Goal: Transaction & Acquisition: Purchase product/service

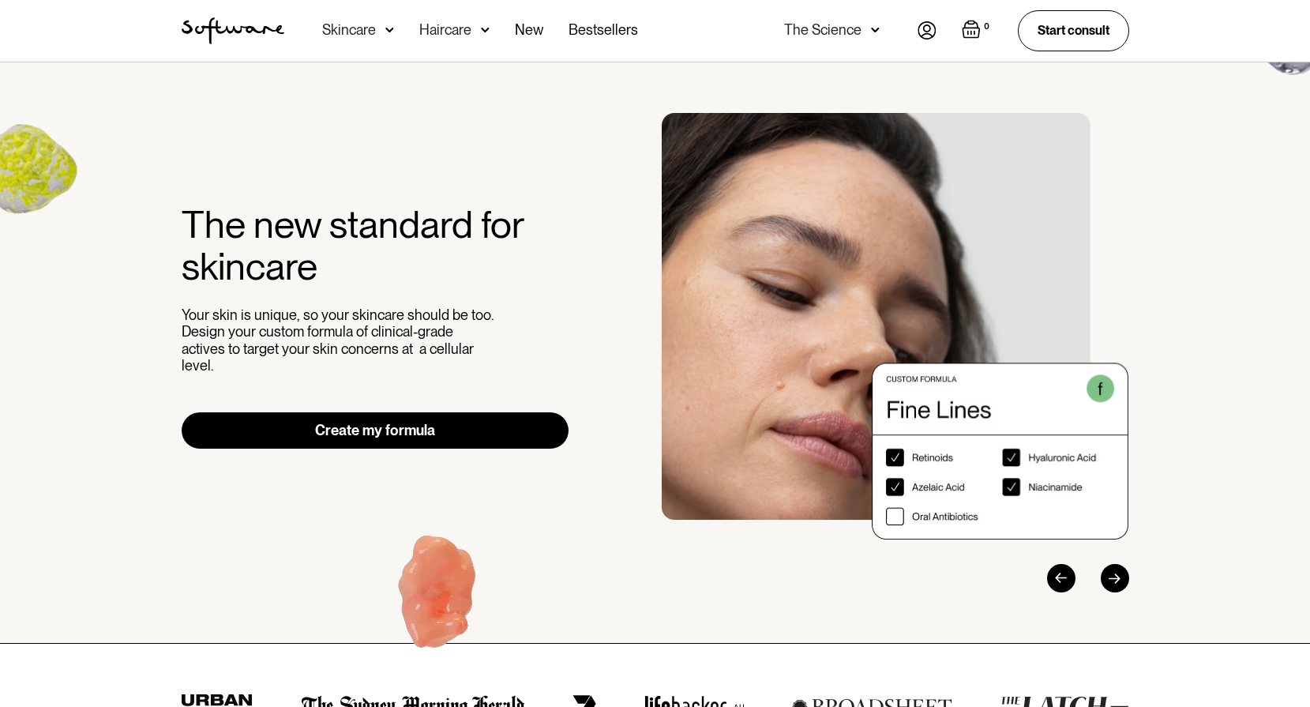
click at [1049, 581] on div "Previous slide" at bounding box center [1061, 578] width 28 height 28
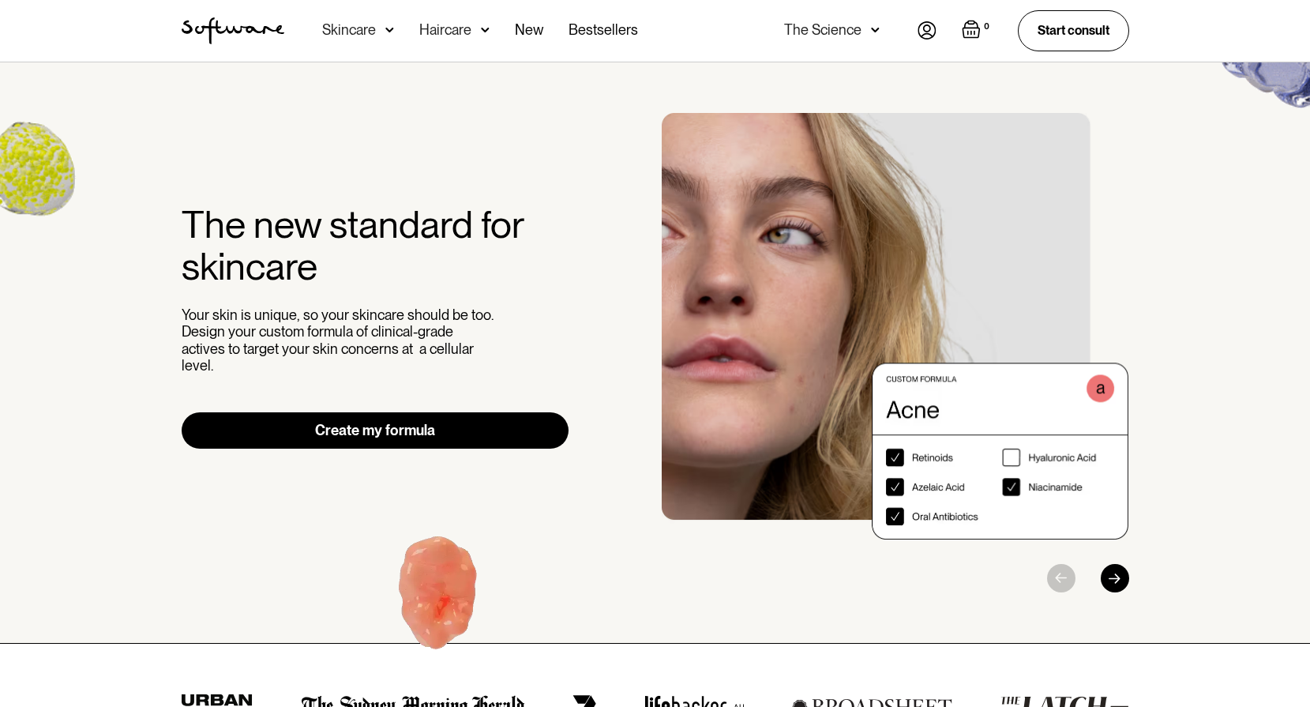
click at [1049, 581] on div at bounding box center [1056, 578] width 148 height 28
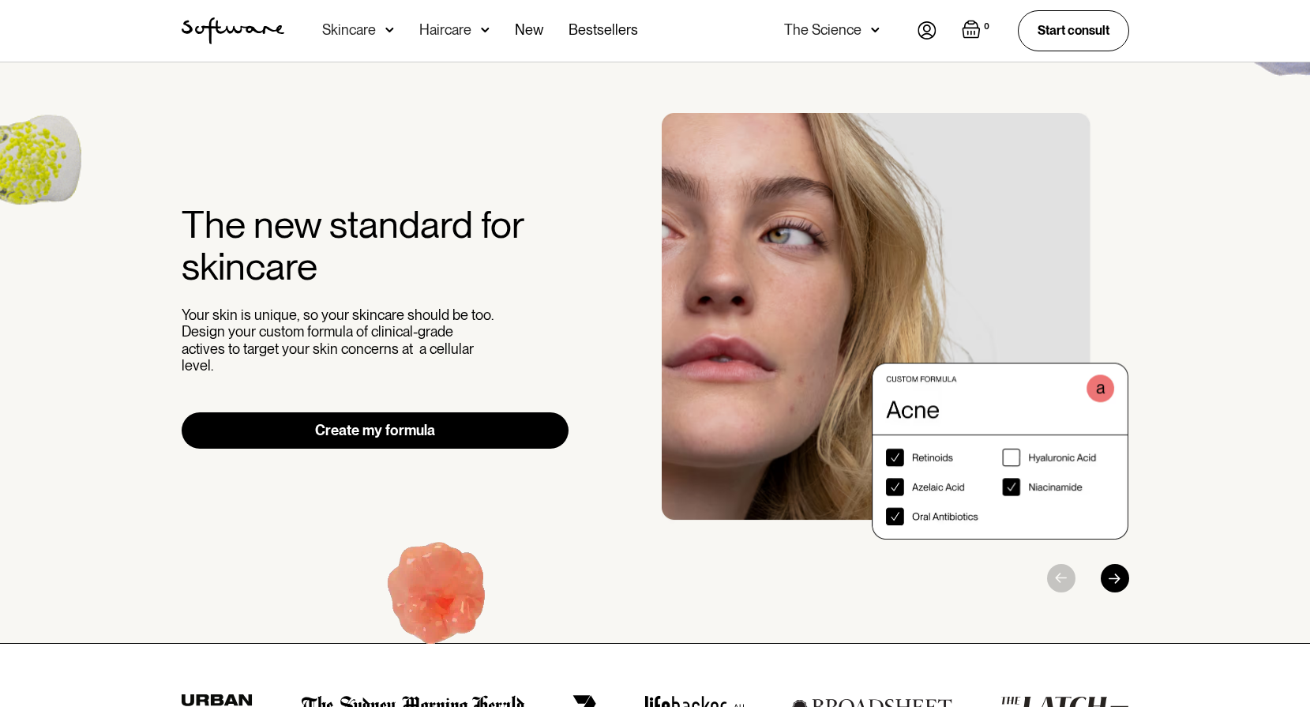
click at [1115, 579] on div "Next slide" at bounding box center [1115, 578] width 28 height 28
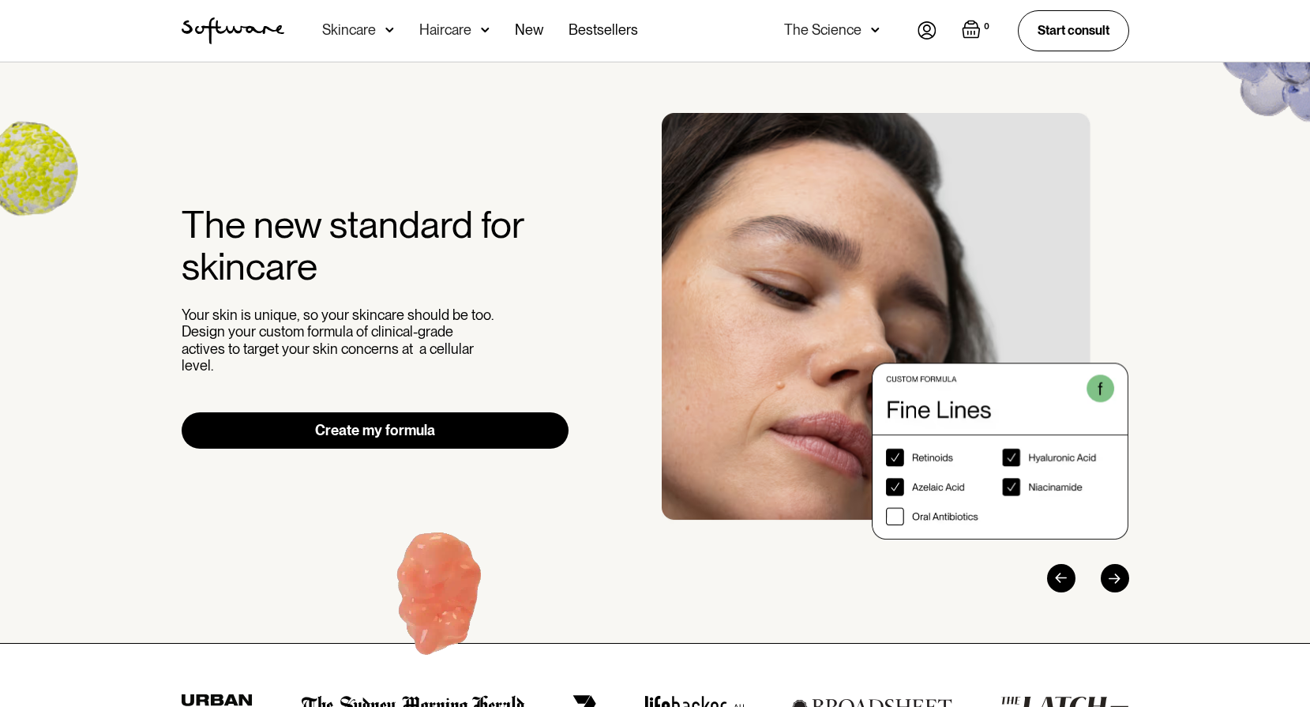
click at [1115, 579] on div "Next slide" at bounding box center [1115, 578] width 28 height 28
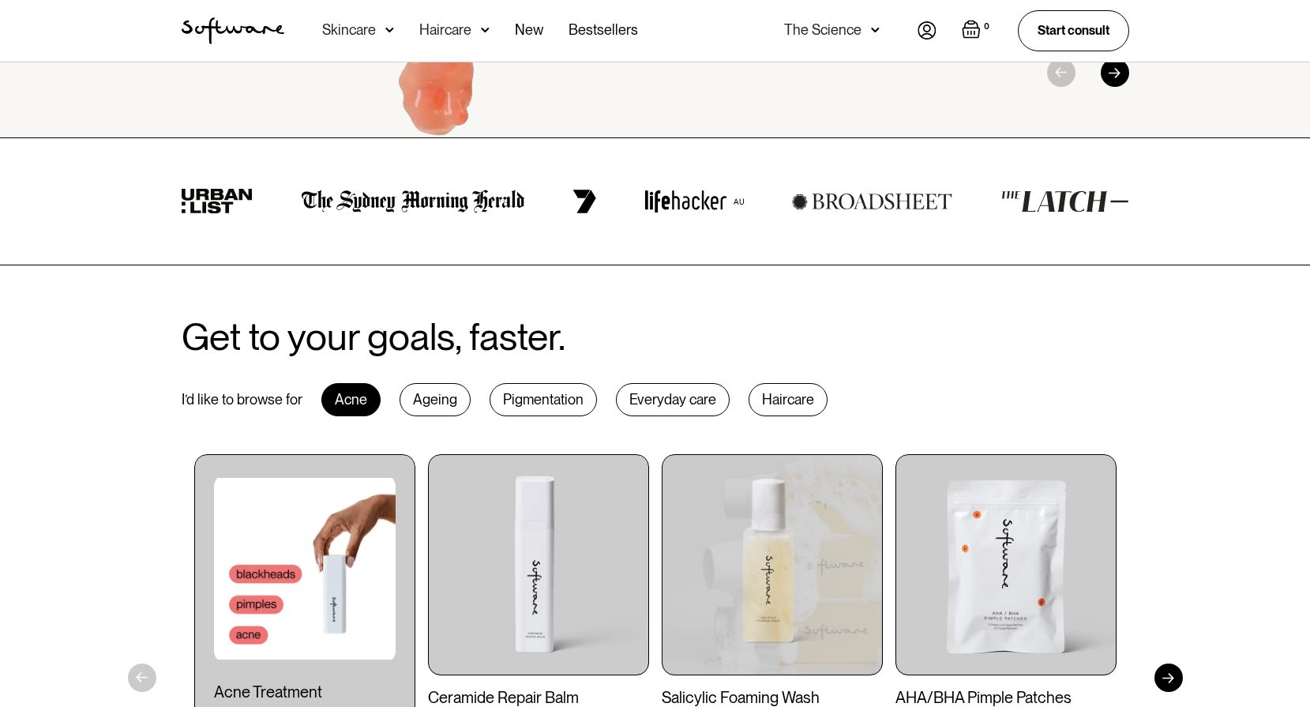
scroll to position [610, 0]
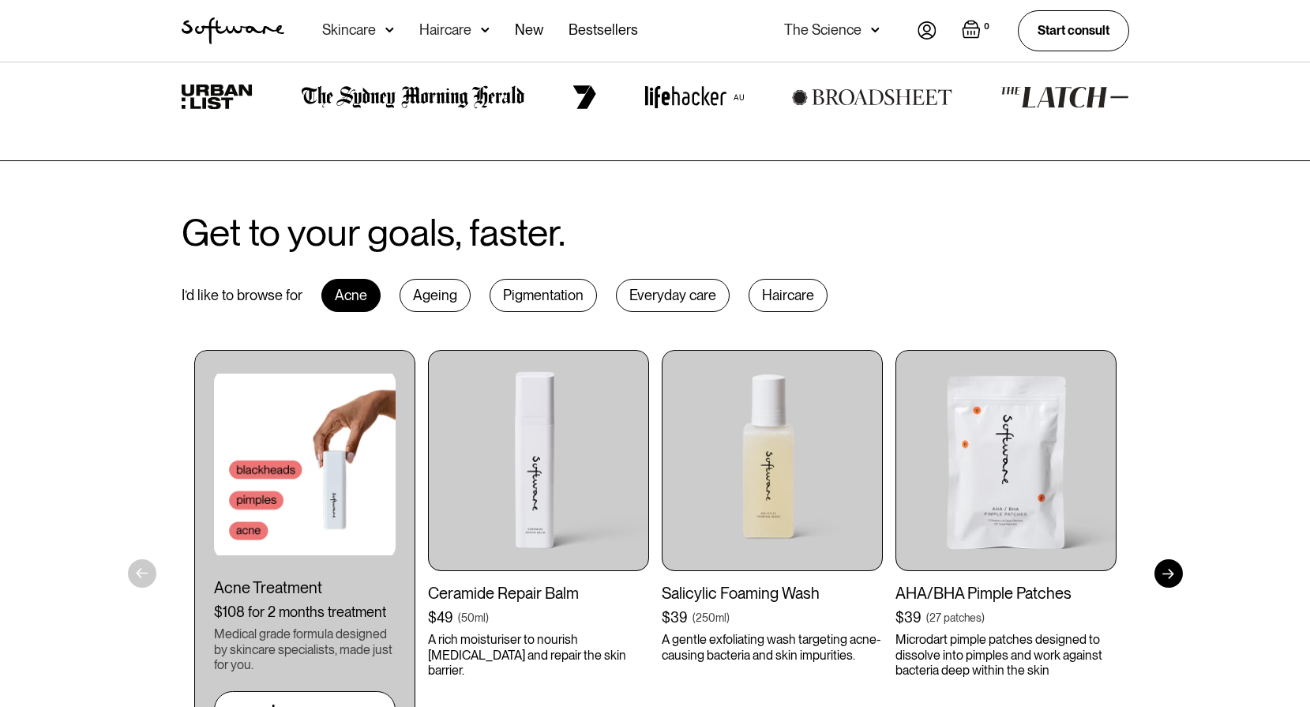
click at [537, 293] on div "Pigmentation" at bounding box center [543, 295] width 107 height 33
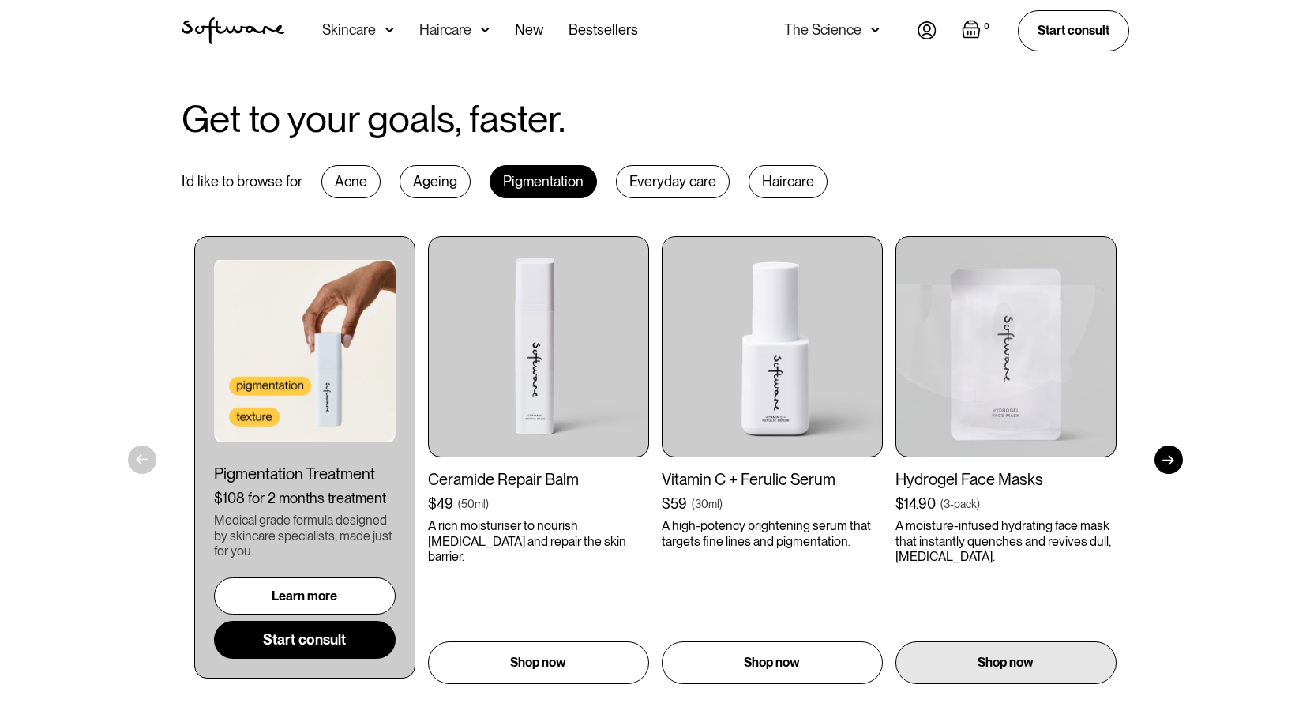
scroll to position [882, 0]
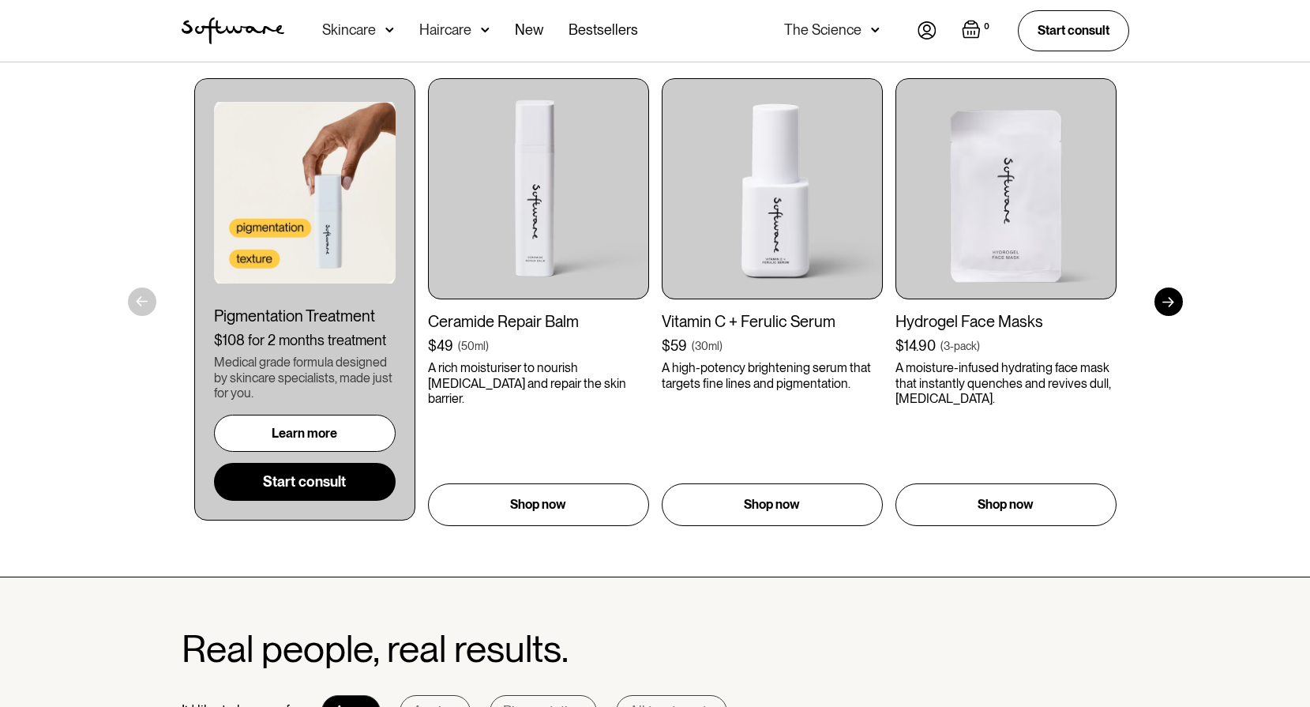
click at [336, 423] on link "Learn more" at bounding box center [305, 433] width 182 height 37
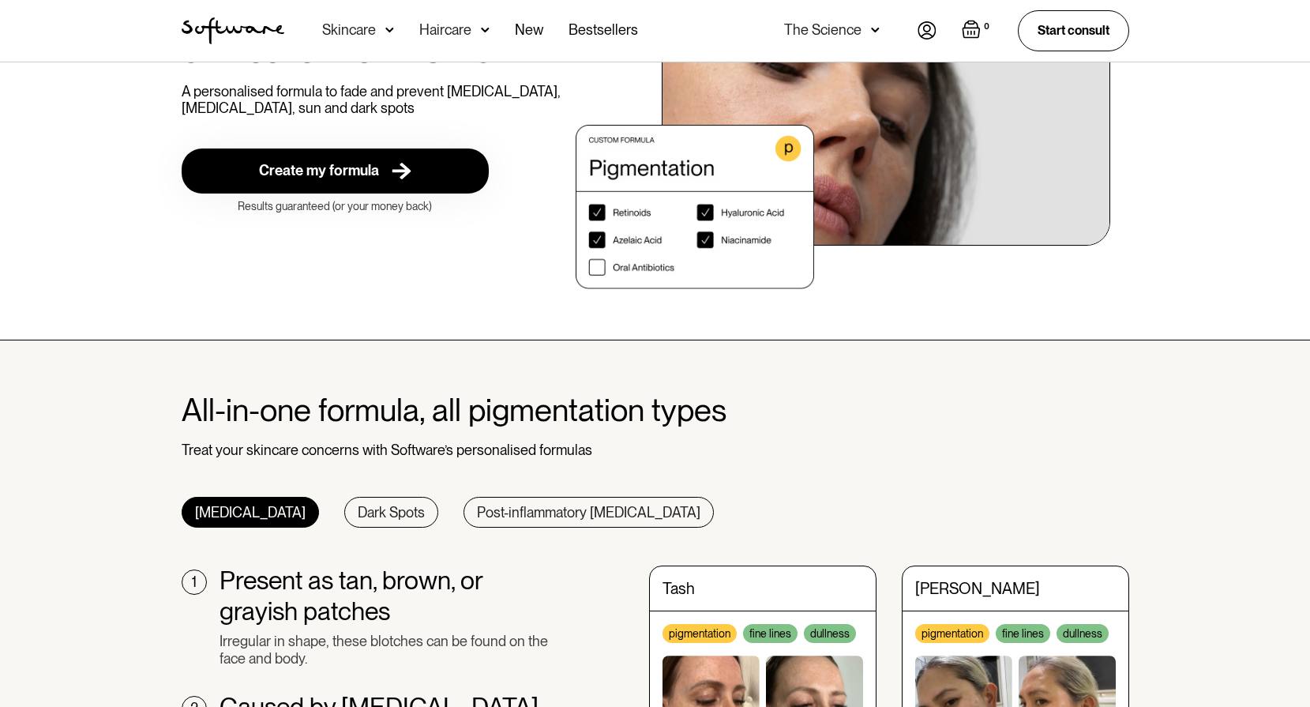
scroll to position [458, 0]
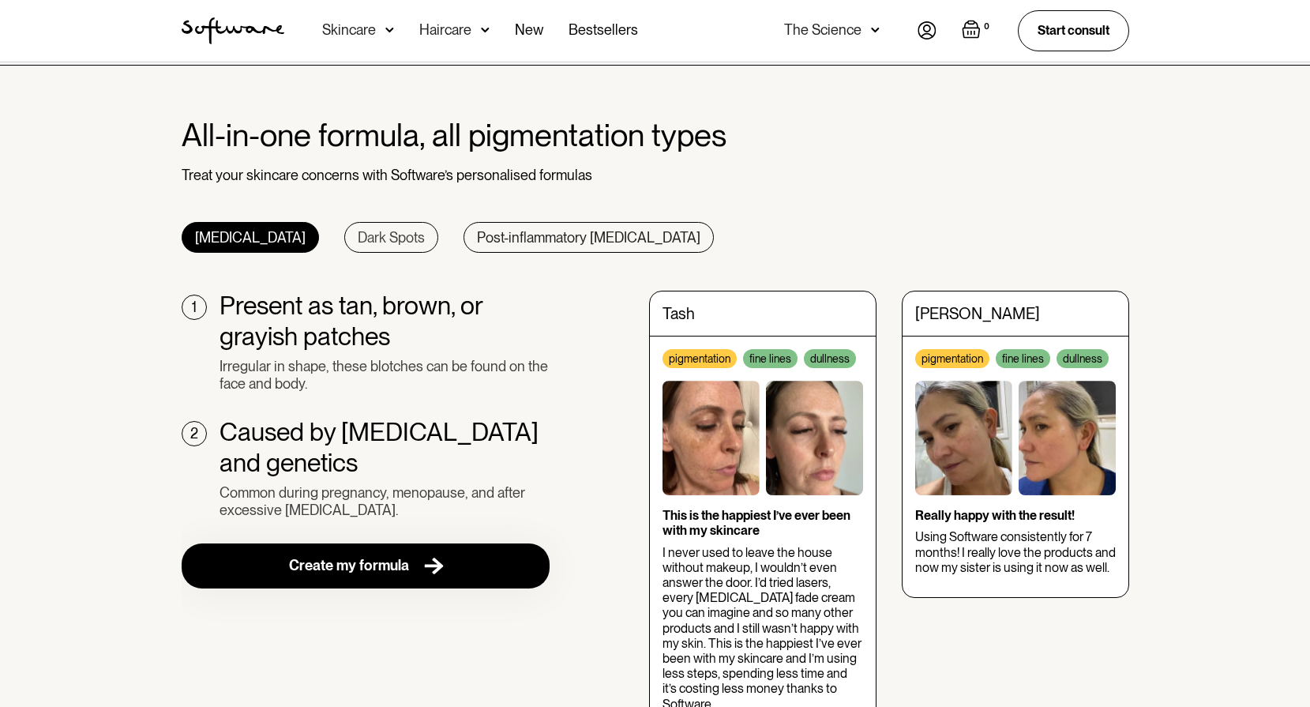
click at [358, 235] on div "Dark Spots" at bounding box center [391, 237] width 67 height 17
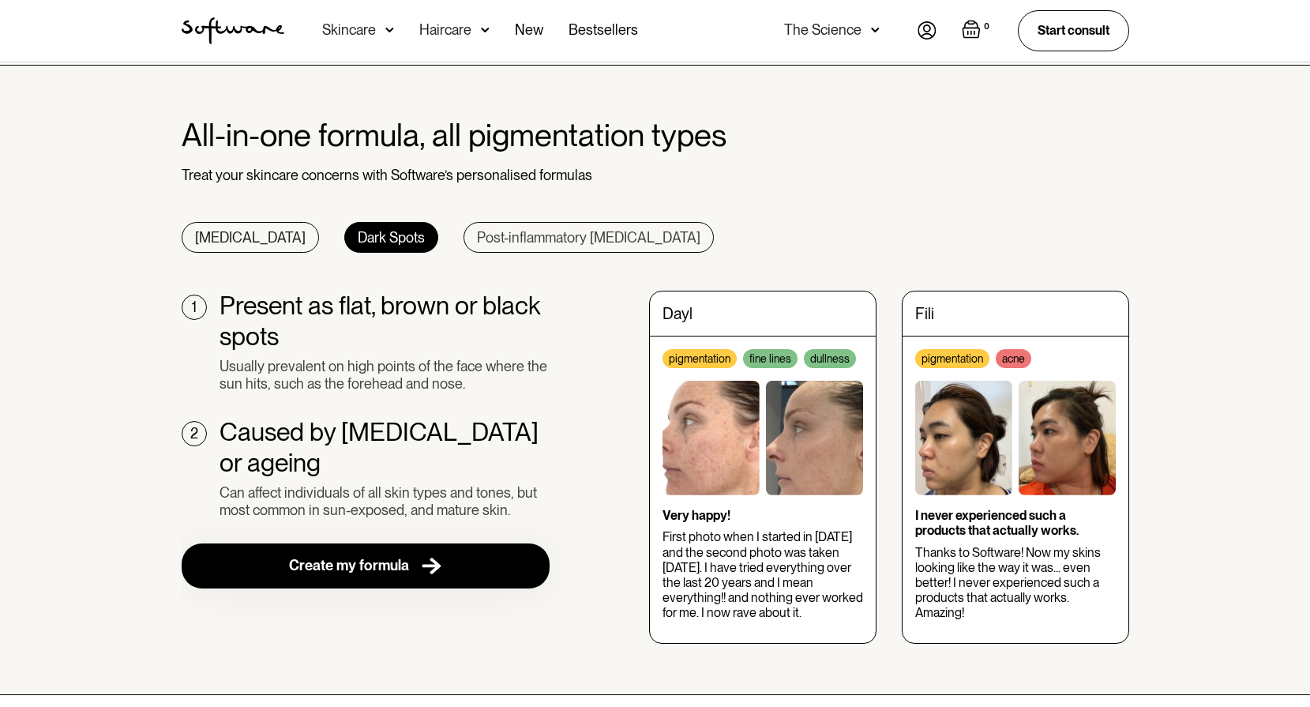
click at [532, 249] on link "Post-inflammatory hyperpigmentation" at bounding box center [589, 238] width 250 height 32
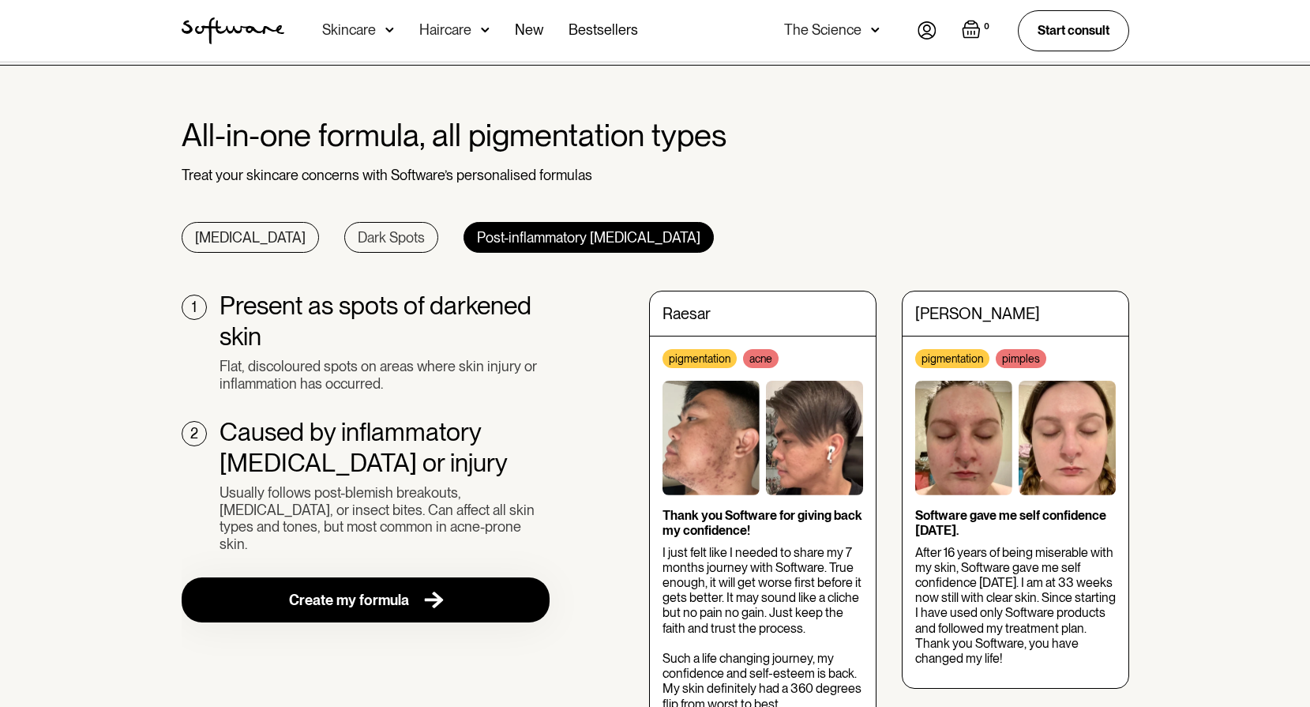
click at [358, 235] on div "Dark Spots" at bounding box center [391, 237] width 67 height 17
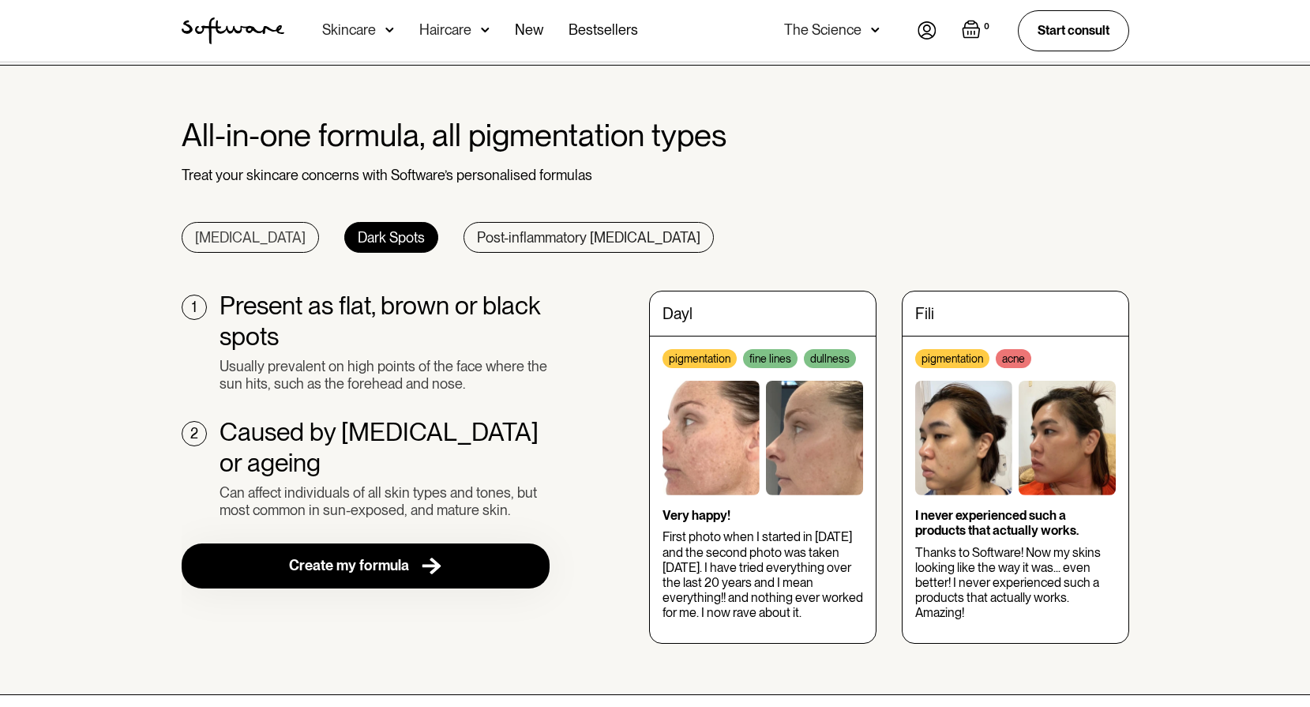
click at [226, 227] on link "Melasma" at bounding box center [250, 238] width 137 height 32
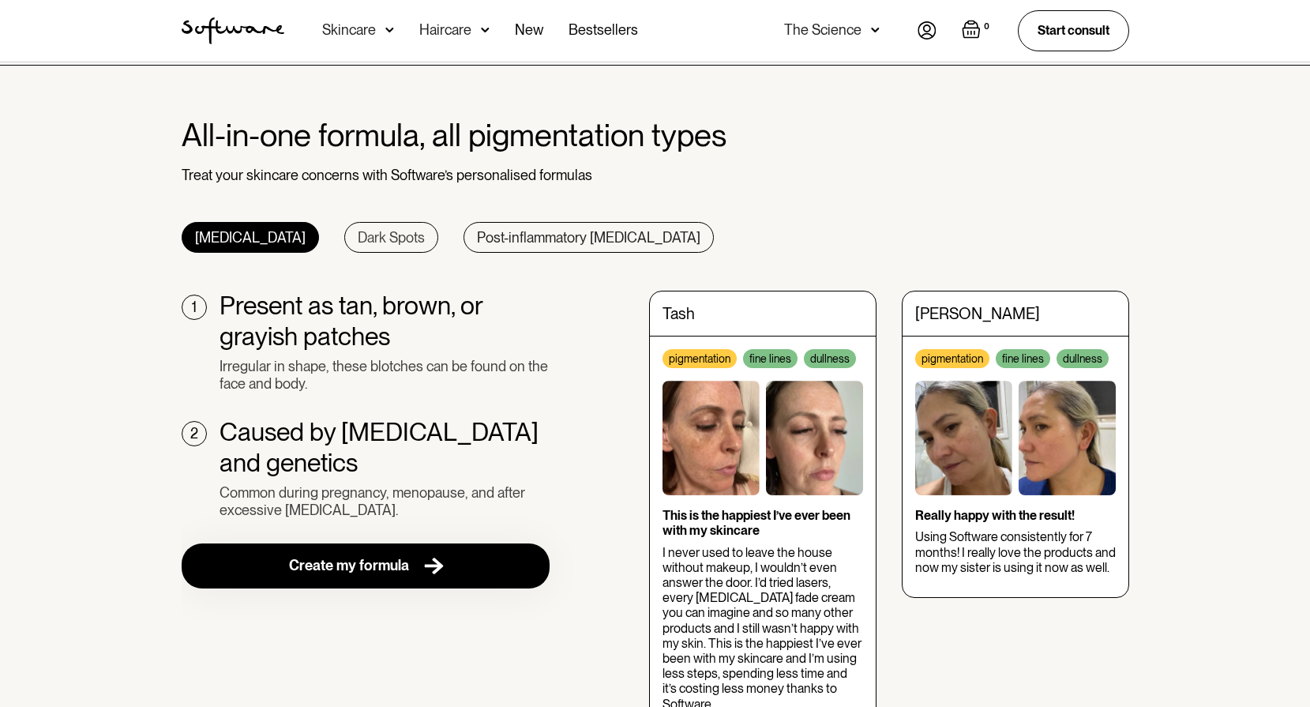
click at [358, 243] on div "Dark Spots" at bounding box center [391, 237] width 67 height 17
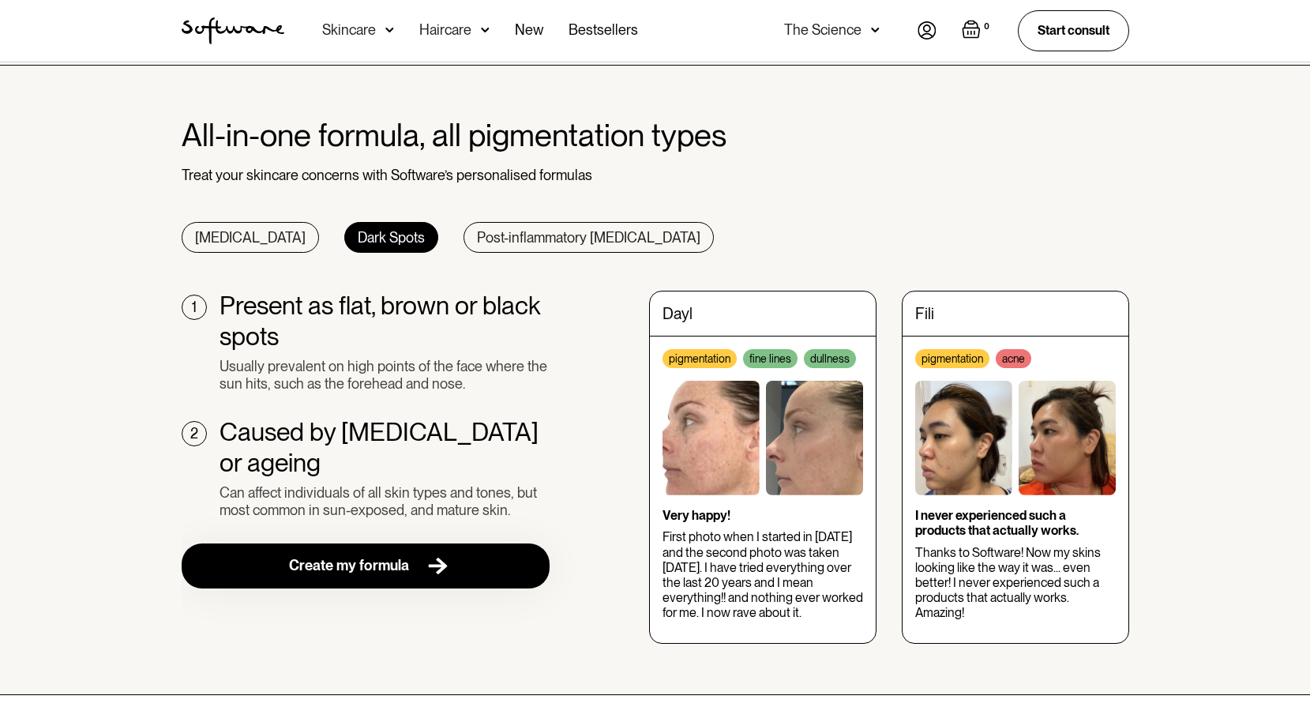
click at [403, 570] on div "Create my formula" at bounding box center [349, 566] width 120 height 18
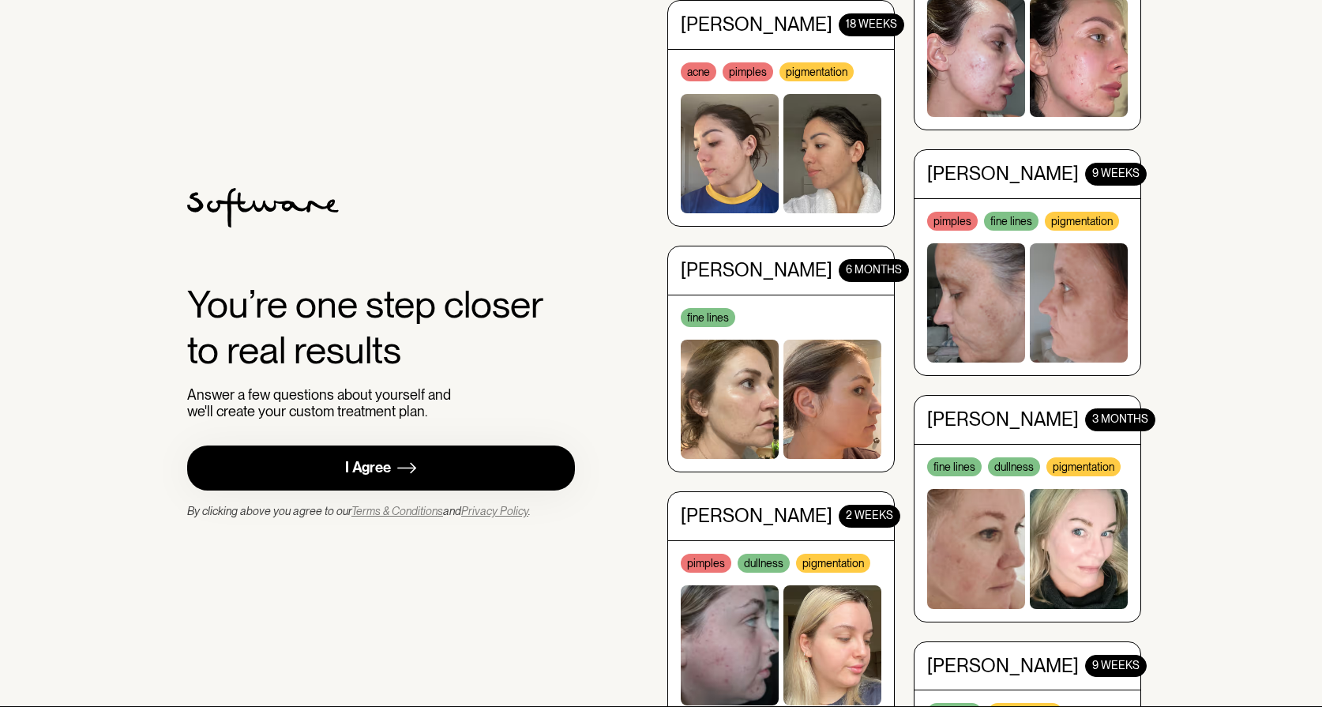
click at [372, 473] on div "I Agree" at bounding box center [368, 468] width 46 height 18
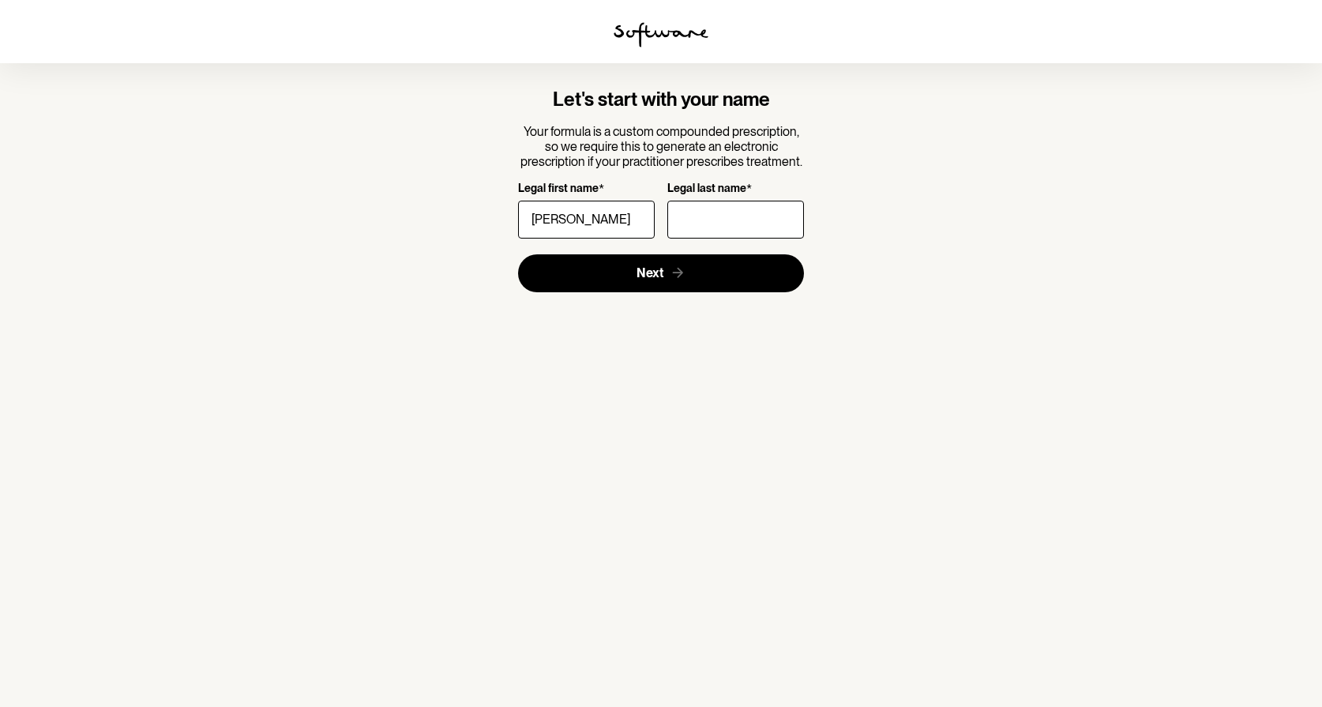
type input "Ariane"
click at [724, 227] on input "Legal last name *" at bounding box center [735, 220] width 137 height 38
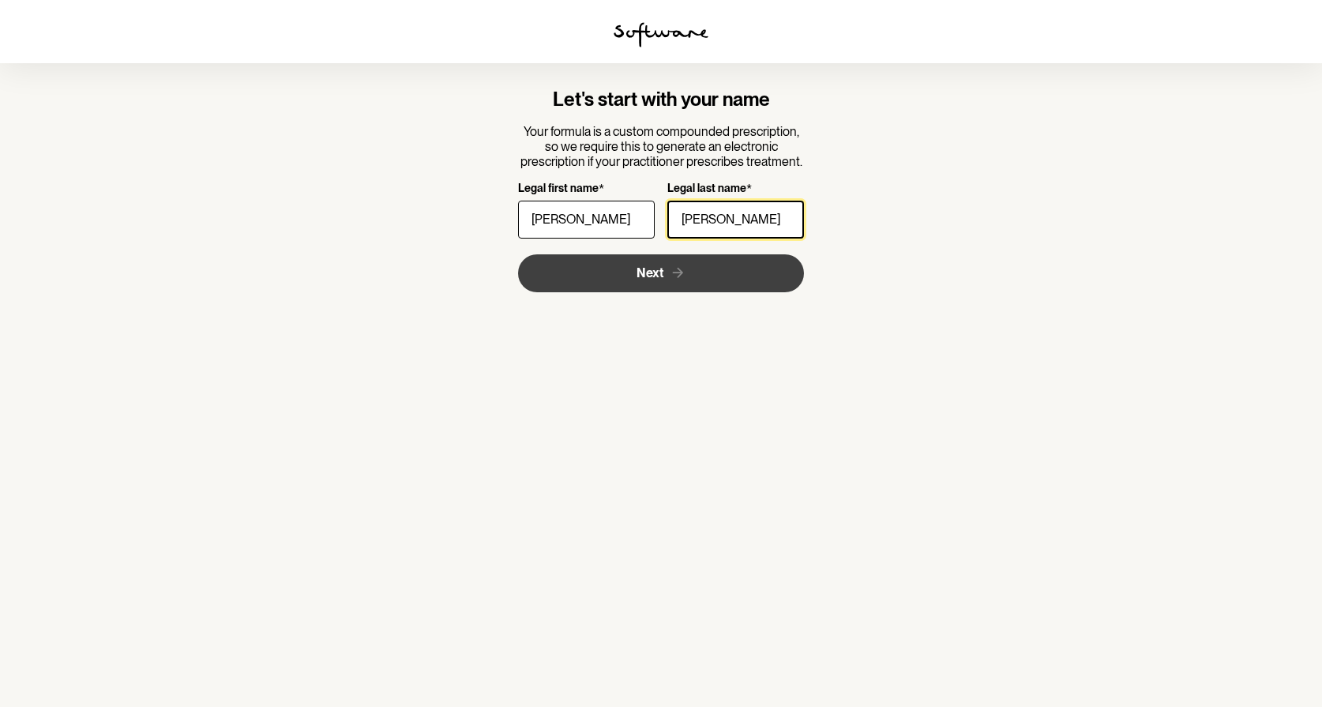
type input "Fricke"
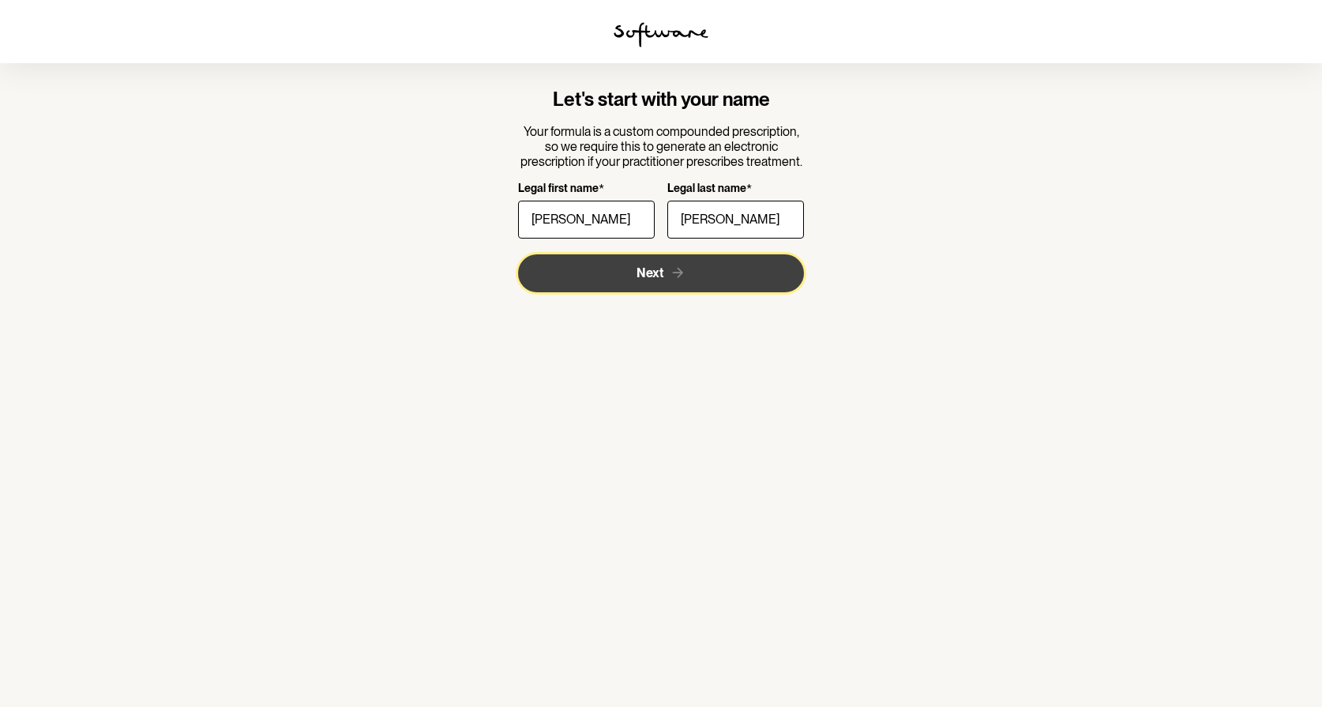
click at [643, 263] on button "Next" at bounding box center [661, 273] width 287 height 38
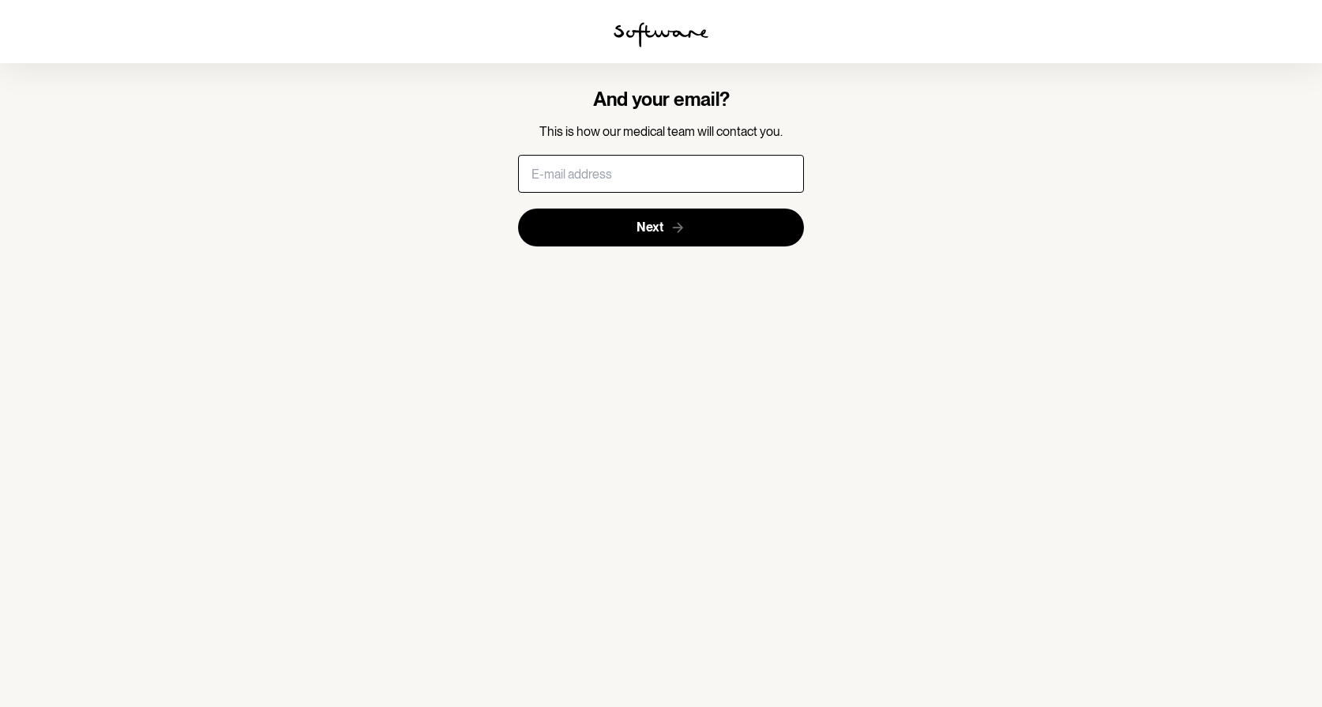
click at [640, 172] on input "text" at bounding box center [661, 174] width 287 height 38
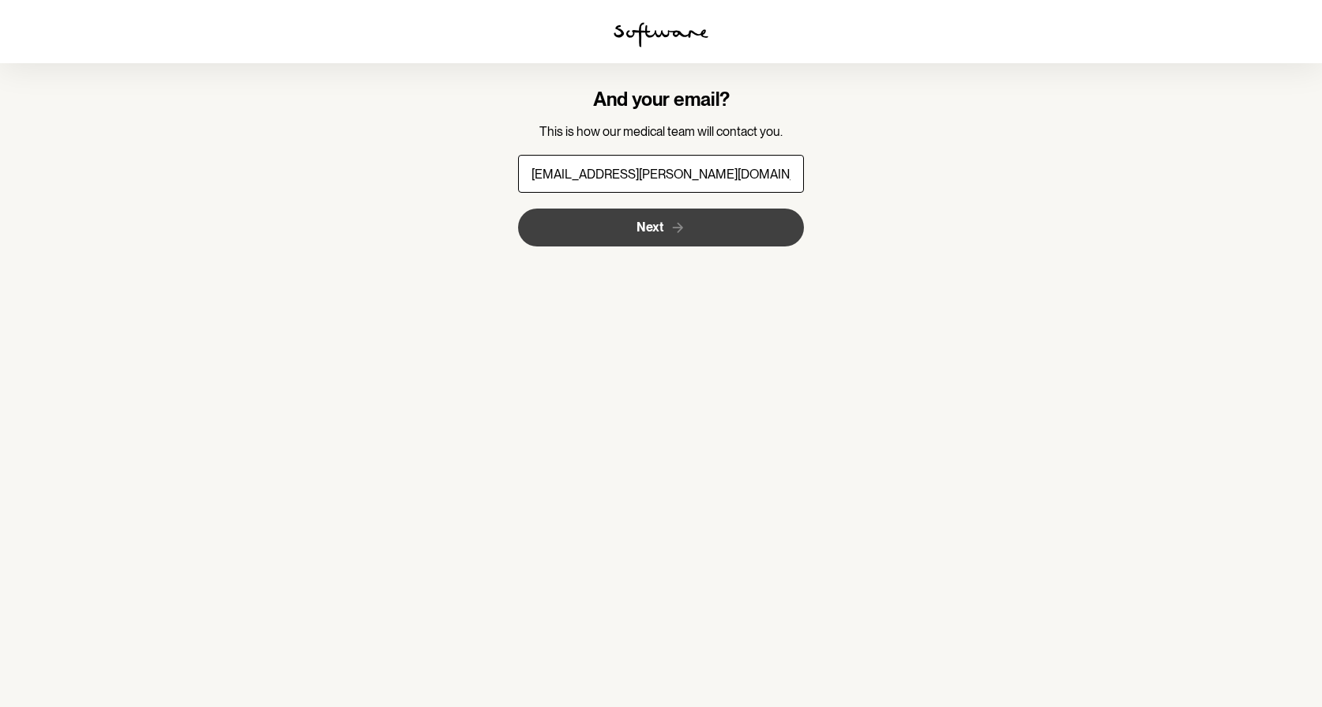
type input "ariane.fricke@gmail.com"
click at [662, 224] on span "Next" at bounding box center [650, 227] width 27 height 15
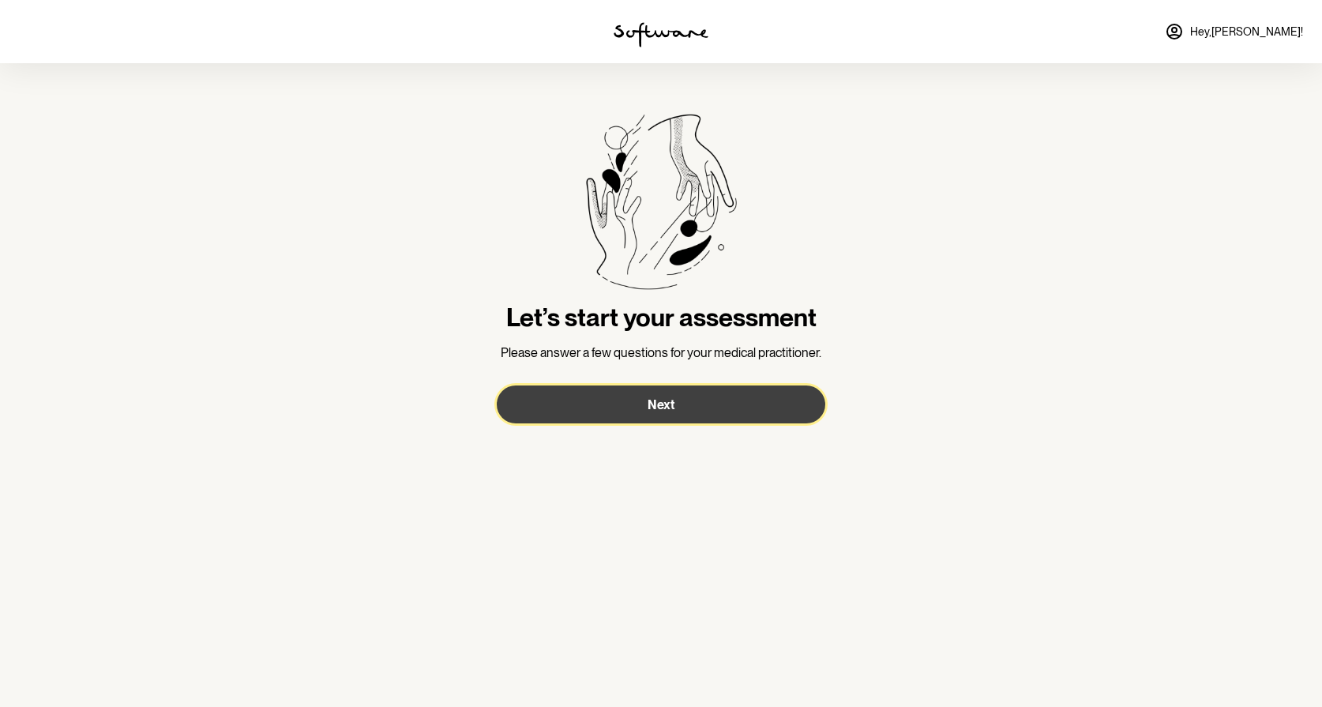
click at [693, 409] on button "Next" at bounding box center [661, 404] width 329 height 38
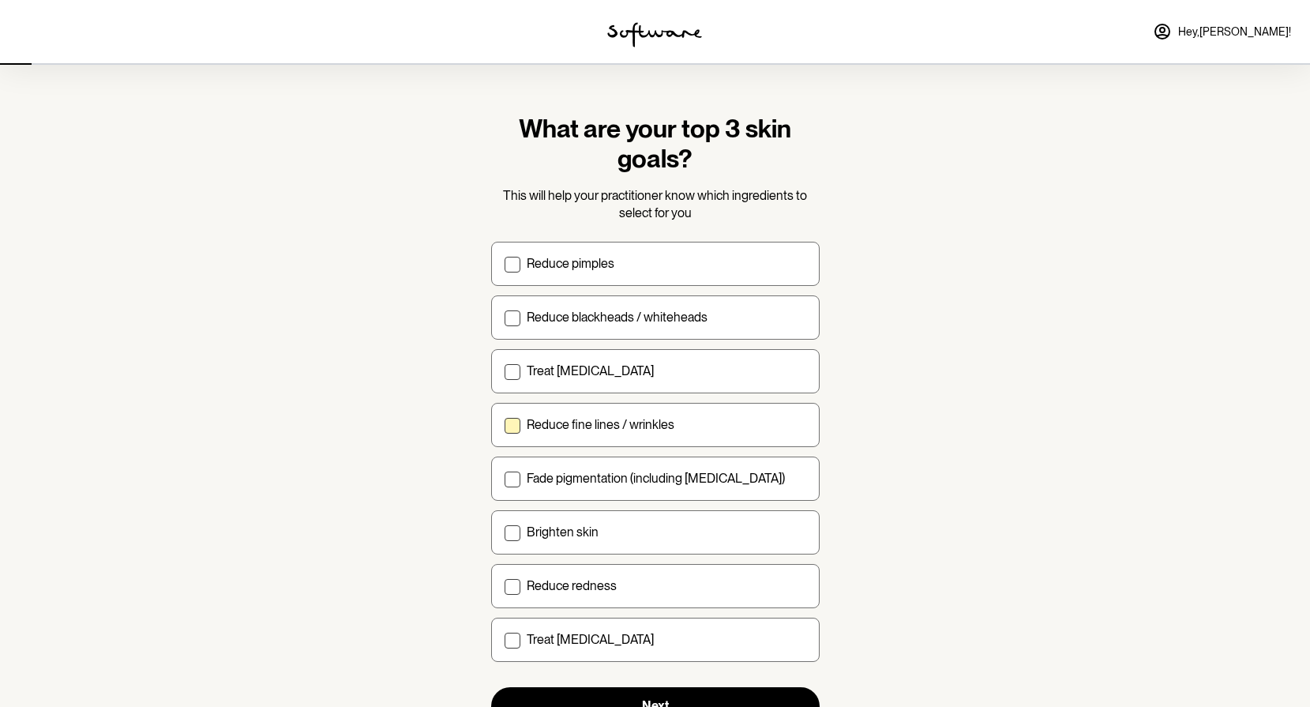
click at [509, 430] on span at bounding box center [513, 426] width 16 height 16
click at [505, 425] on input "Reduce fine lines / wrinkles" at bounding box center [504, 424] width 1 height 1
checkbox input "true"
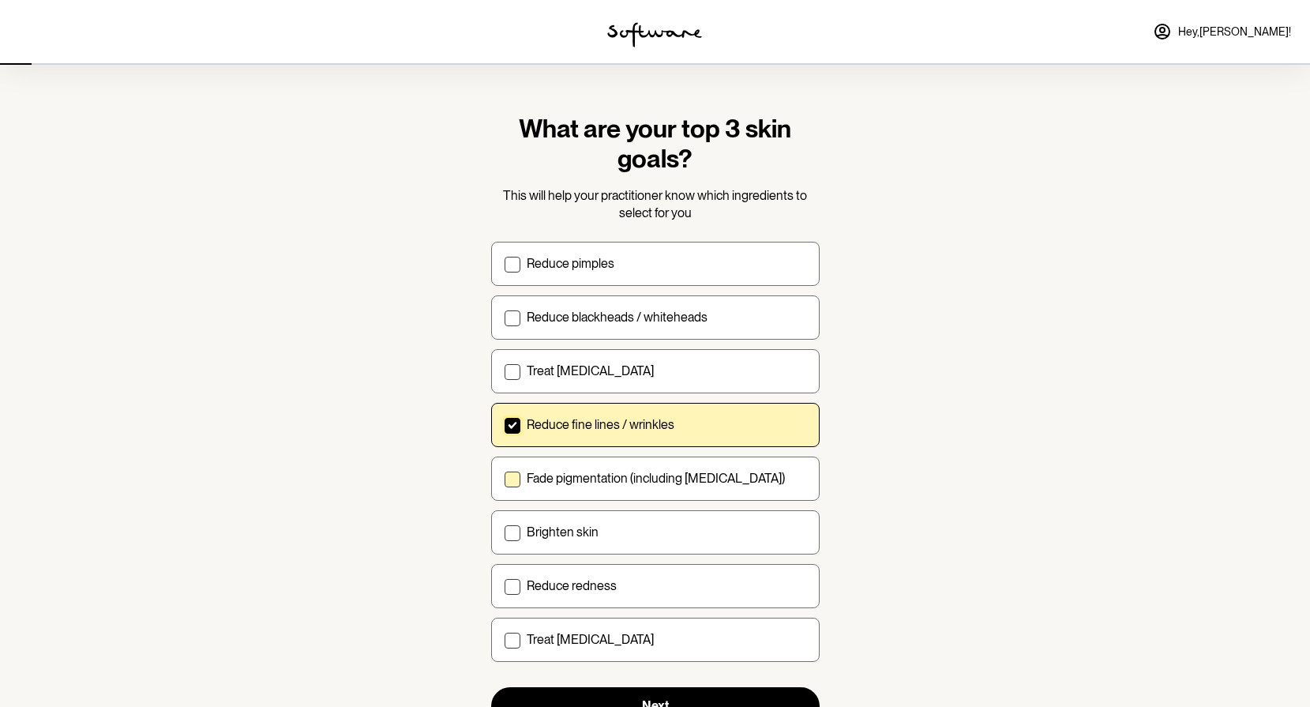
click at [506, 486] on span at bounding box center [513, 480] width 16 height 16
click at [505, 479] on input "Fade pigmentation (including melasma)" at bounding box center [504, 478] width 1 height 1
checkbox input "true"
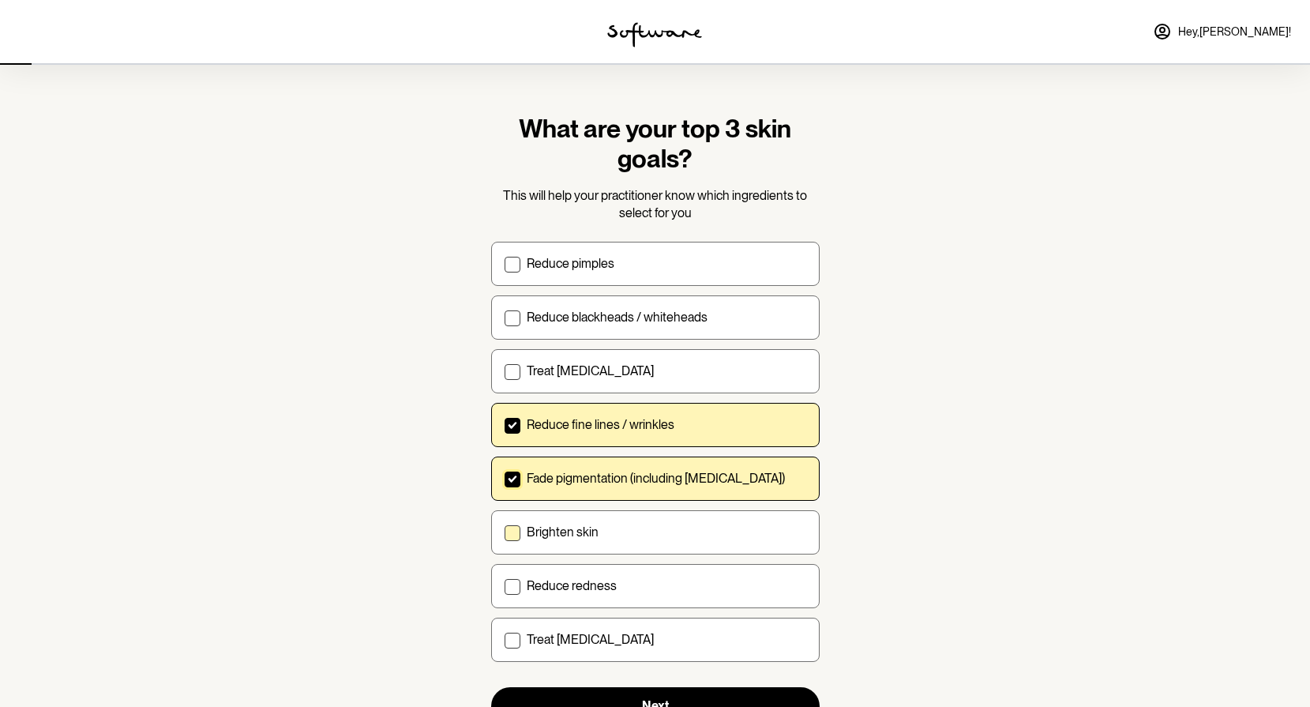
click at [511, 529] on span at bounding box center [513, 533] width 16 height 16
click at [505, 532] on input "Brighten skin" at bounding box center [504, 532] width 1 height 1
checkbox input "true"
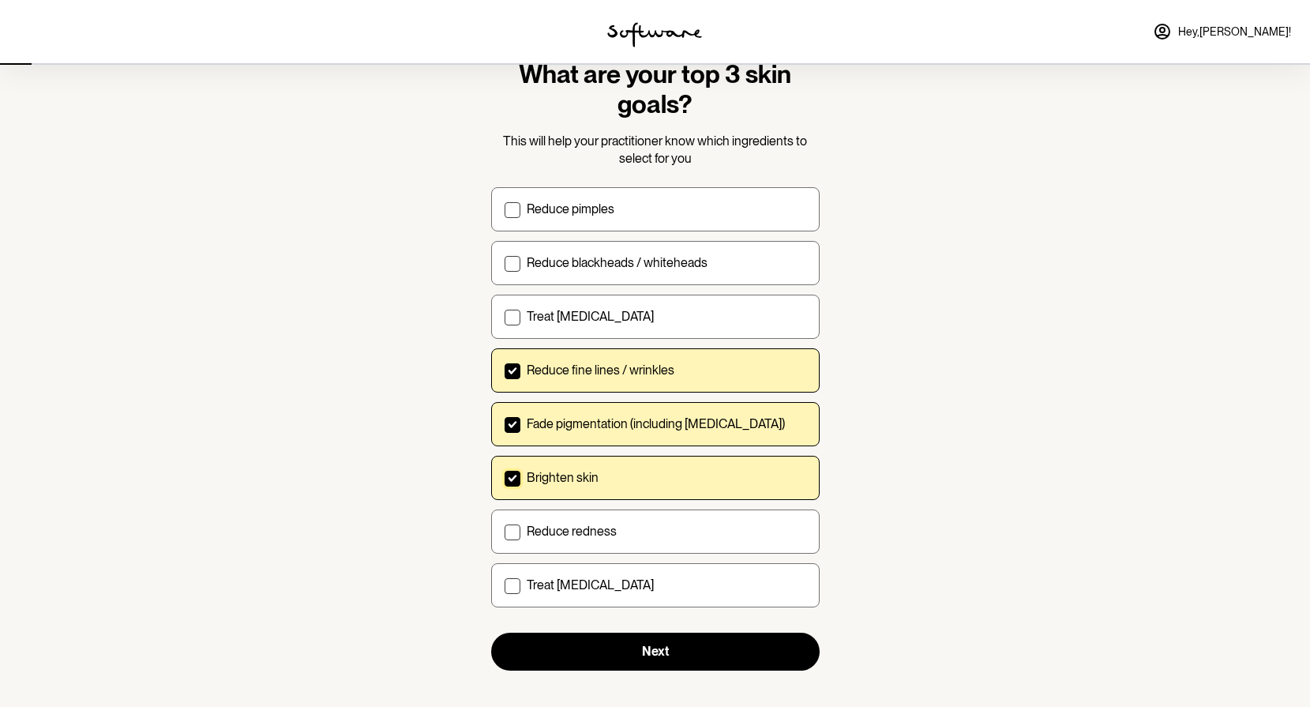
scroll to position [68, 0]
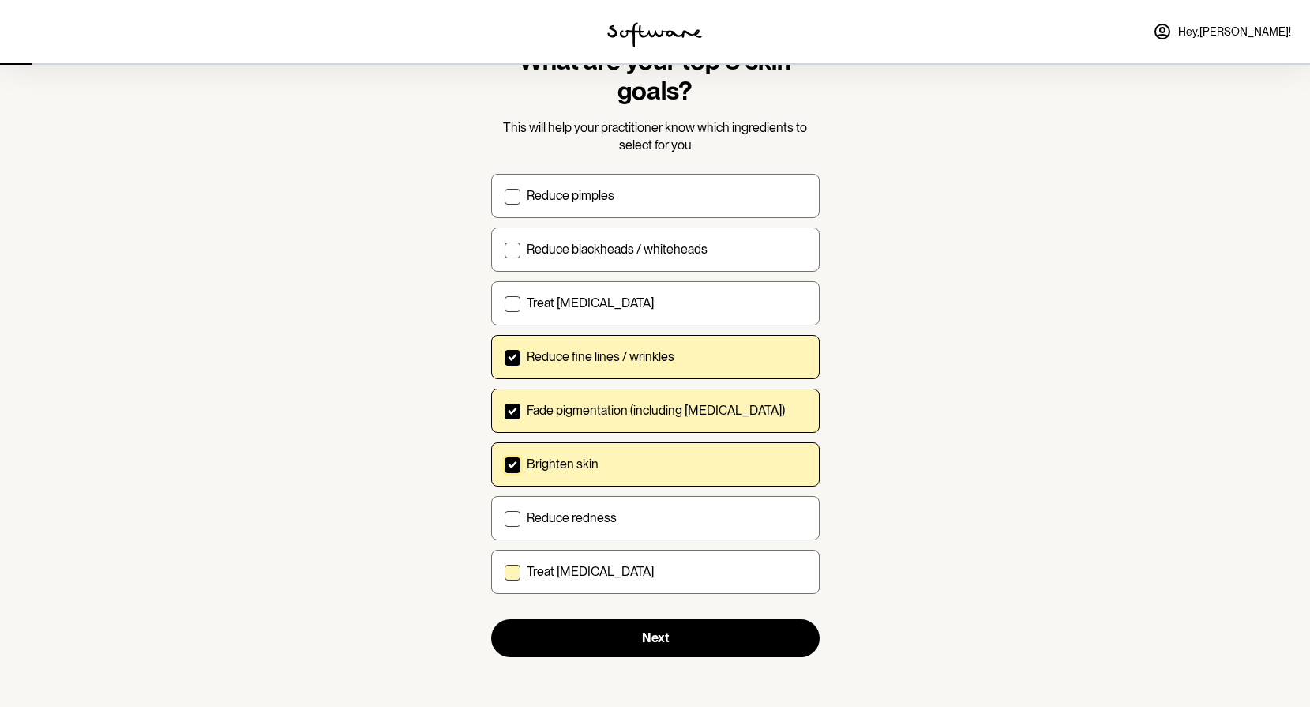
click at [513, 575] on span at bounding box center [513, 573] width 16 height 16
click at [505, 572] on input "Treat dry skin" at bounding box center [504, 571] width 1 height 1
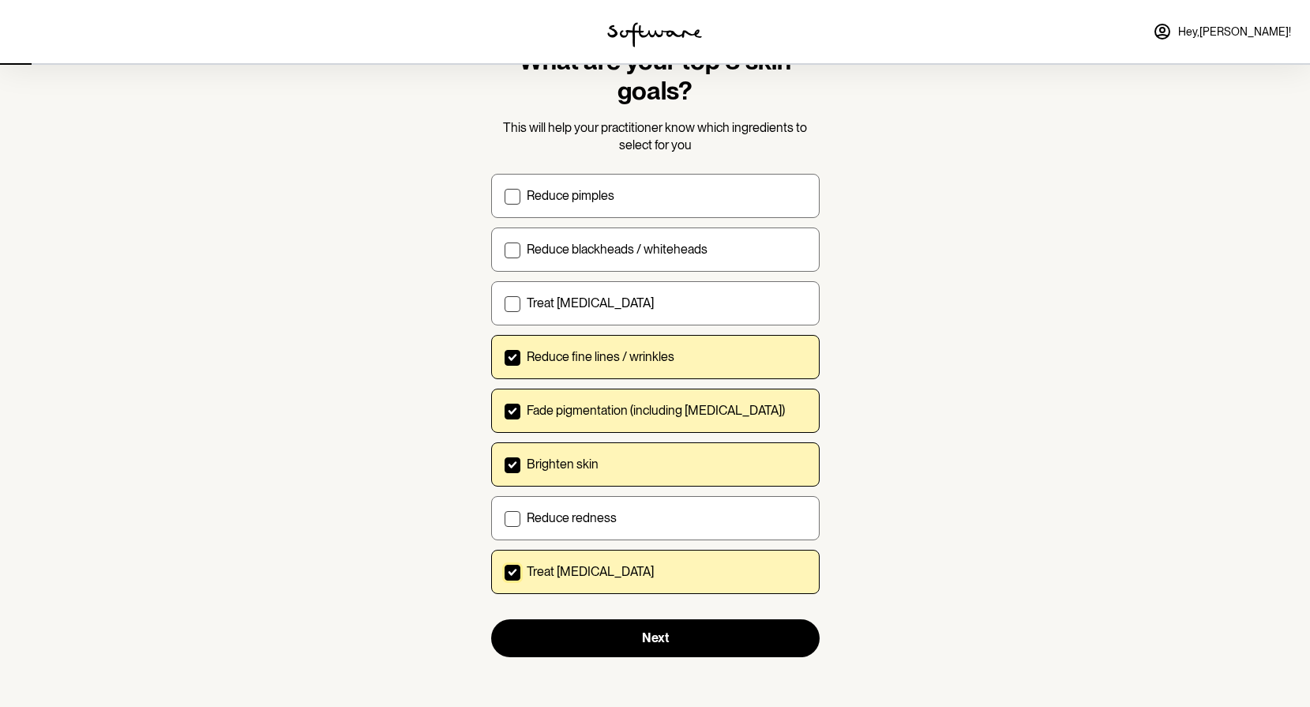
click at [517, 568] on span at bounding box center [513, 573] width 16 height 16
click at [505, 571] on input "Treat dry skin" at bounding box center [504, 571] width 1 height 1
checkbox input "false"
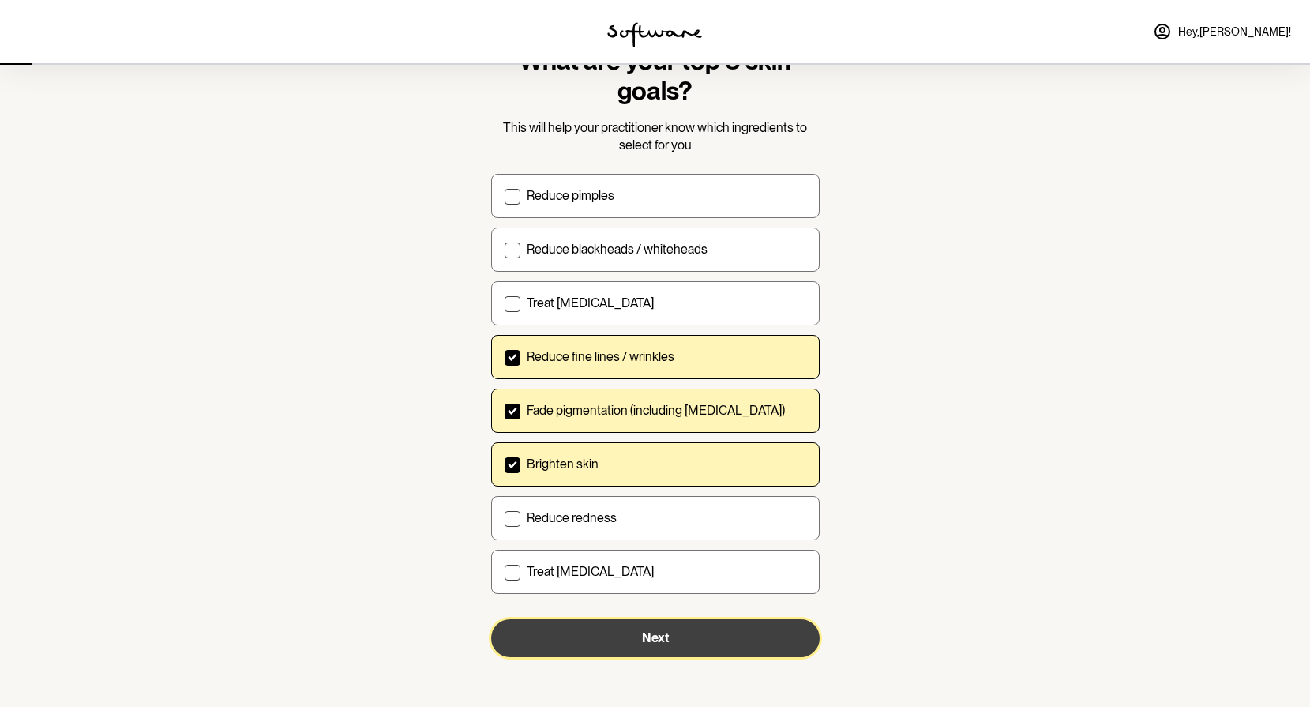
click at [671, 636] on button "Next" at bounding box center [655, 638] width 329 height 38
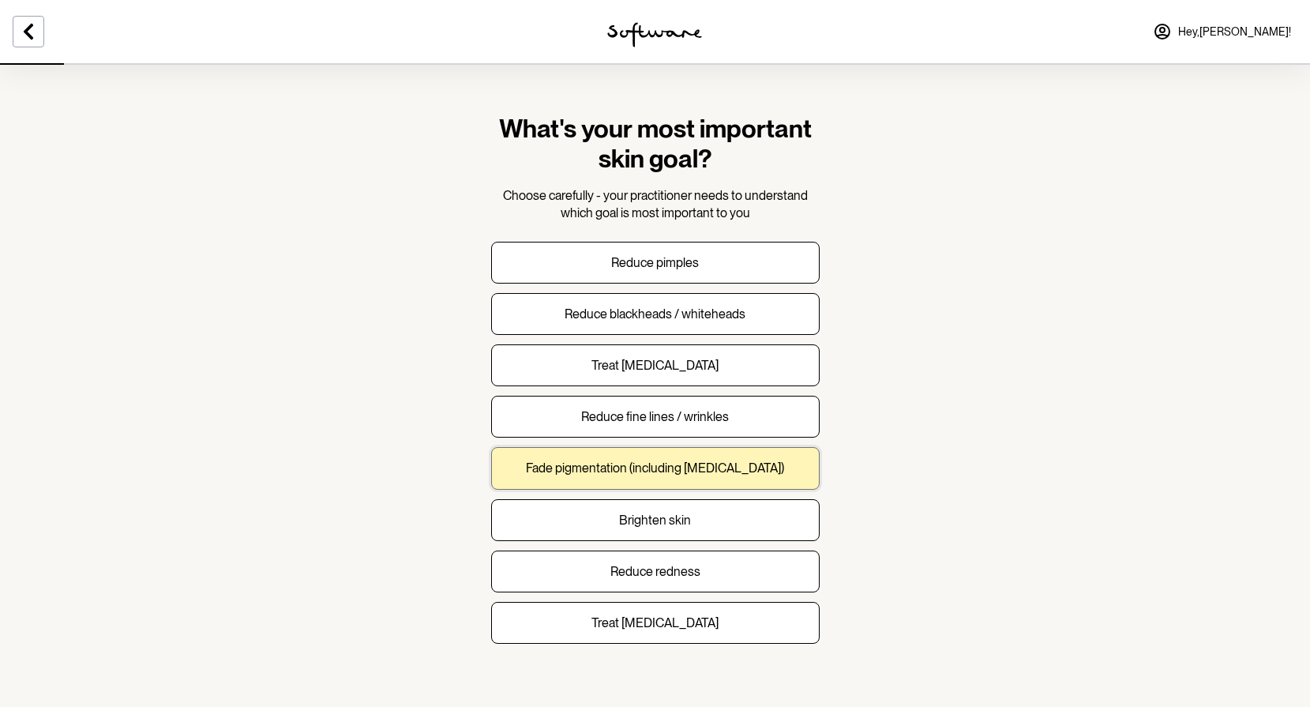
click at [657, 475] on p "Fade pigmentation (including melasma)" at bounding box center [655, 468] width 258 height 15
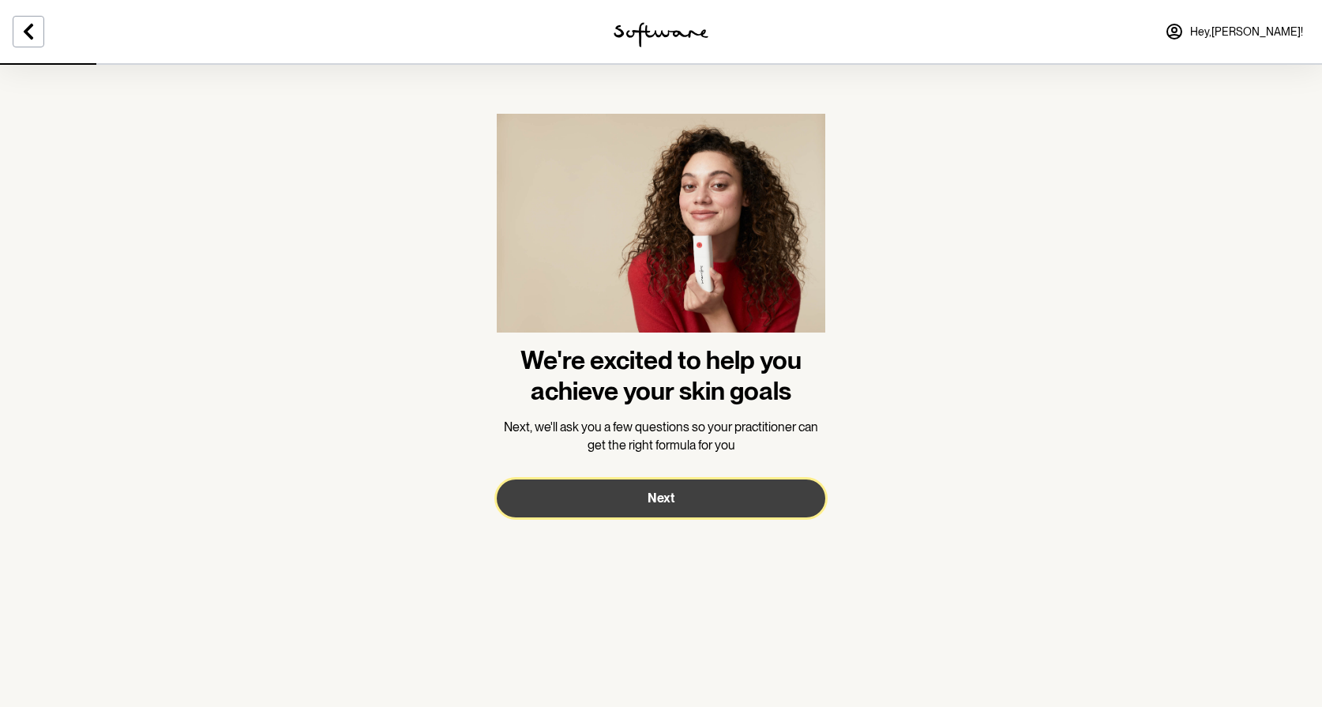
click at [660, 498] on span "Next" at bounding box center [661, 498] width 27 height 15
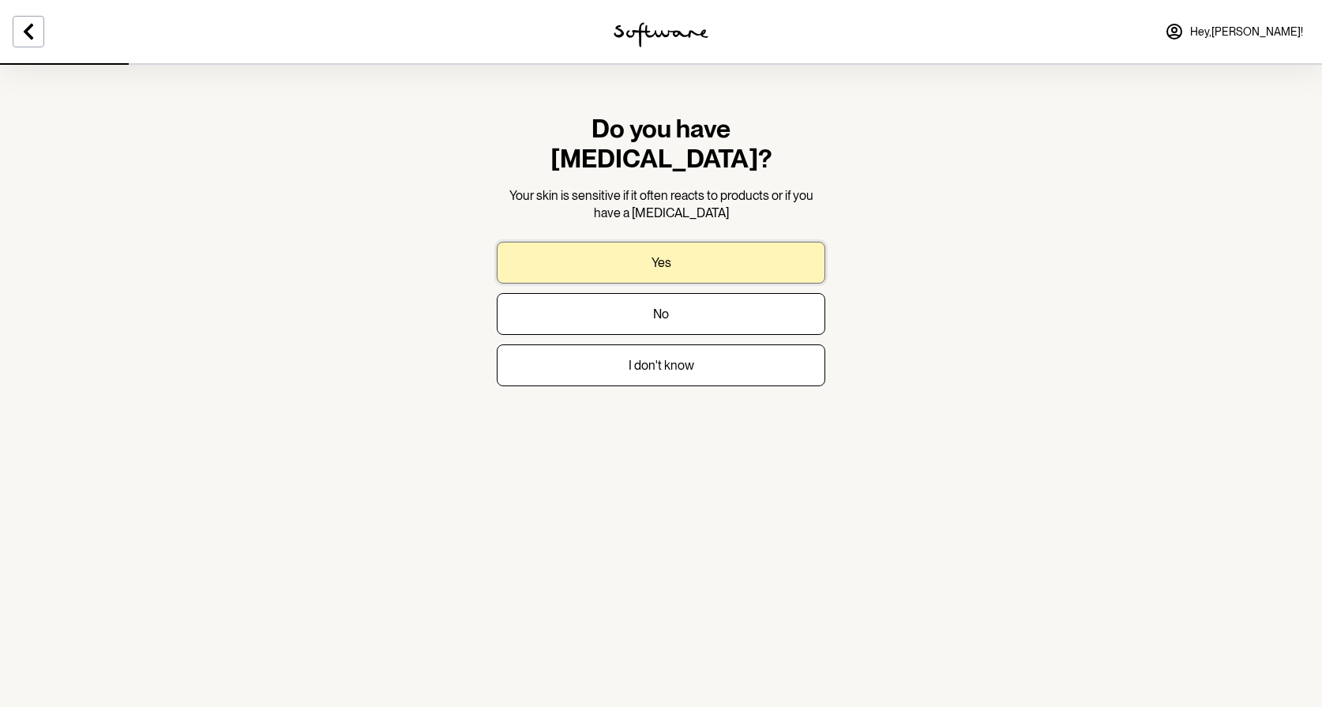
click at [677, 242] on button "Yes" at bounding box center [661, 263] width 329 height 42
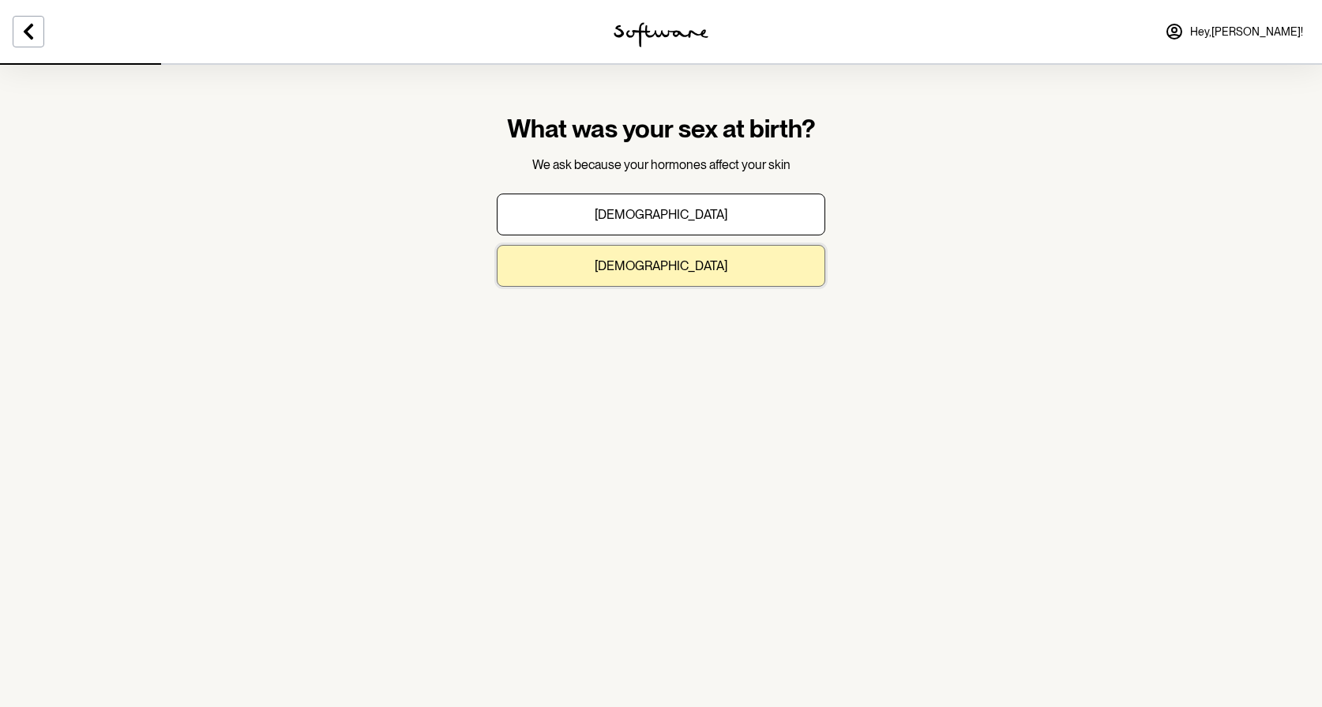
click at [651, 263] on p "Female" at bounding box center [661, 265] width 133 height 15
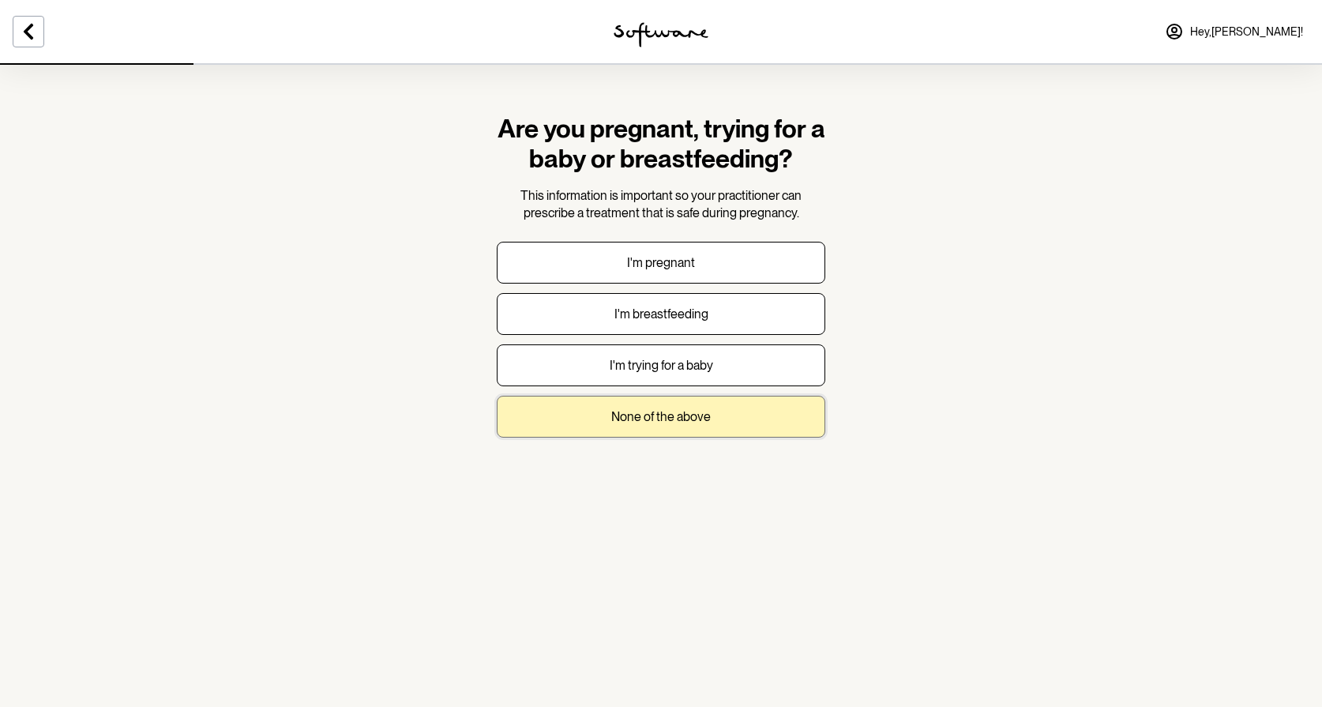
click at [670, 427] on button "None of the above" at bounding box center [661, 417] width 329 height 42
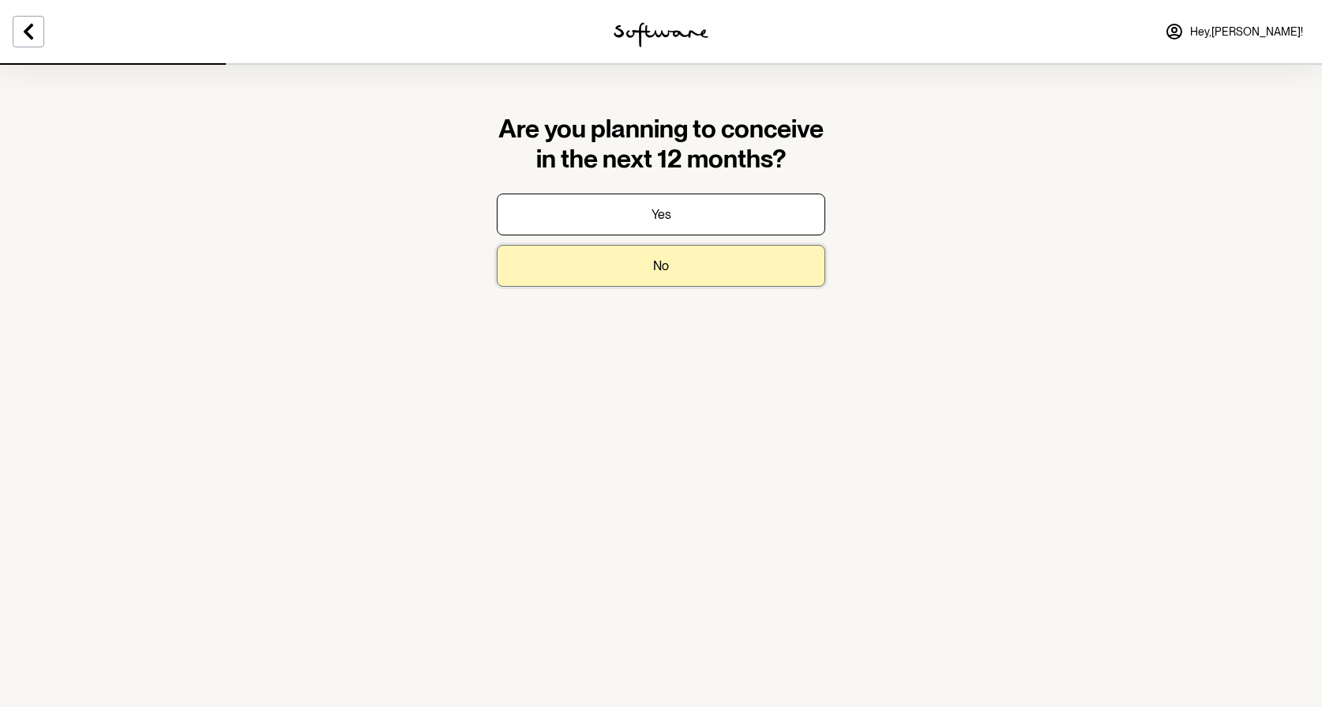
click at [668, 271] on p "No" at bounding box center [661, 265] width 16 height 15
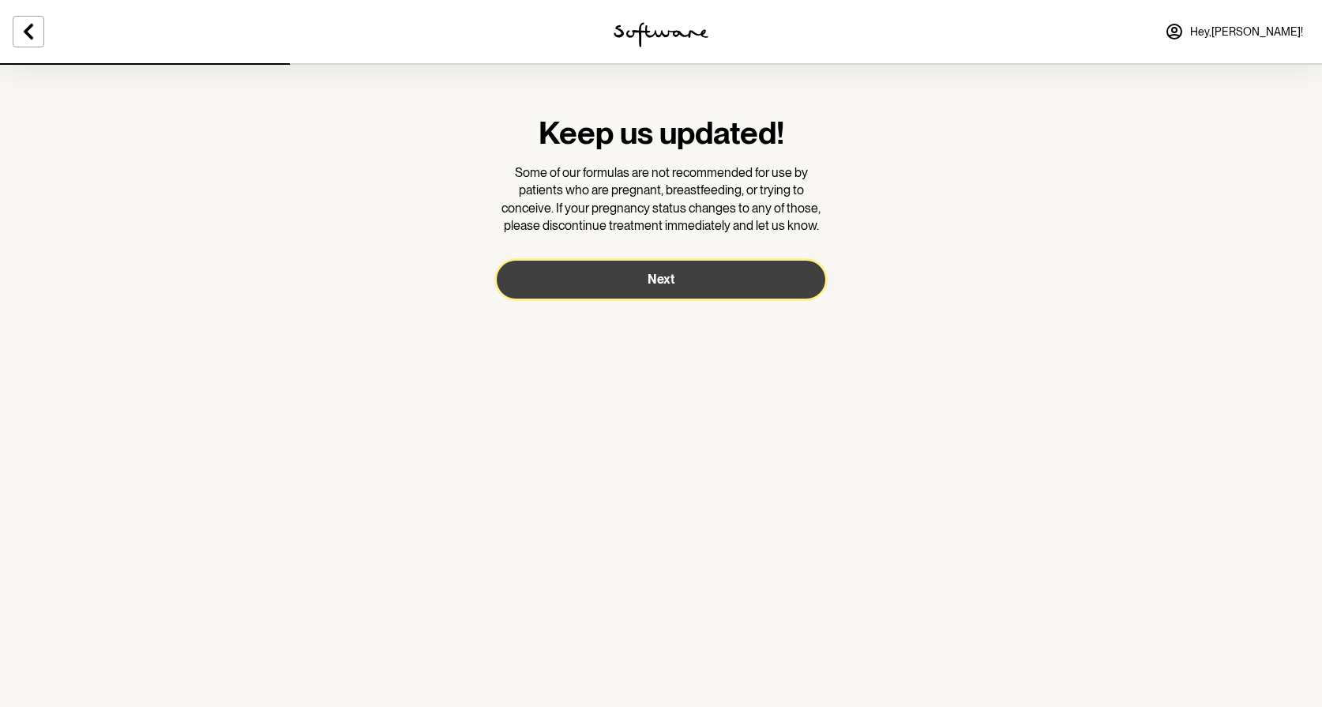
click at [673, 280] on span "Next" at bounding box center [661, 279] width 27 height 15
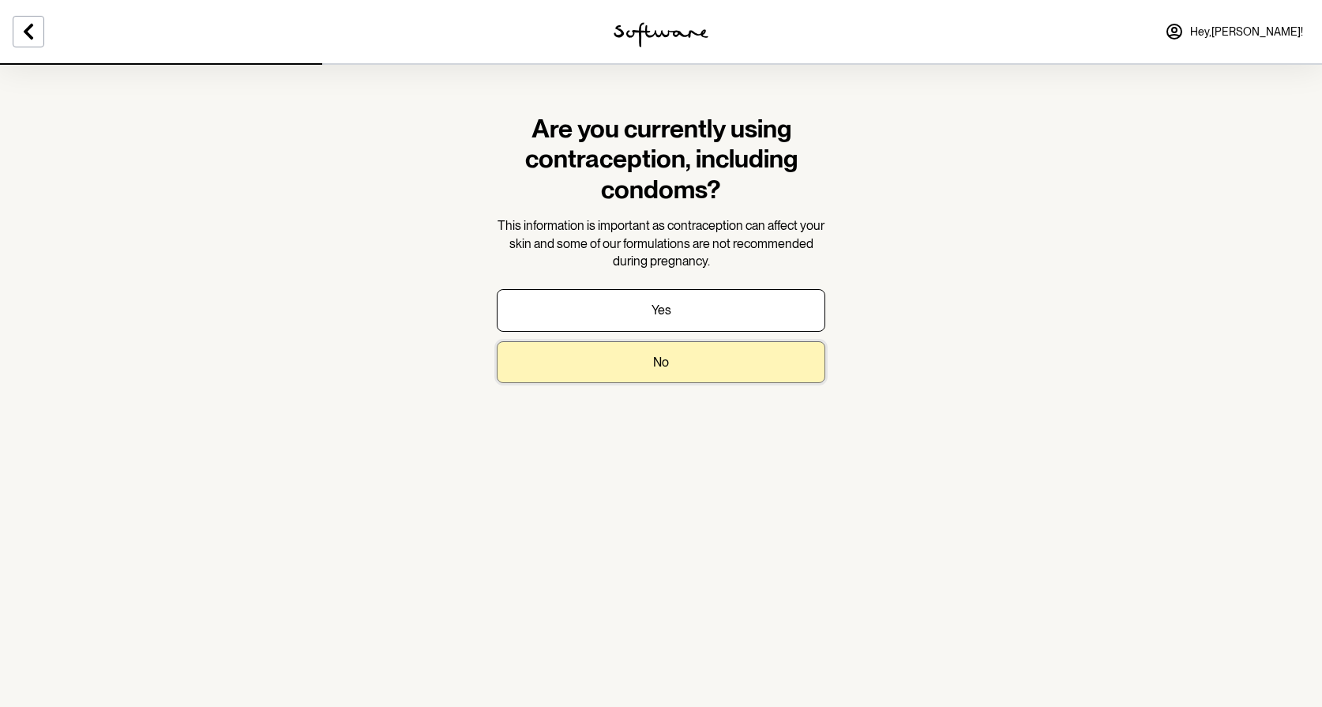
click at [690, 352] on button "No" at bounding box center [661, 362] width 329 height 42
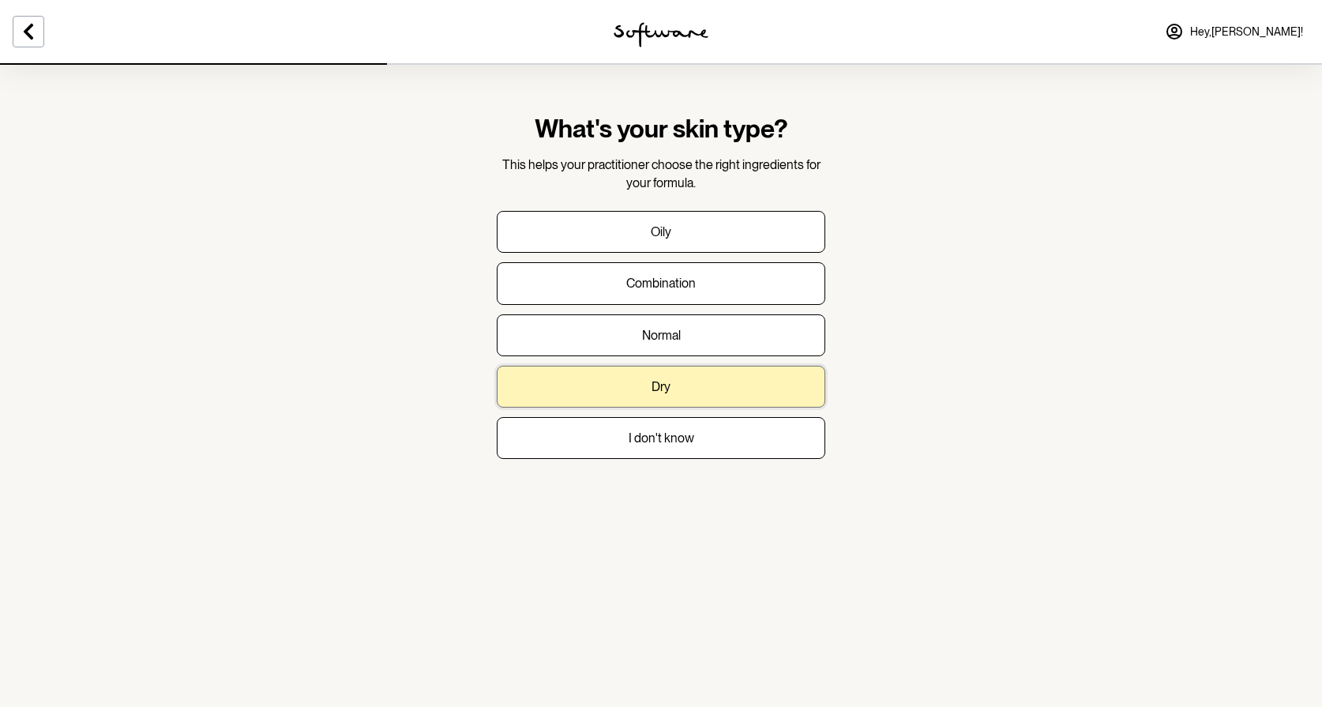
click at [692, 389] on button "Dry" at bounding box center [661, 387] width 329 height 42
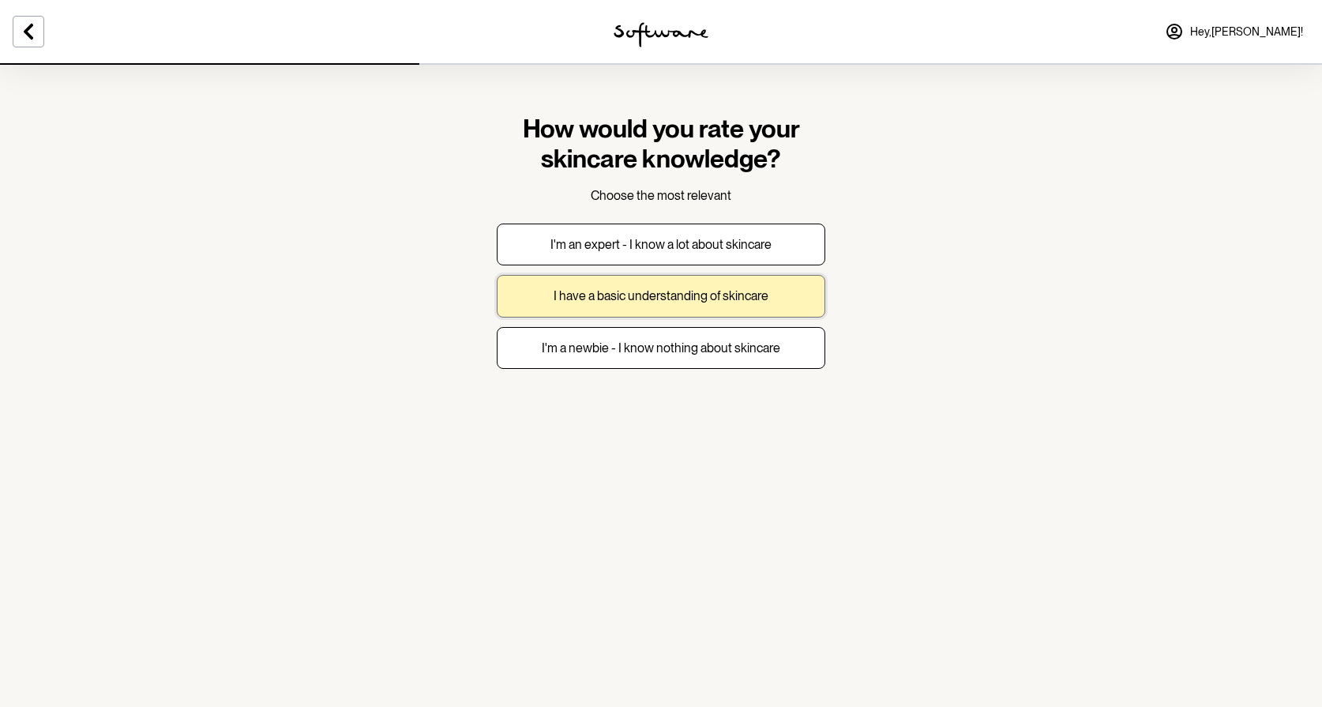
click at [666, 299] on p "I have a basic understanding of skincare" at bounding box center [661, 295] width 215 height 15
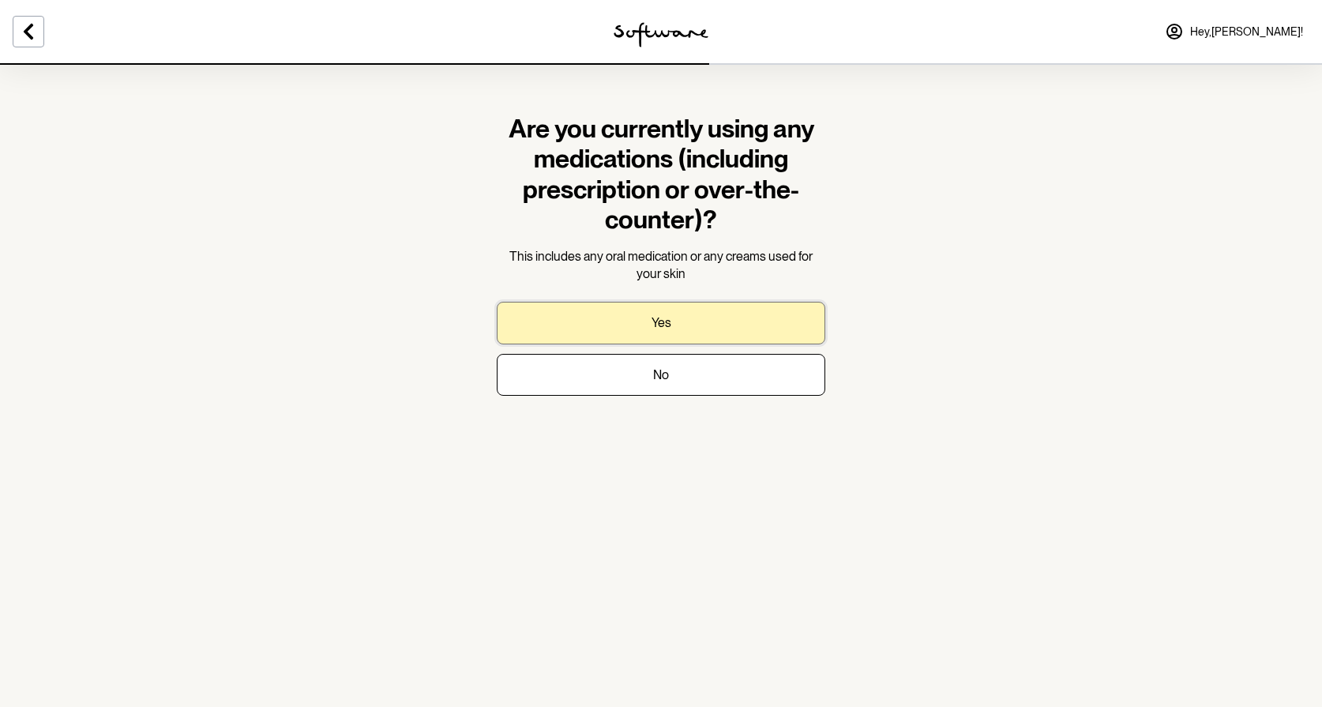
click at [682, 325] on button "Yes" at bounding box center [661, 323] width 329 height 42
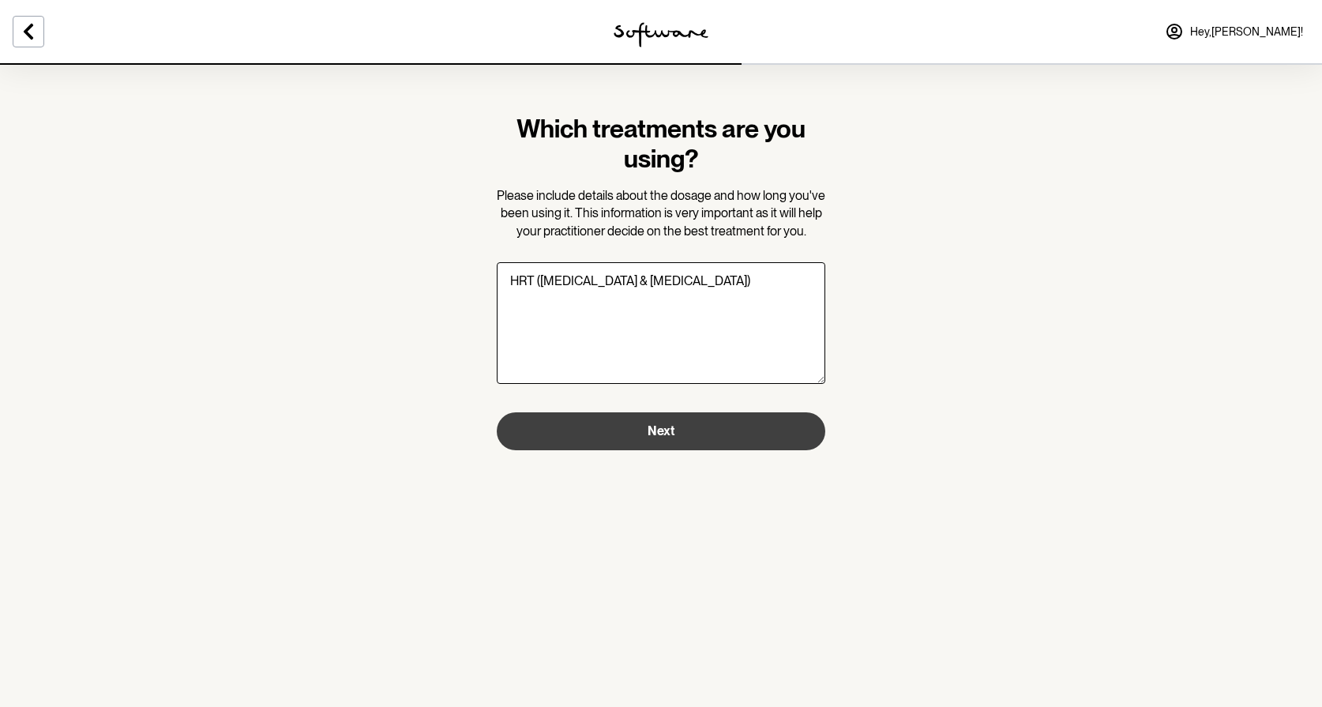
type textarea "HRT (estrogen & progesterone)"
click at [682, 438] on button "Next" at bounding box center [661, 431] width 329 height 38
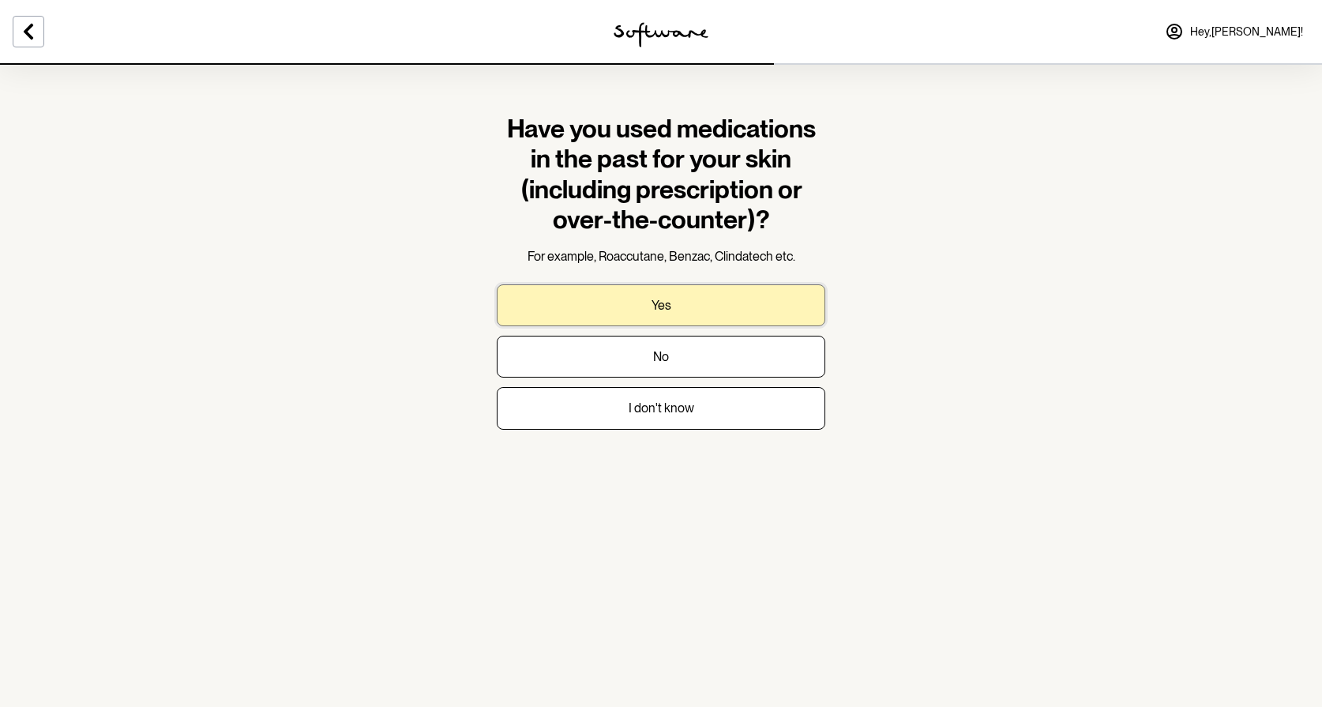
click at [674, 305] on button "Yes" at bounding box center [661, 305] width 329 height 42
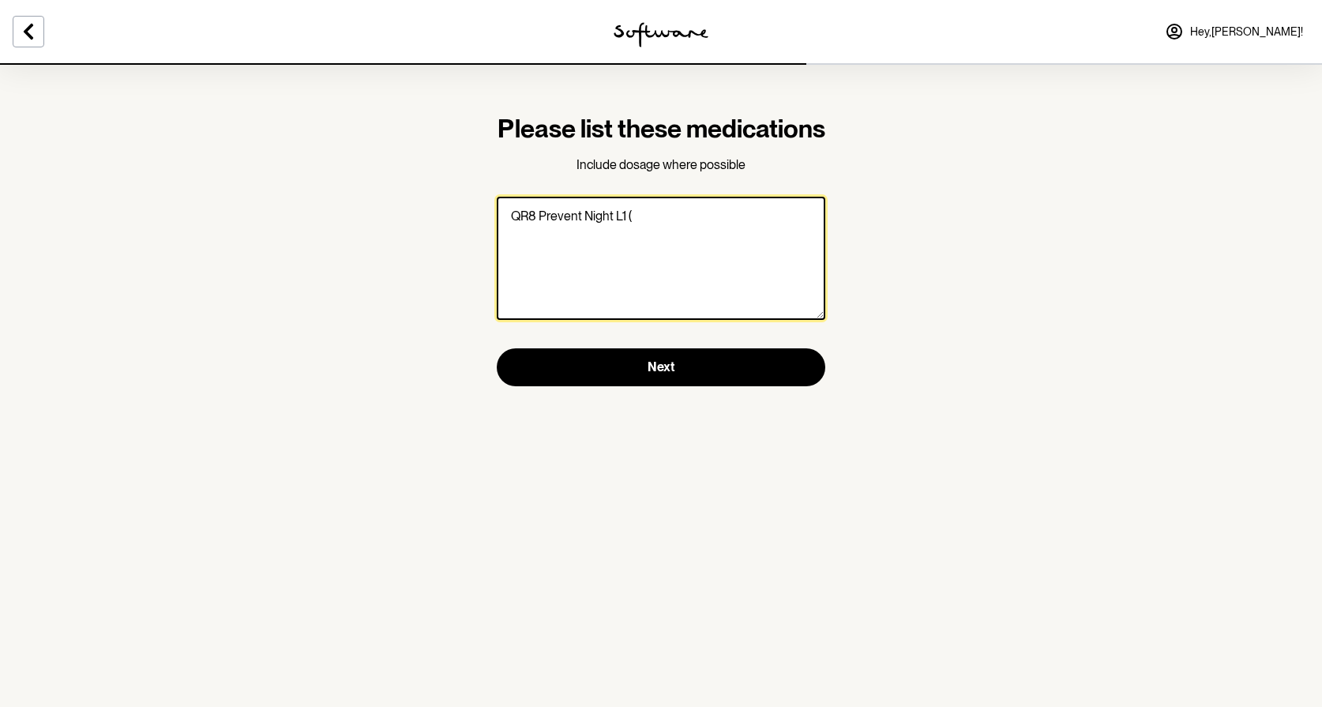
paste textarea "azelaic acid, kojic acid, niacinamide, and tretinoin"
paste textarea "Active Night L1 (Hydroquinone 4% / Tretinoin 0.025% / Hydrocortisone 1% / Niaci…"
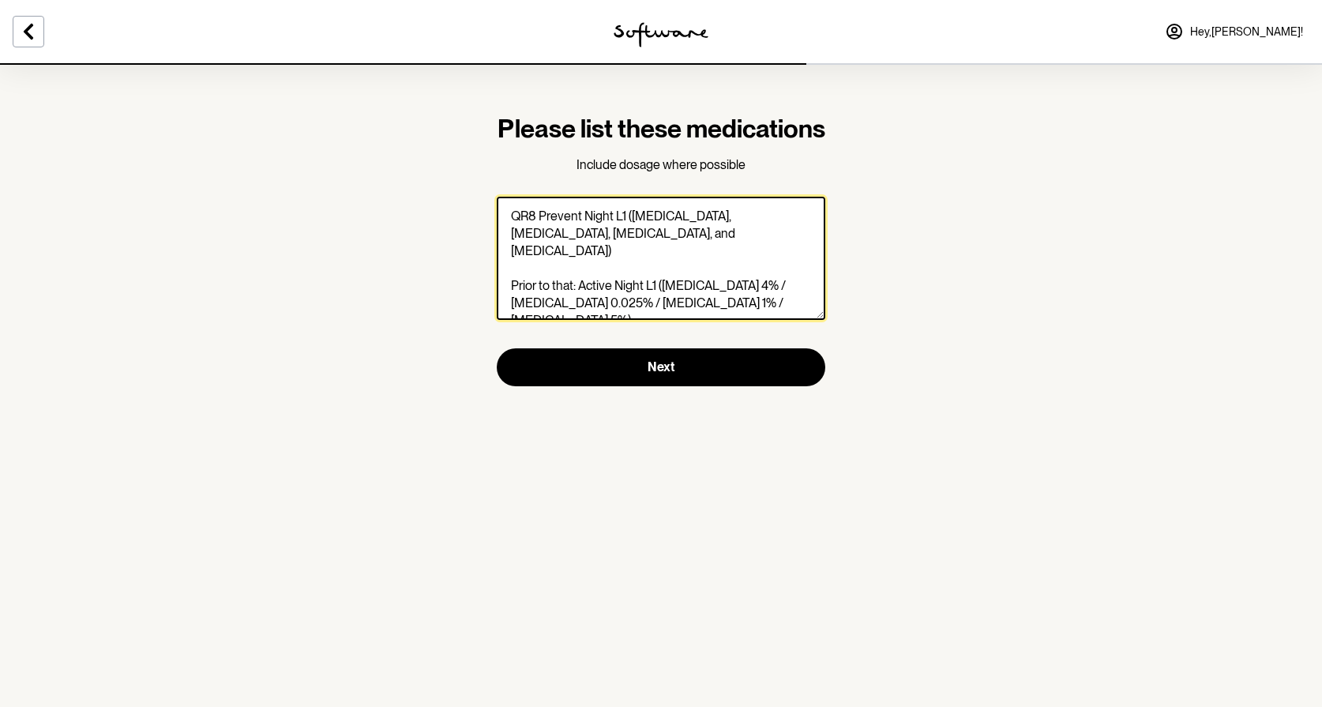
click at [509, 248] on textarea "QR8 Prevent Night L1 (azelaic acid, kojic acid, niacinamide, and tretinoin) Pri…" at bounding box center [661, 258] width 329 height 123
drag, startPoint x: 572, startPoint y: 299, endPoint x: 640, endPoint y: 307, distance: 68.5
click at [572, 299] on textarea "Last 3 months QR8 Prevent Night L1 (azelaic acid, kojic acid, niacinamide, and …" at bounding box center [661, 258] width 329 height 123
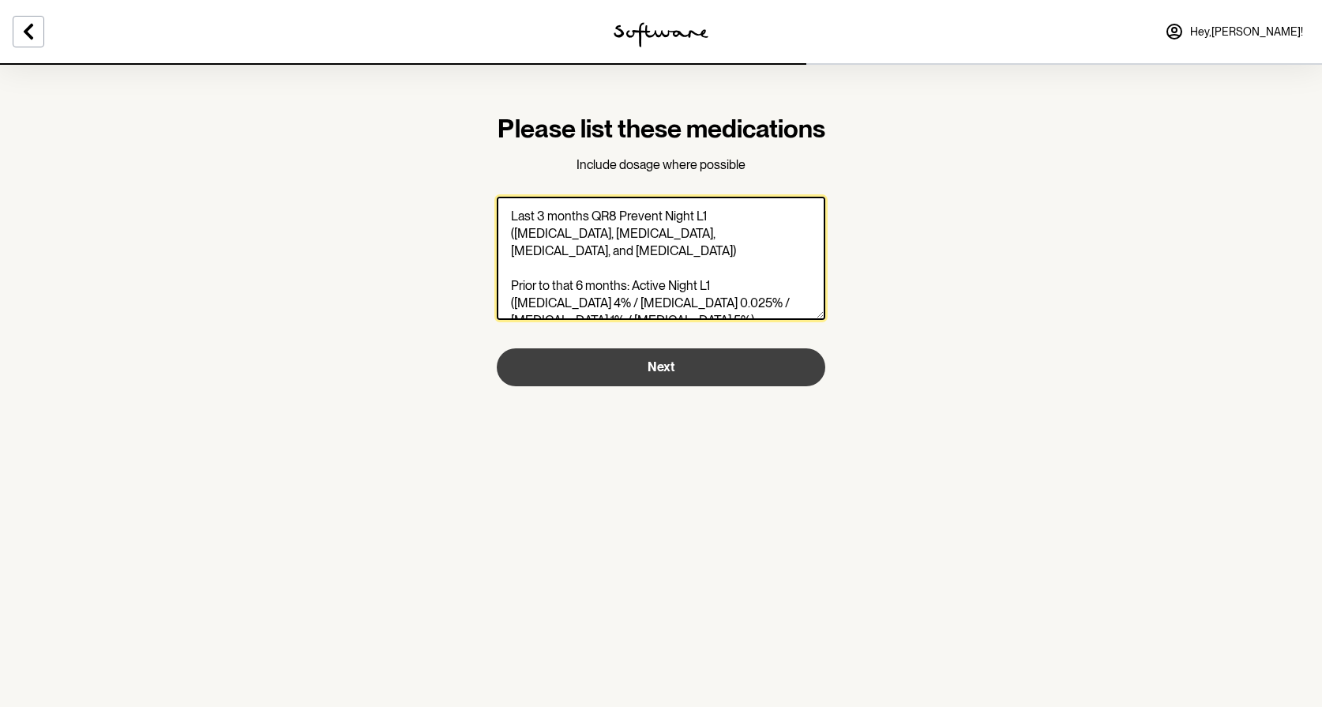
type textarea "Last 3 months QR8 Prevent Night L1 (azelaic acid, kojic acid, niacinamide, and …"
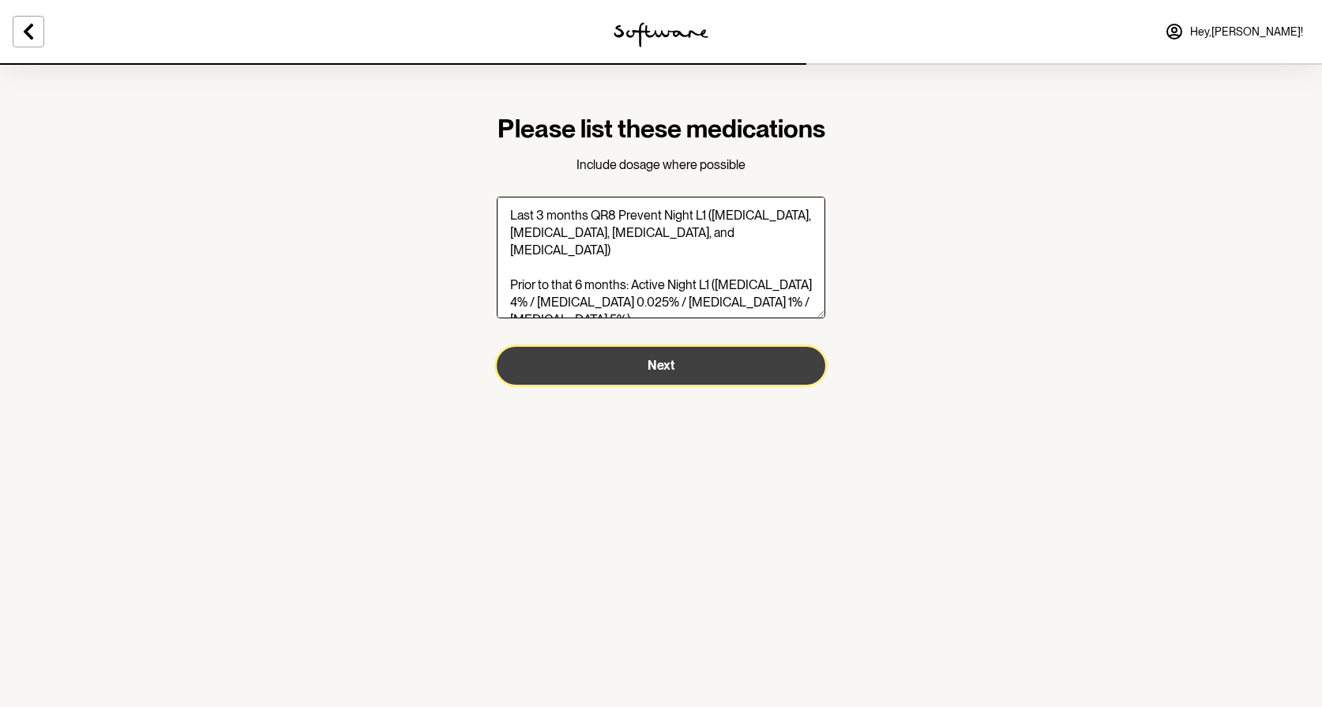
click at [667, 373] on span "Next" at bounding box center [661, 365] width 27 height 15
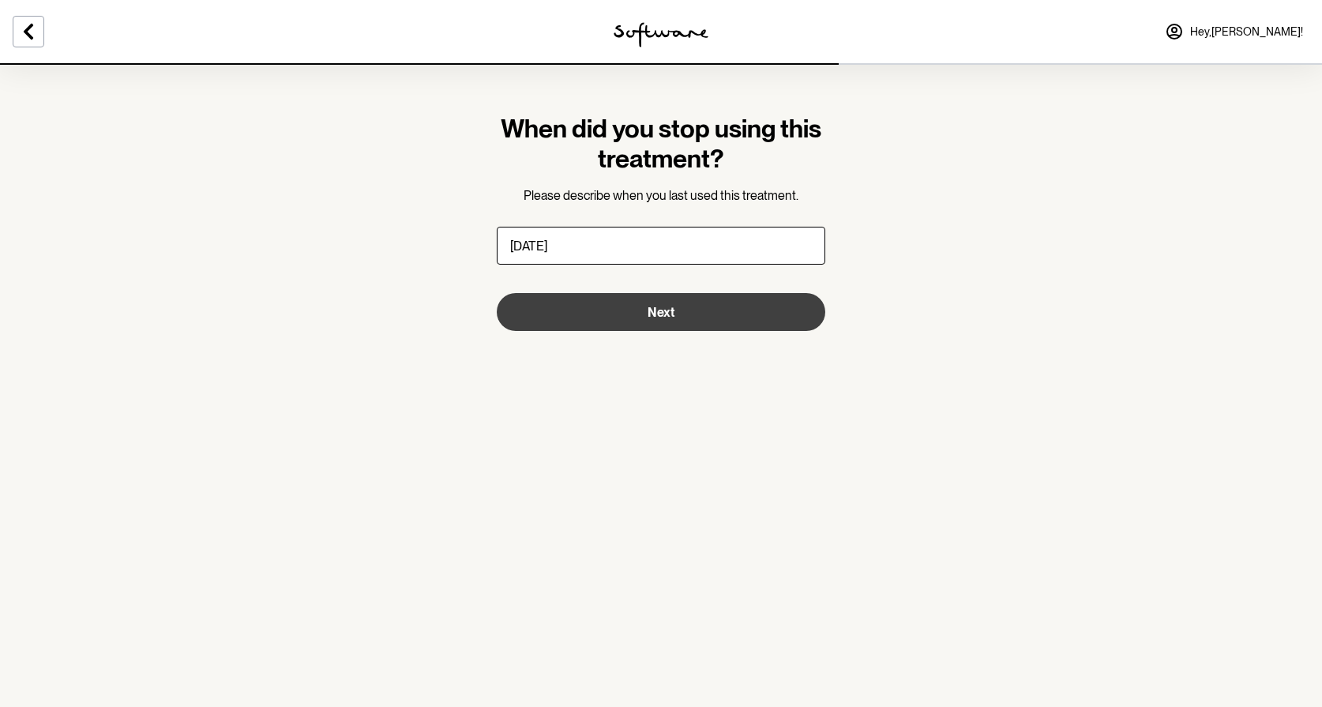
type input "3 weeks ago"
click at [654, 303] on button "Next" at bounding box center [661, 312] width 329 height 38
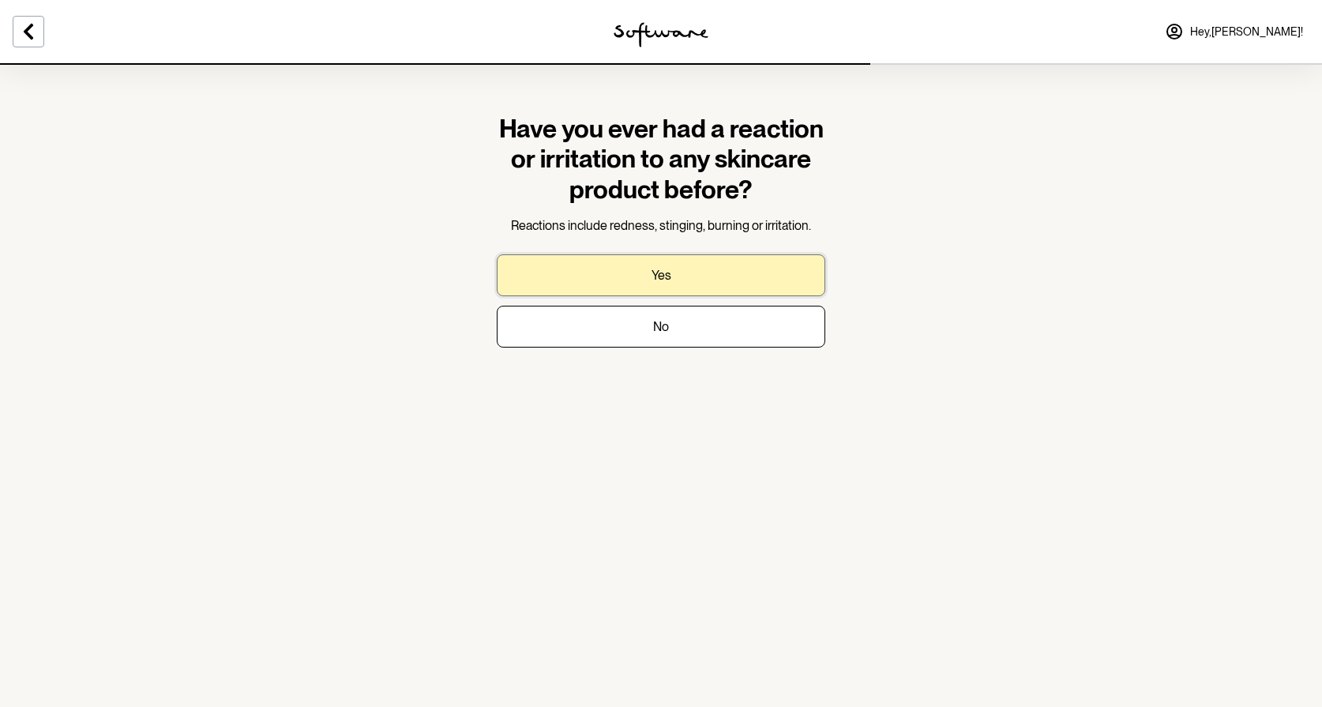
click at [688, 269] on button "Yes" at bounding box center [661, 275] width 329 height 42
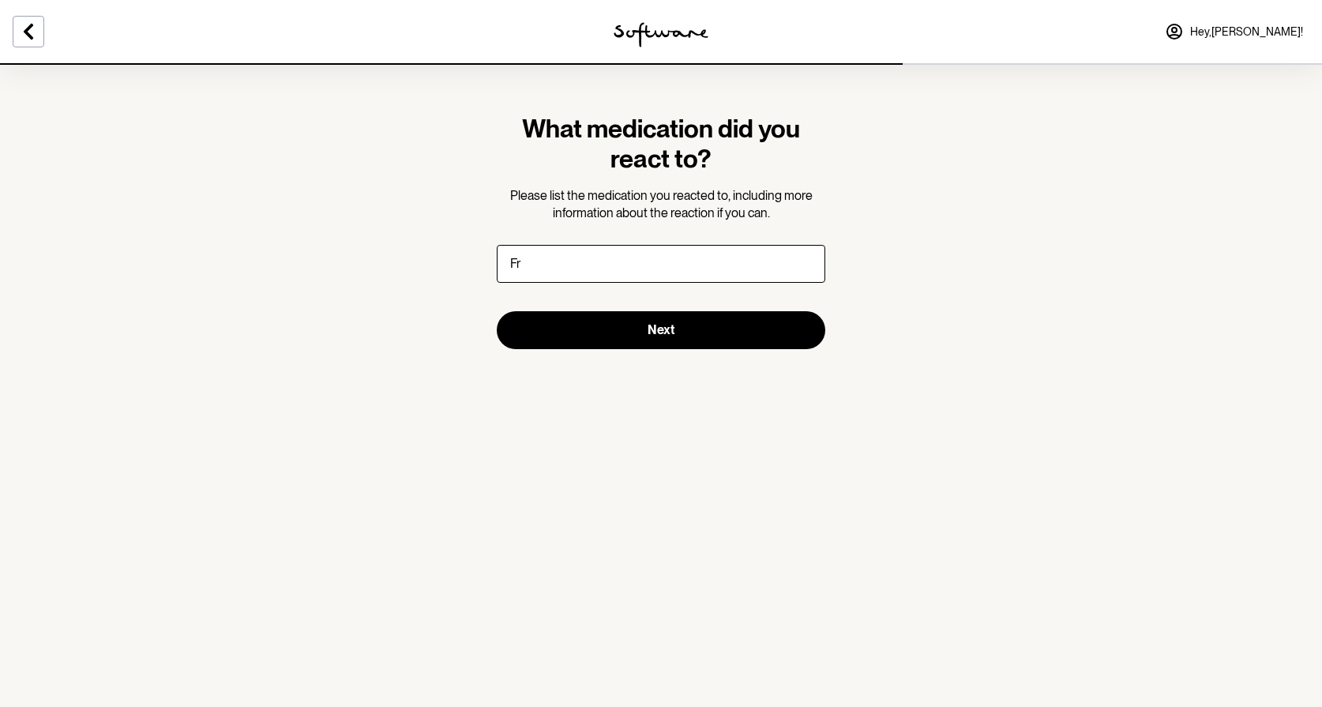
type input "F"
click at [564, 261] on input "Can't remember. But highly fragranced products can cause reations" at bounding box center [661, 264] width 329 height 38
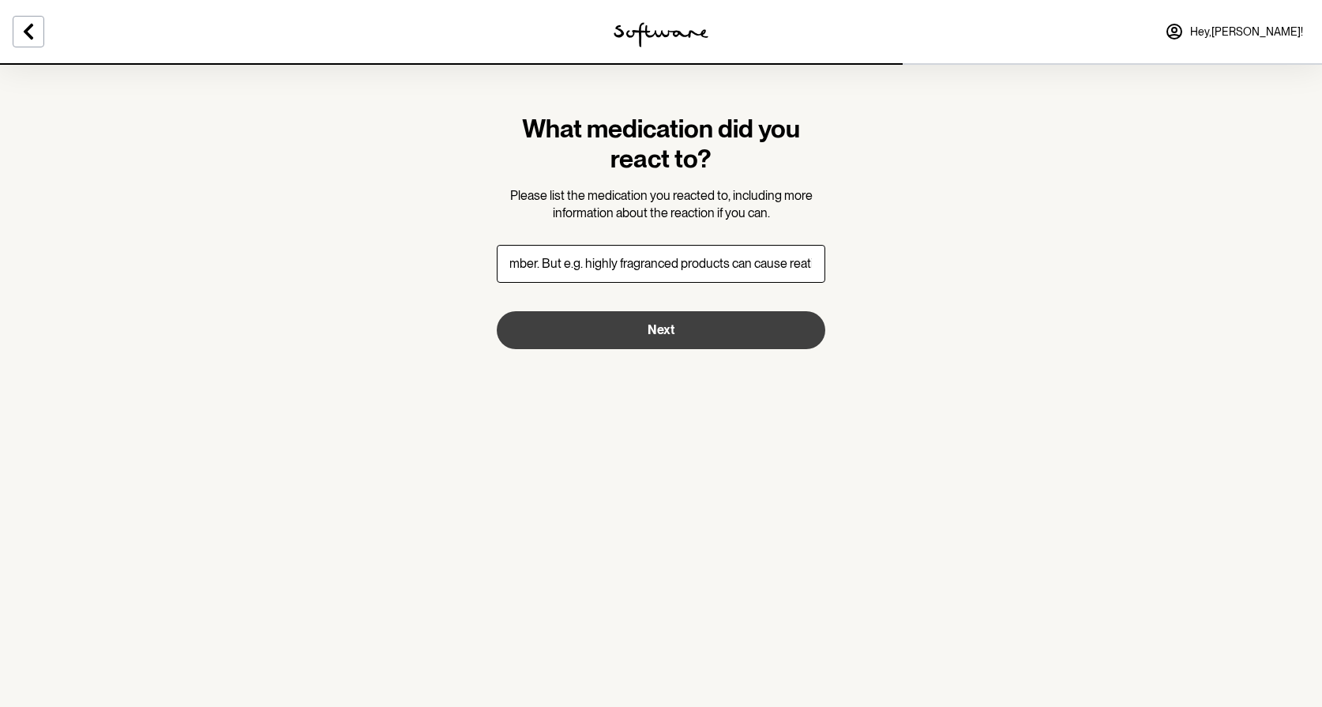
type input "Can't remember. But e.g. highly fragranced products can cause reations"
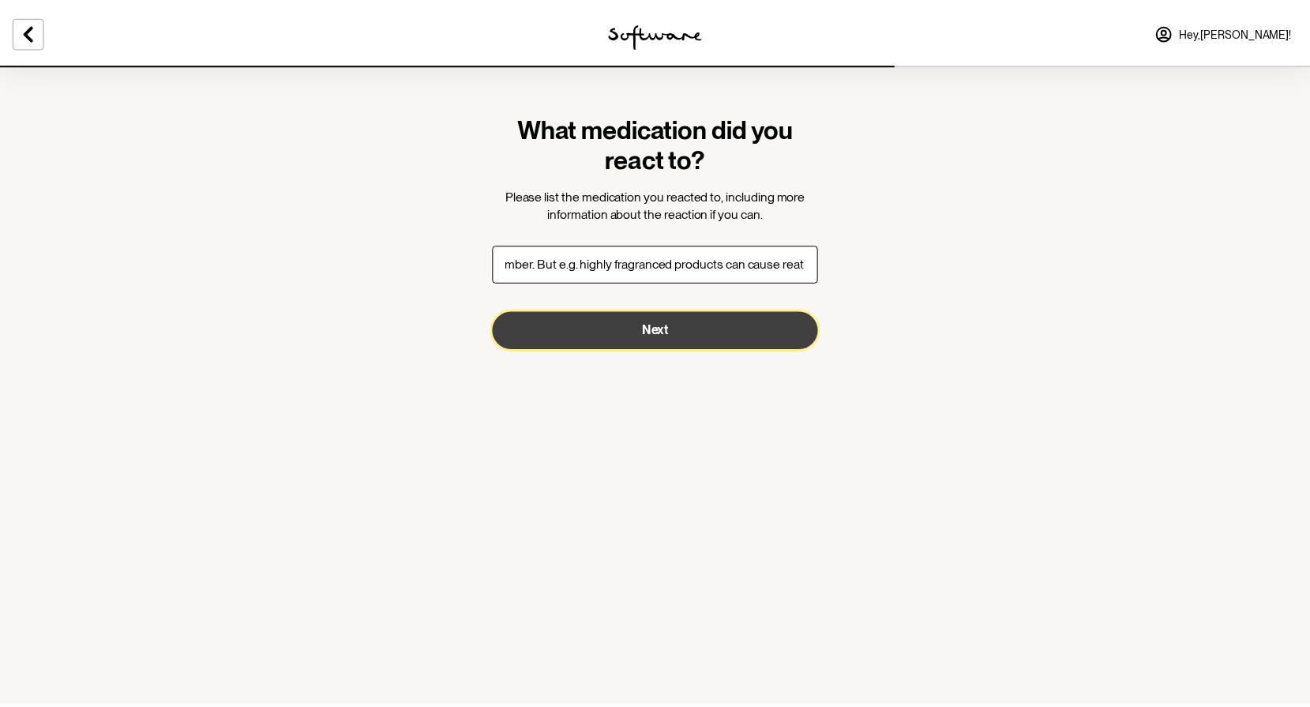
scroll to position [0, 0]
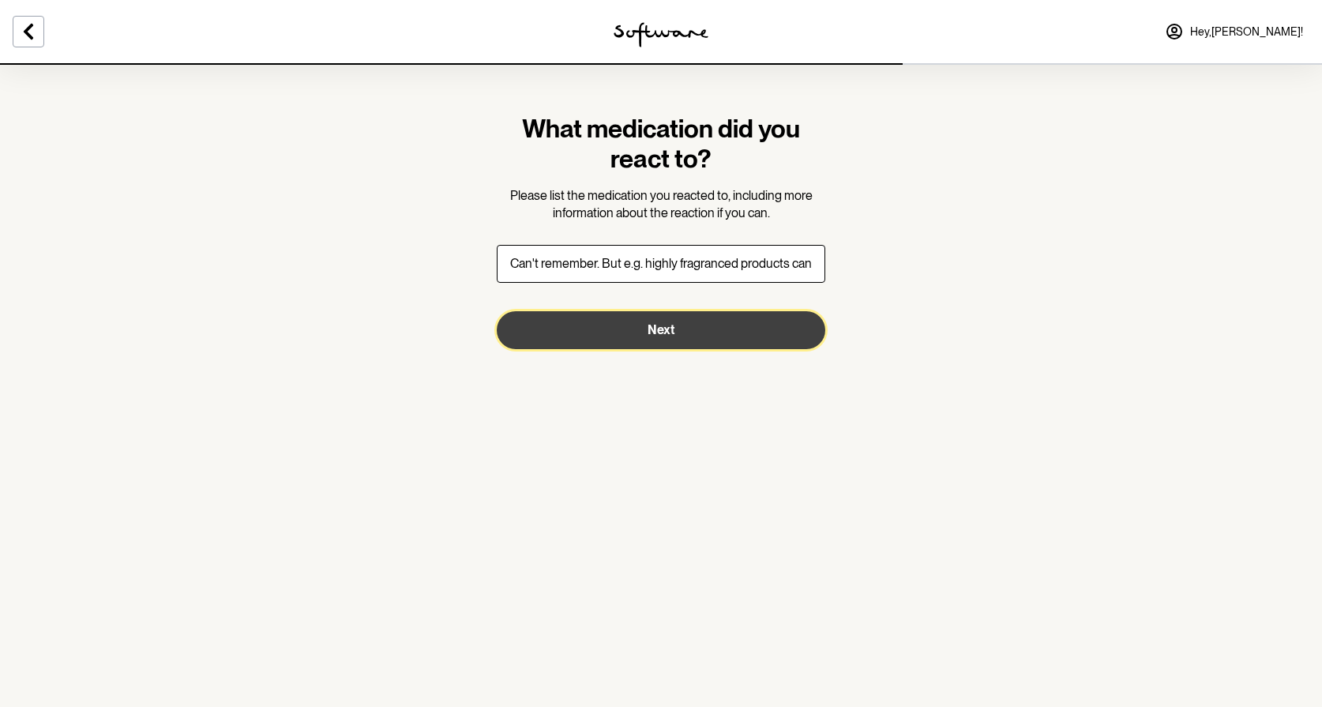
click at [656, 326] on span "Next" at bounding box center [661, 329] width 27 height 15
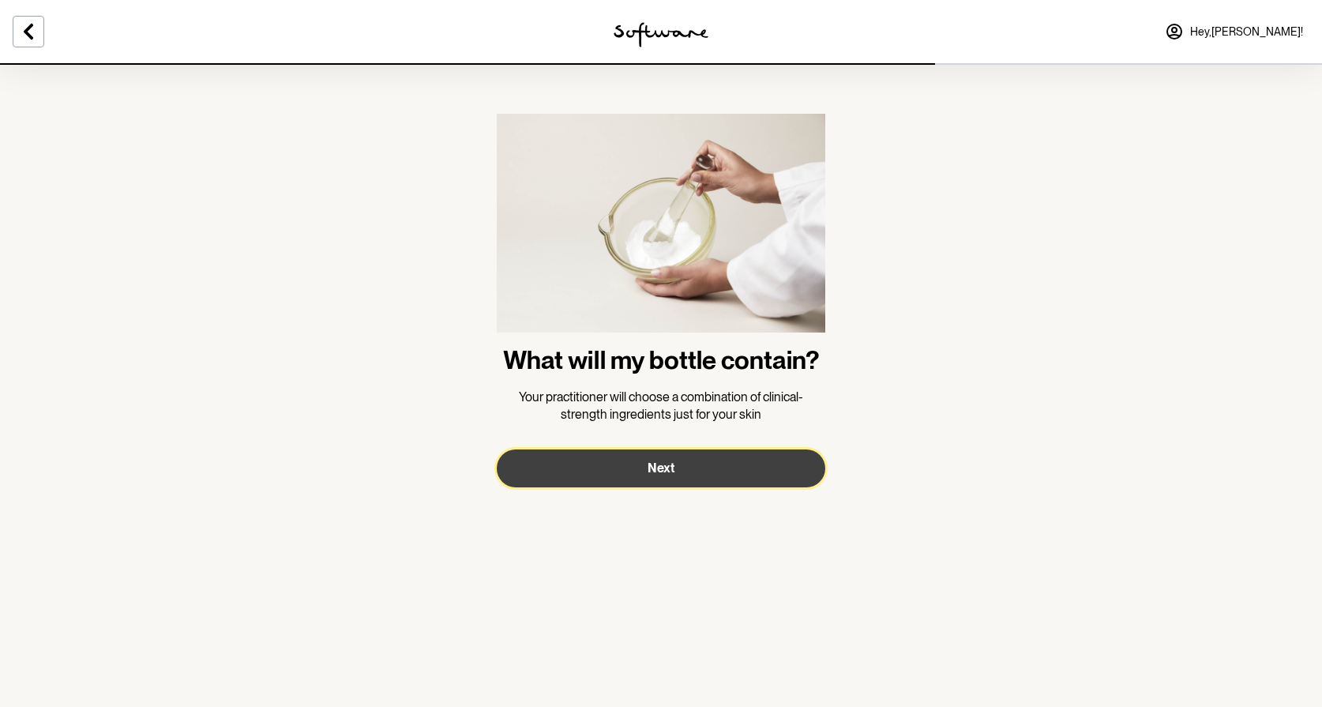
click at [679, 463] on button "Next" at bounding box center [661, 468] width 329 height 38
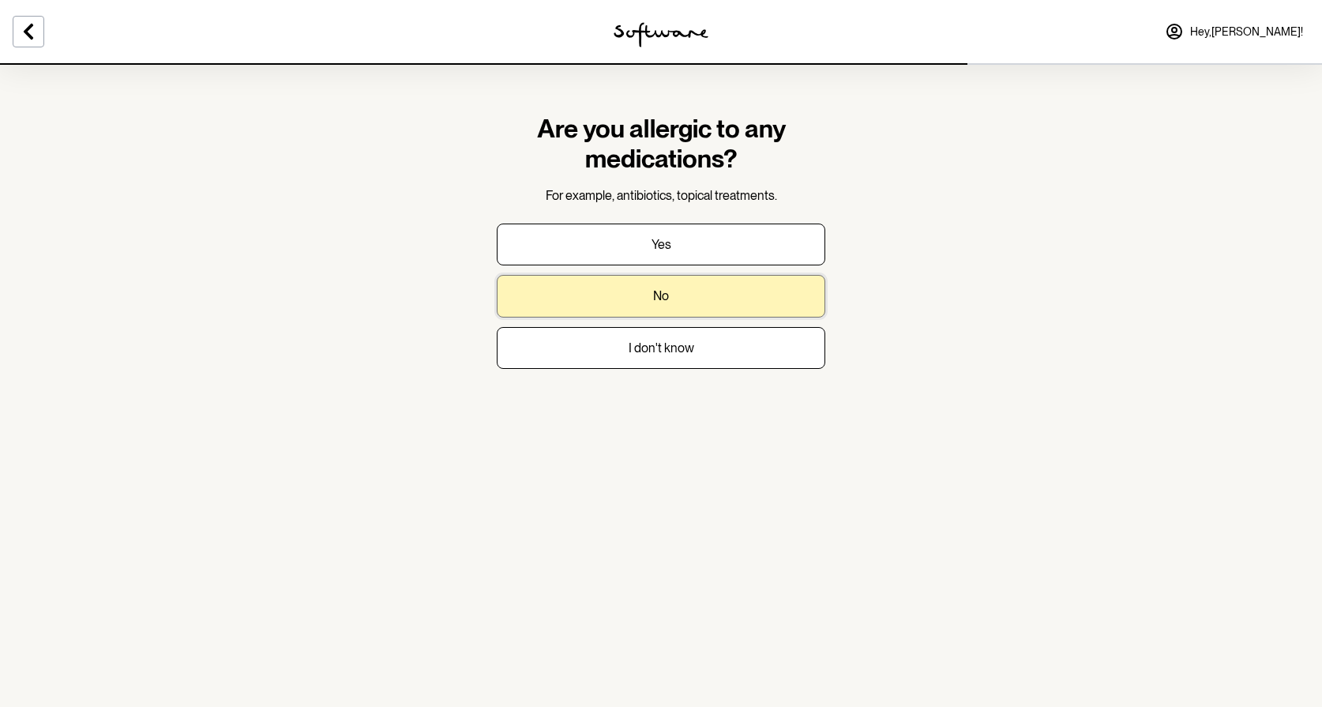
click at [661, 291] on p "No" at bounding box center [661, 295] width 16 height 15
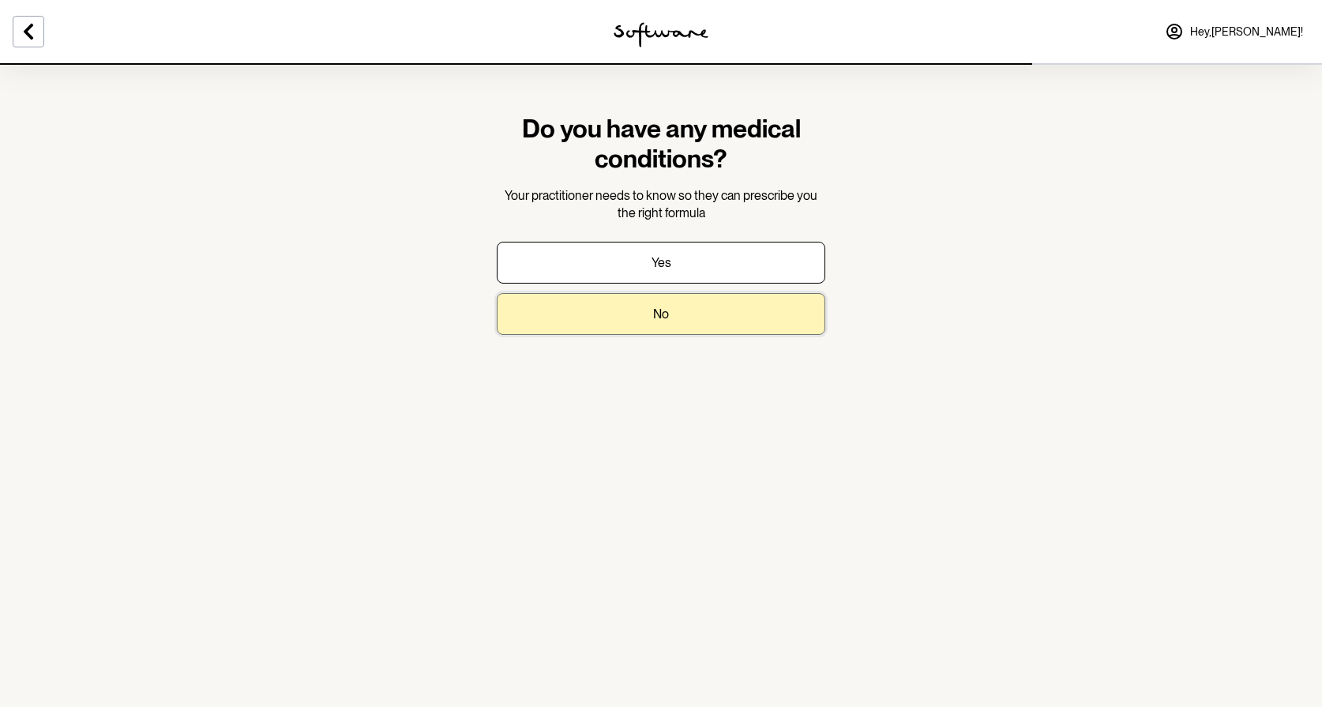
click at [664, 321] on p "No" at bounding box center [661, 313] width 16 height 15
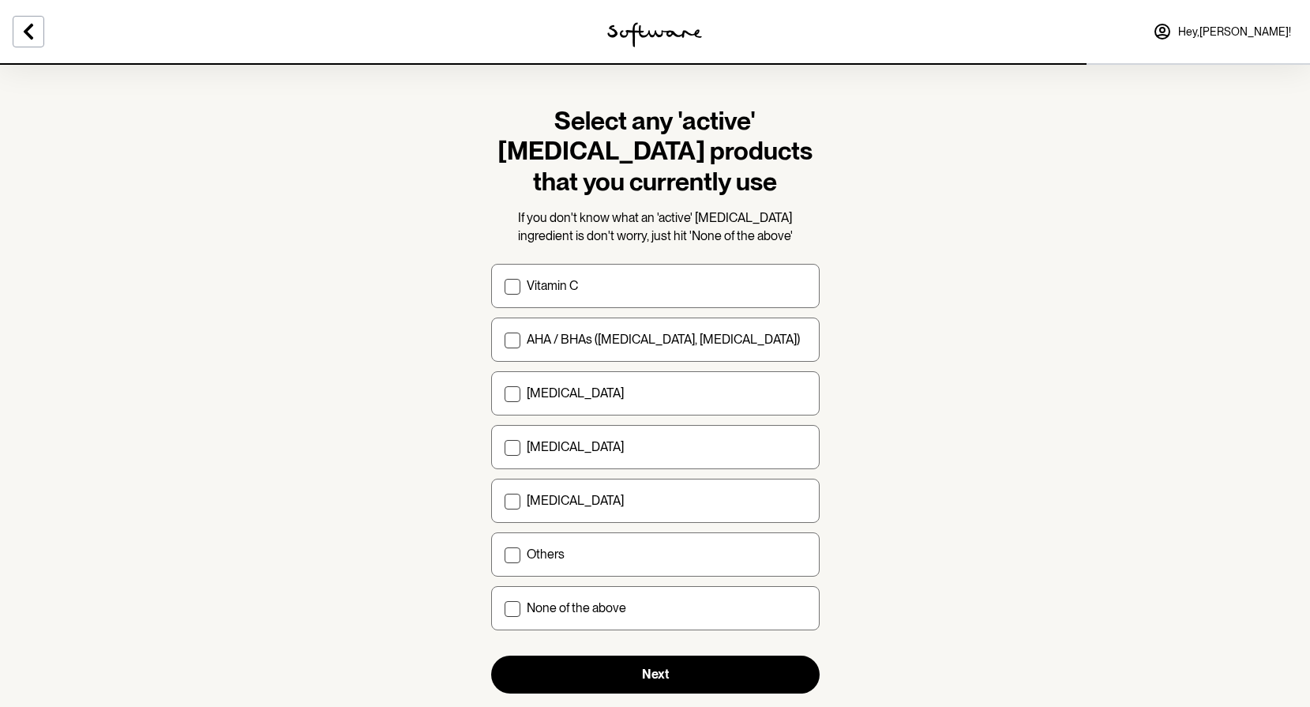
scroll to position [9, 0]
click at [513, 607] on span at bounding box center [513, 608] width 16 height 16
click at [505, 607] on input "None of the above" at bounding box center [504, 607] width 1 height 1
checkbox input "true"
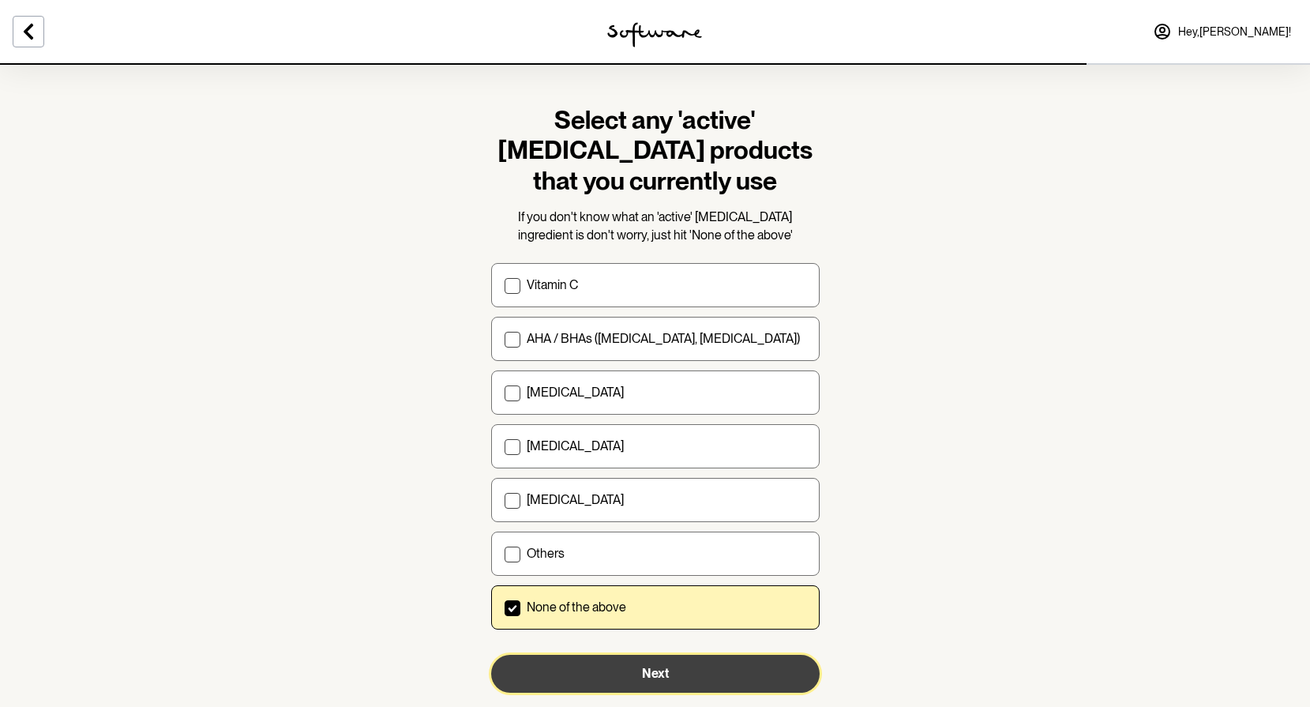
click at [687, 681] on button "Next" at bounding box center [655, 674] width 329 height 38
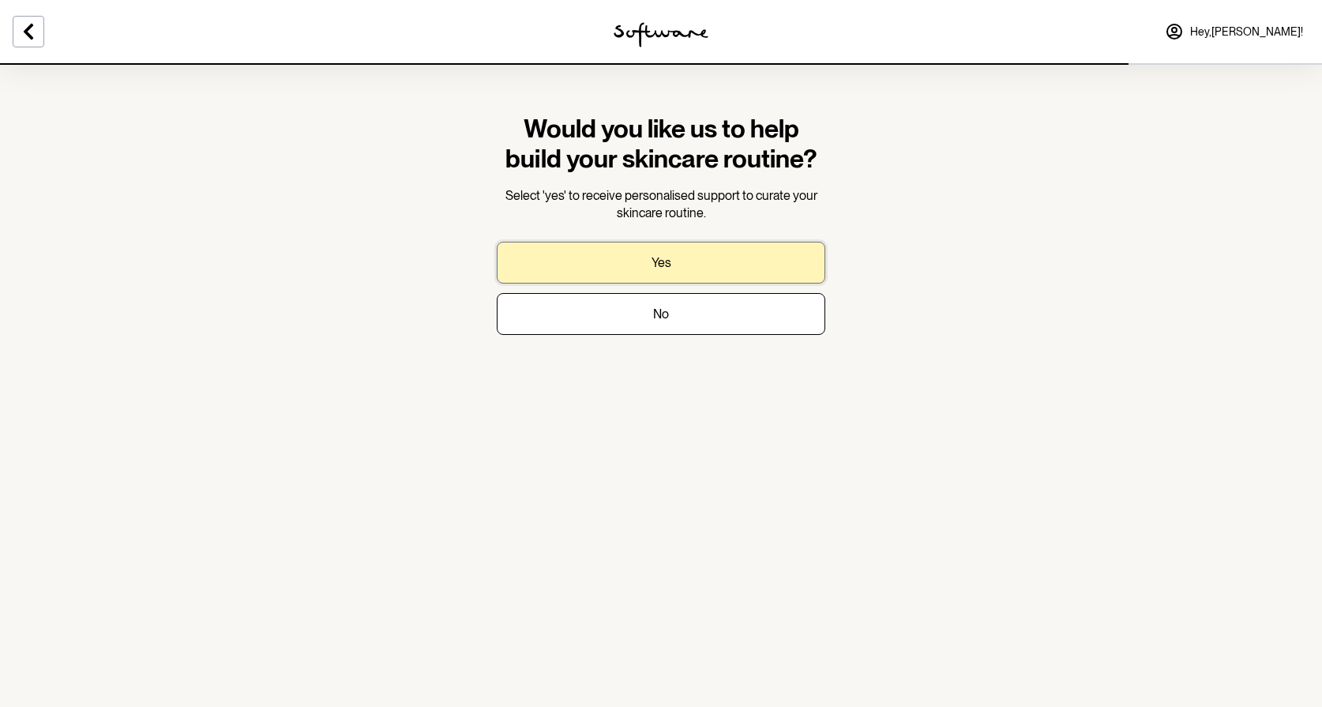
click at [679, 261] on button "Yes" at bounding box center [661, 263] width 329 height 42
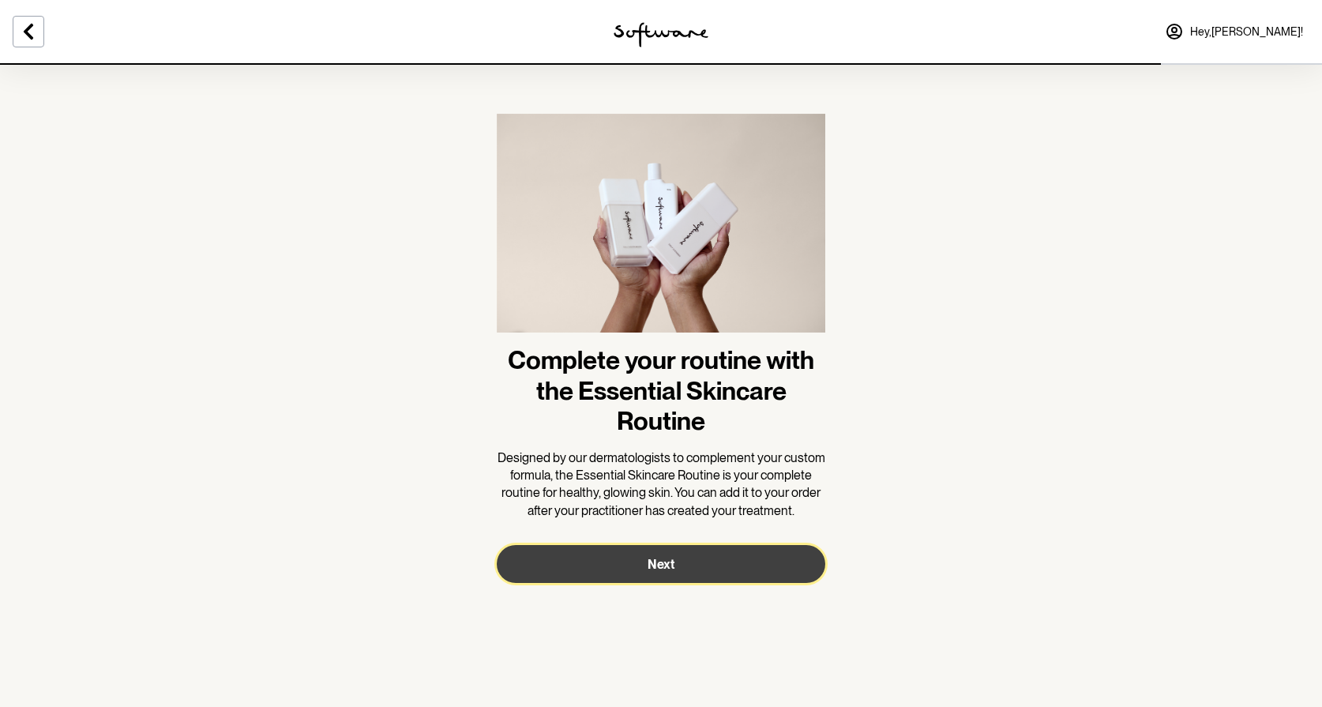
click at [674, 570] on span "Next" at bounding box center [661, 564] width 27 height 15
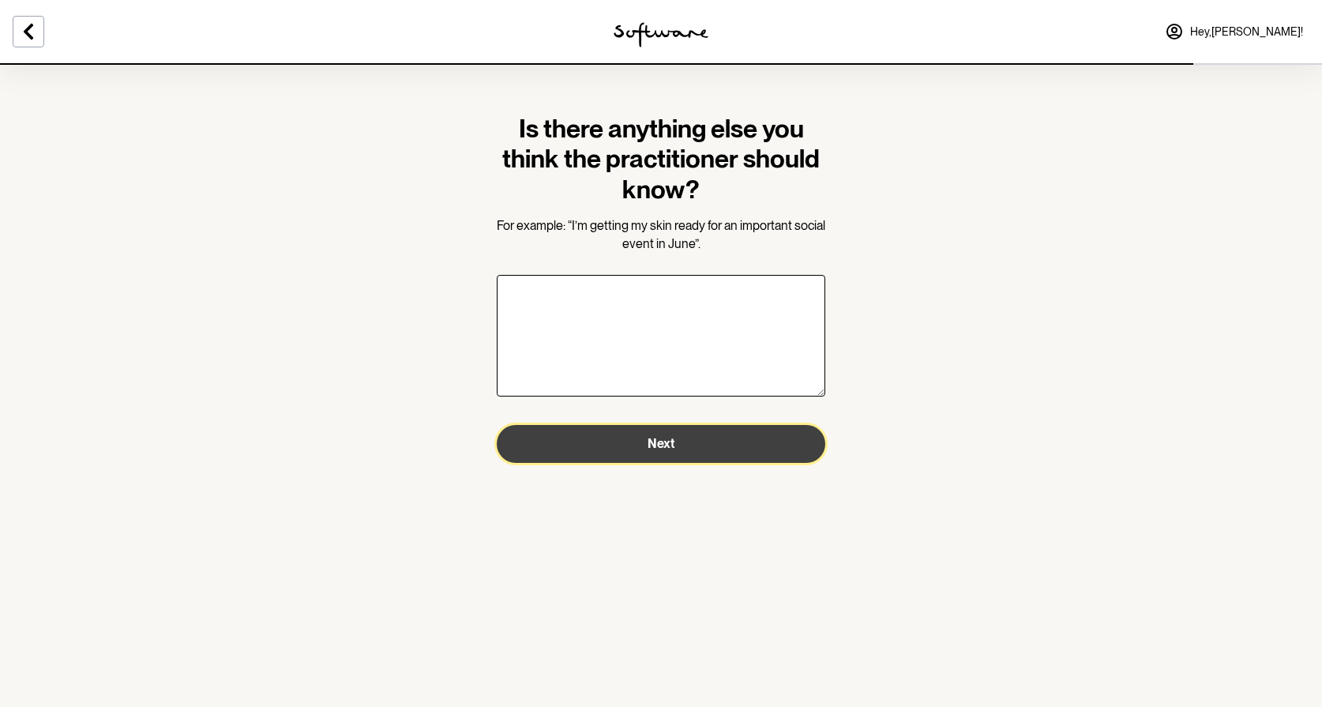
click at [670, 447] on span "Next" at bounding box center [661, 443] width 27 height 15
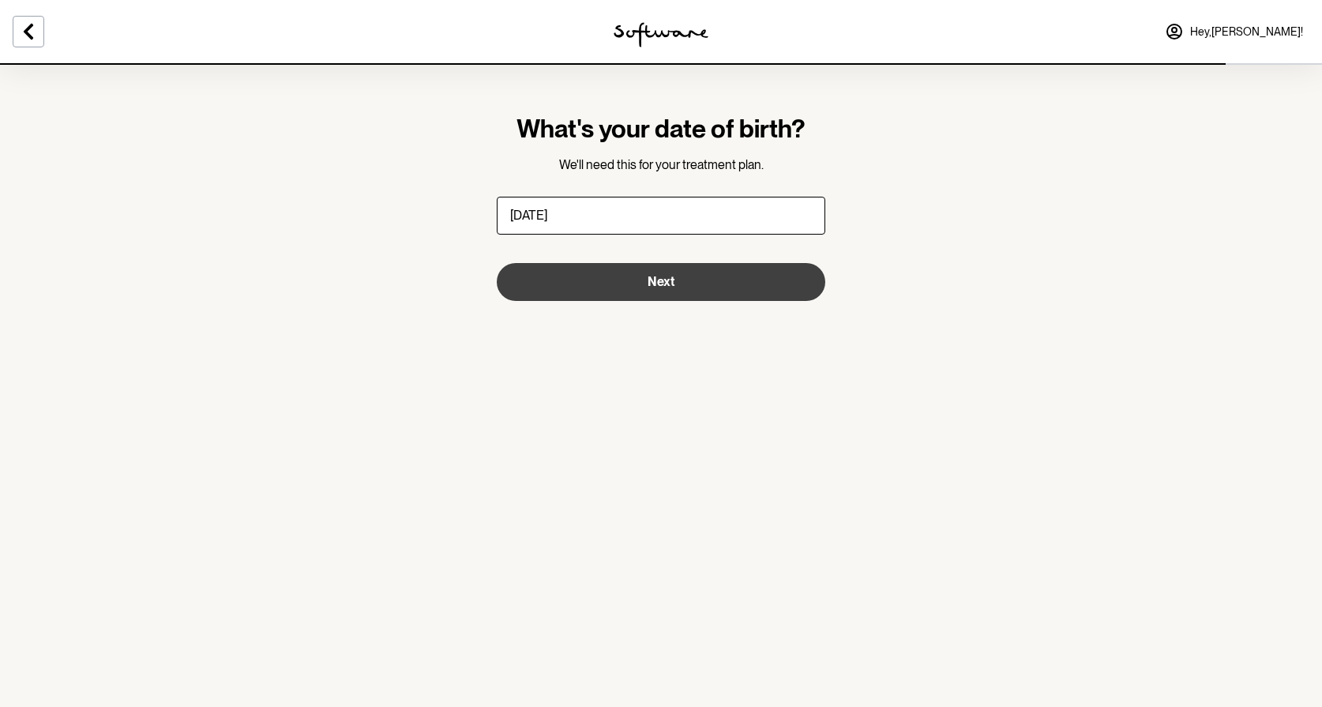
type input "03/08/1972"
click at [685, 292] on button "Next" at bounding box center [661, 282] width 329 height 38
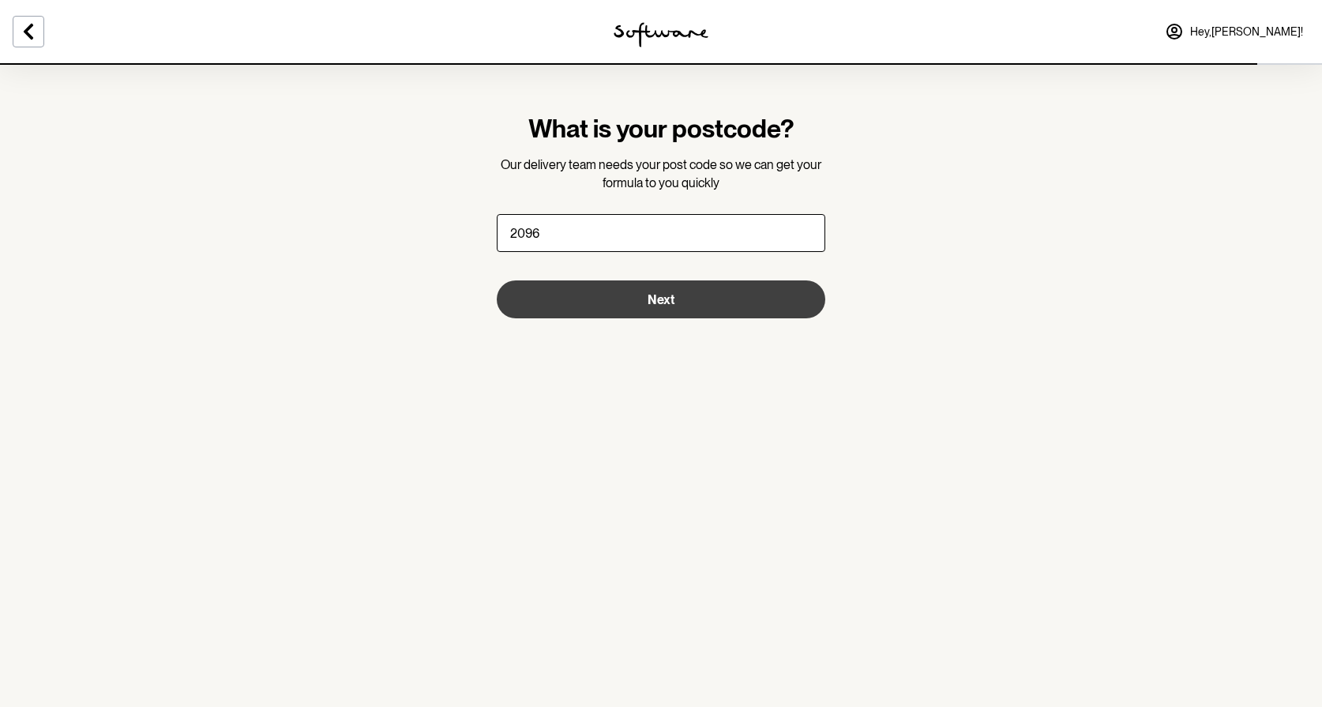
type input "2096"
click at [677, 304] on button "Next" at bounding box center [661, 299] width 329 height 38
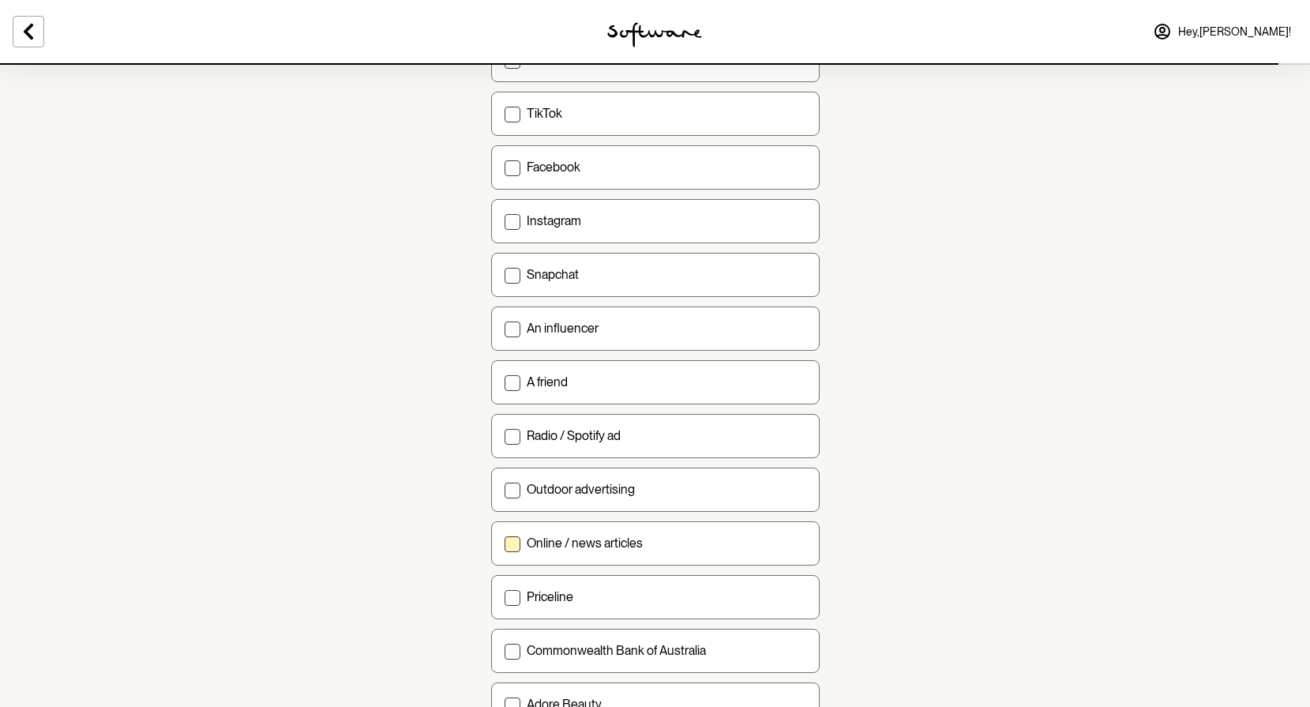
scroll to position [118, 0]
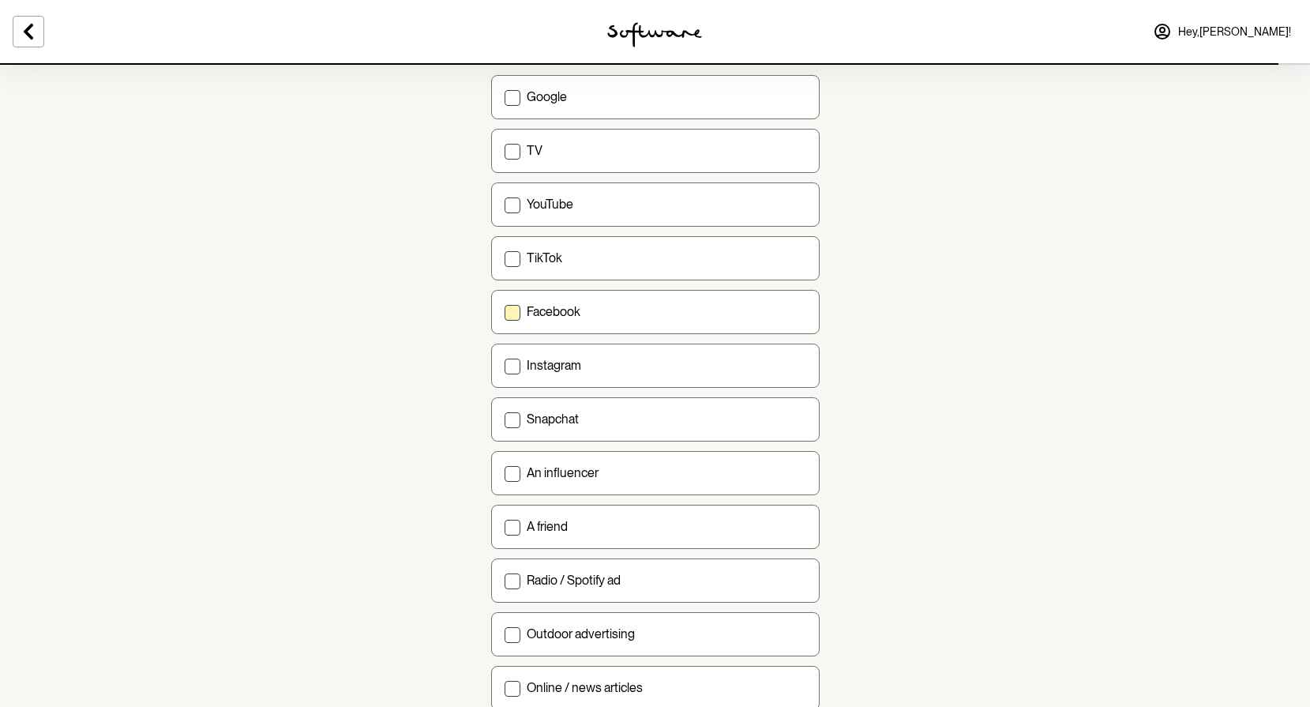
click at [509, 308] on span at bounding box center [513, 313] width 16 height 16
click at [505, 311] on input "Facebook" at bounding box center [504, 311] width 1 height 1
checkbox input "true"
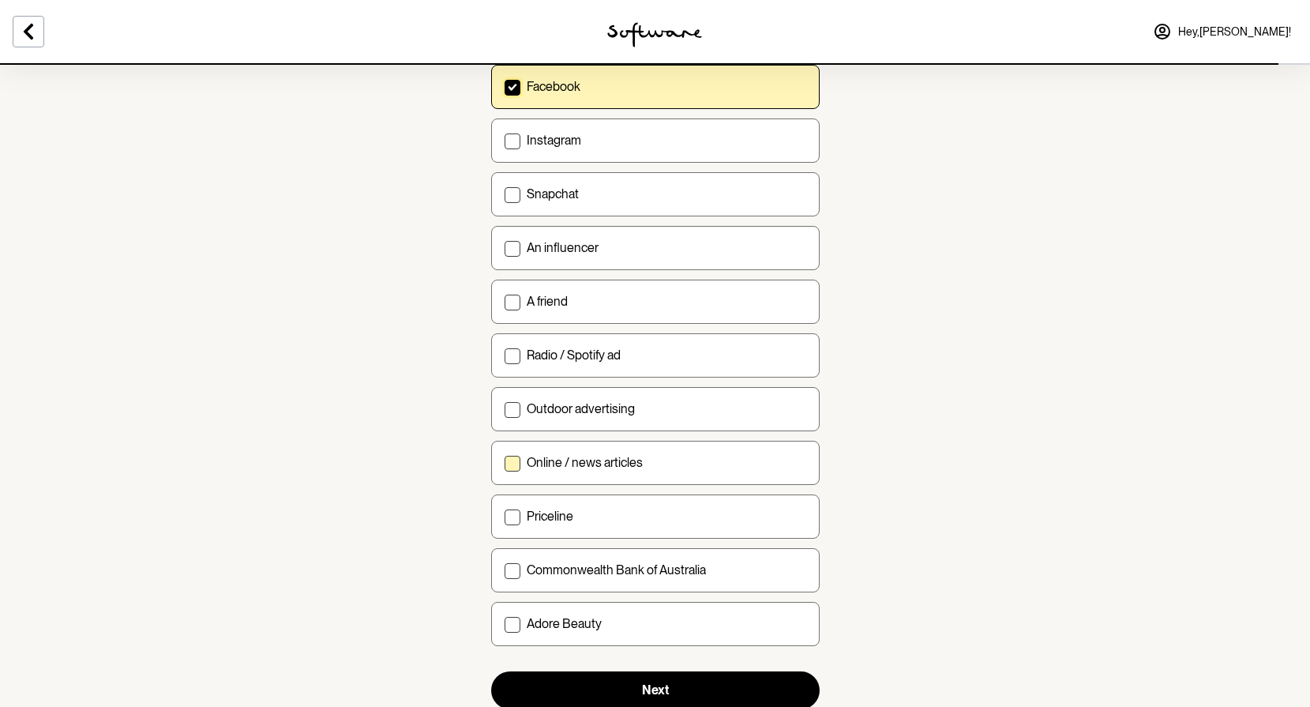
scroll to position [397, 0]
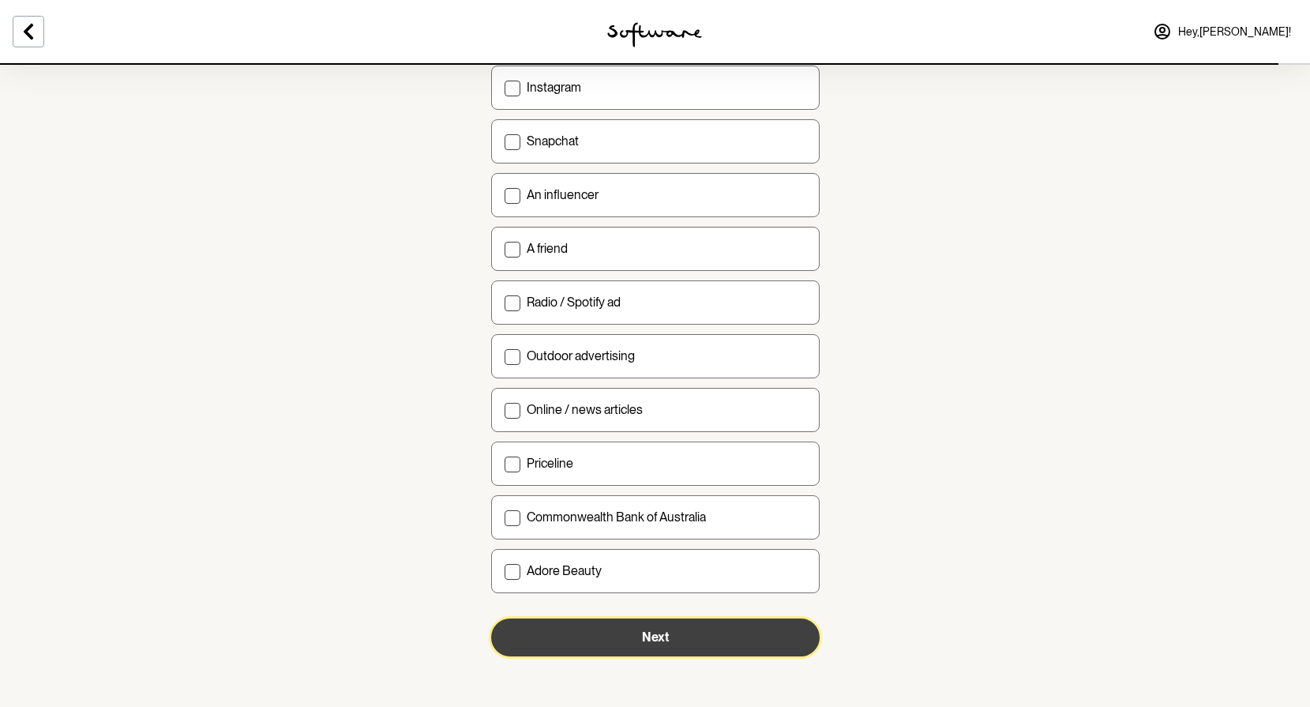
click at [689, 636] on button "Next" at bounding box center [655, 637] width 329 height 38
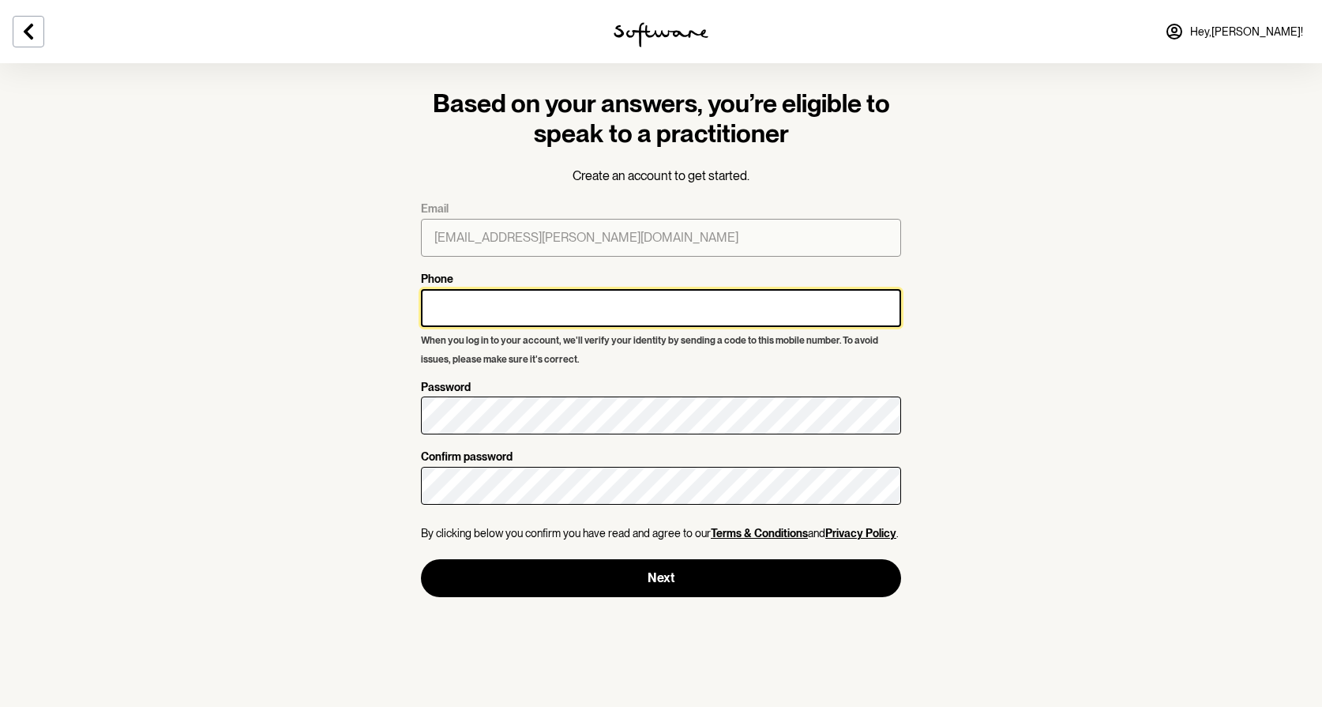
click at [483, 307] on input "Phone" at bounding box center [661, 308] width 480 height 38
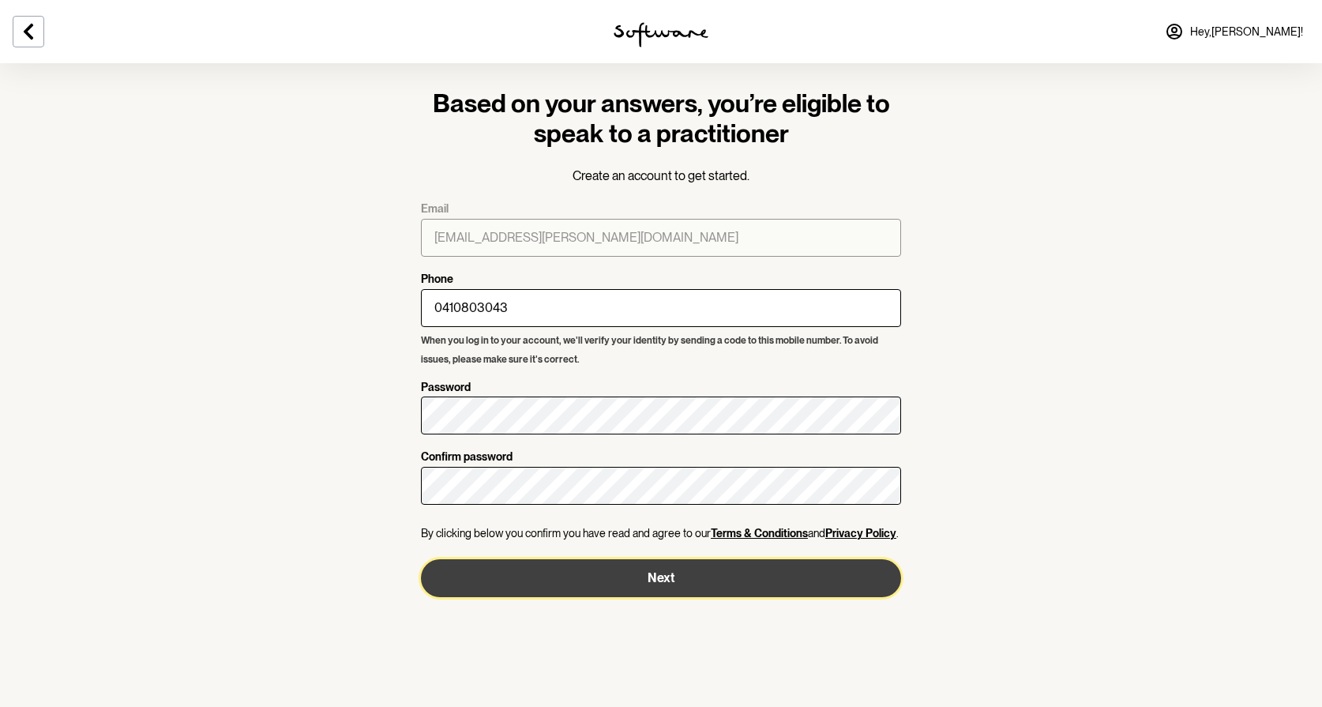
click at [664, 573] on button "Next" at bounding box center [661, 578] width 480 height 38
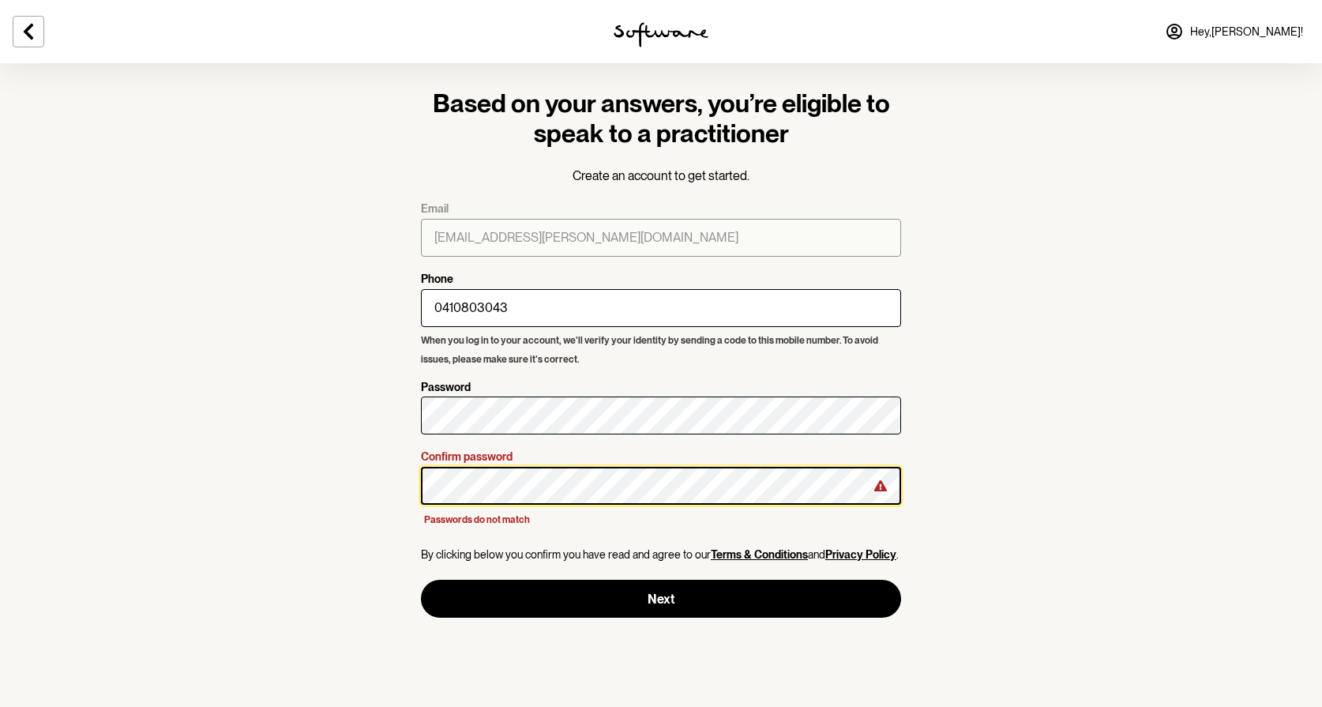
click at [405, 476] on section "Based on your answers, you’re eligible to speak to a practitioner Create an acc…" at bounding box center [661, 353] width 1322 height 707
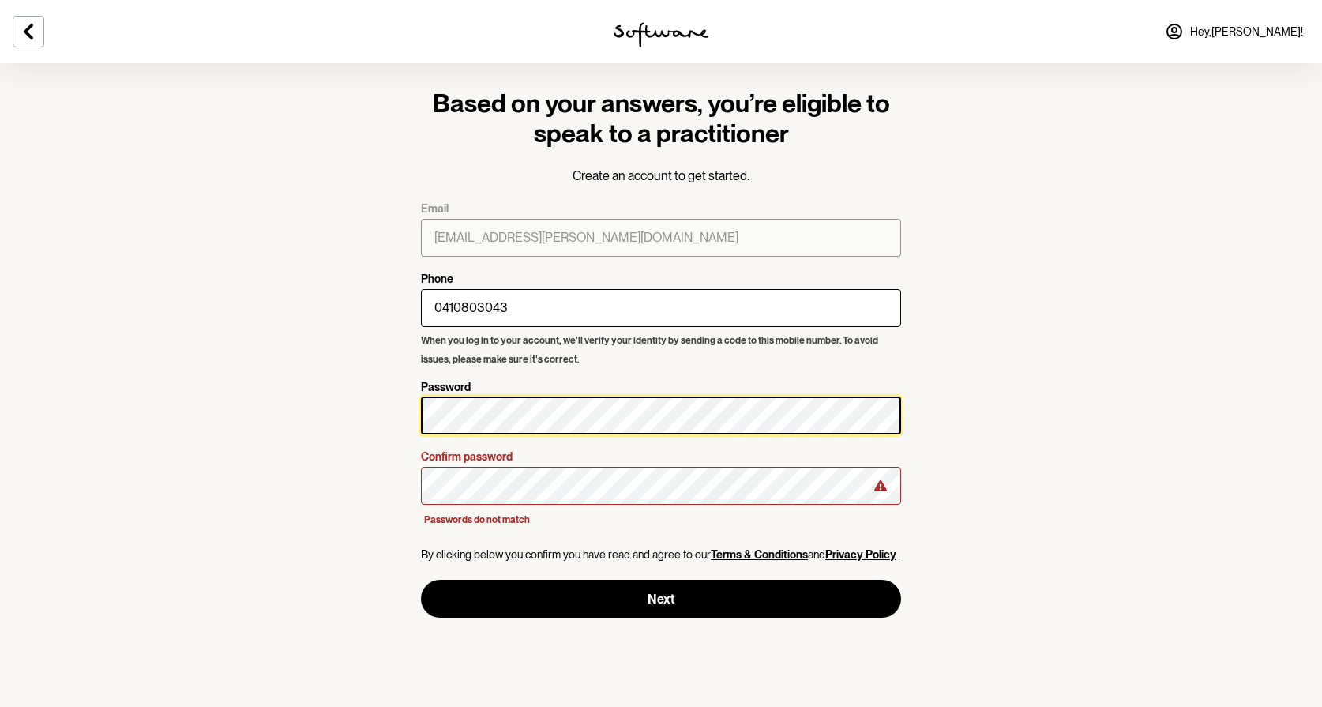
click at [356, 416] on section "Based on your answers, you’re eligible to speak to a practitioner Create an acc…" at bounding box center [661, 353] width 1322 height 707
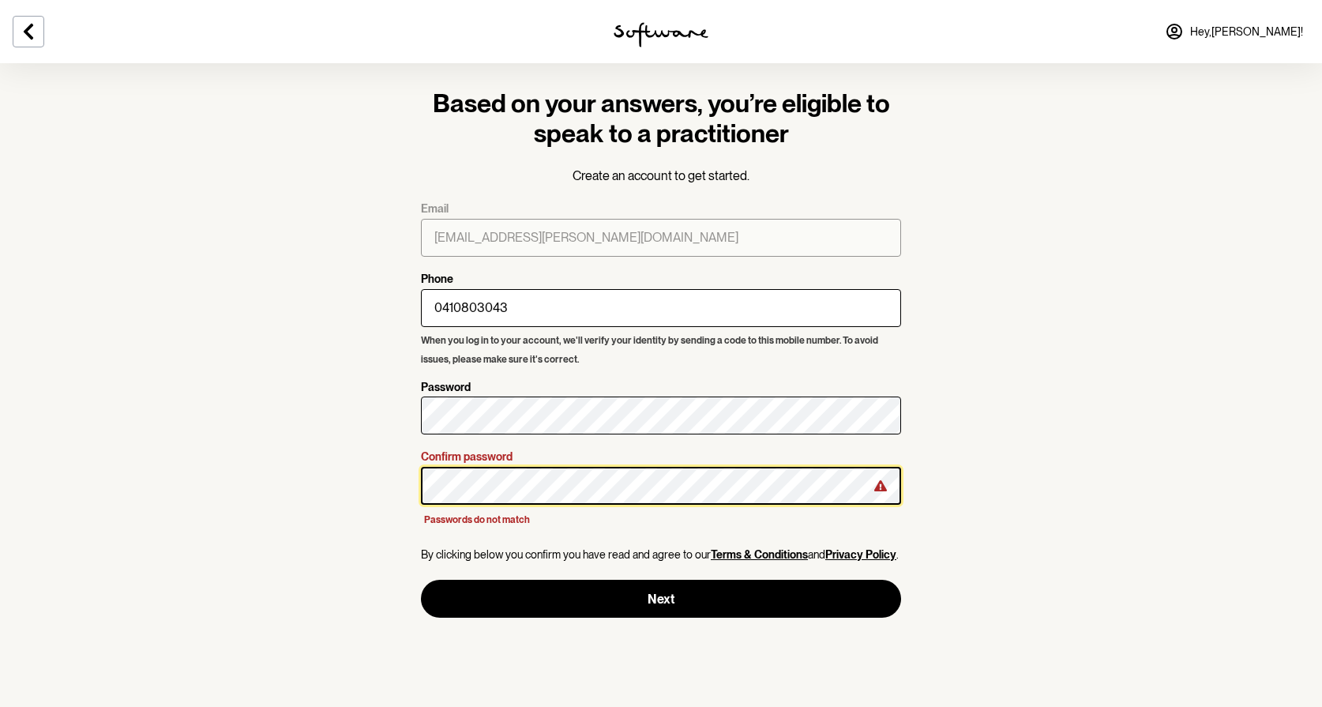
click at [365, 476] on section "Based on your answers, you’re eligible to speak to a practitioner Create an acc…" at bounding box center [661, 353] width 1322 height 707
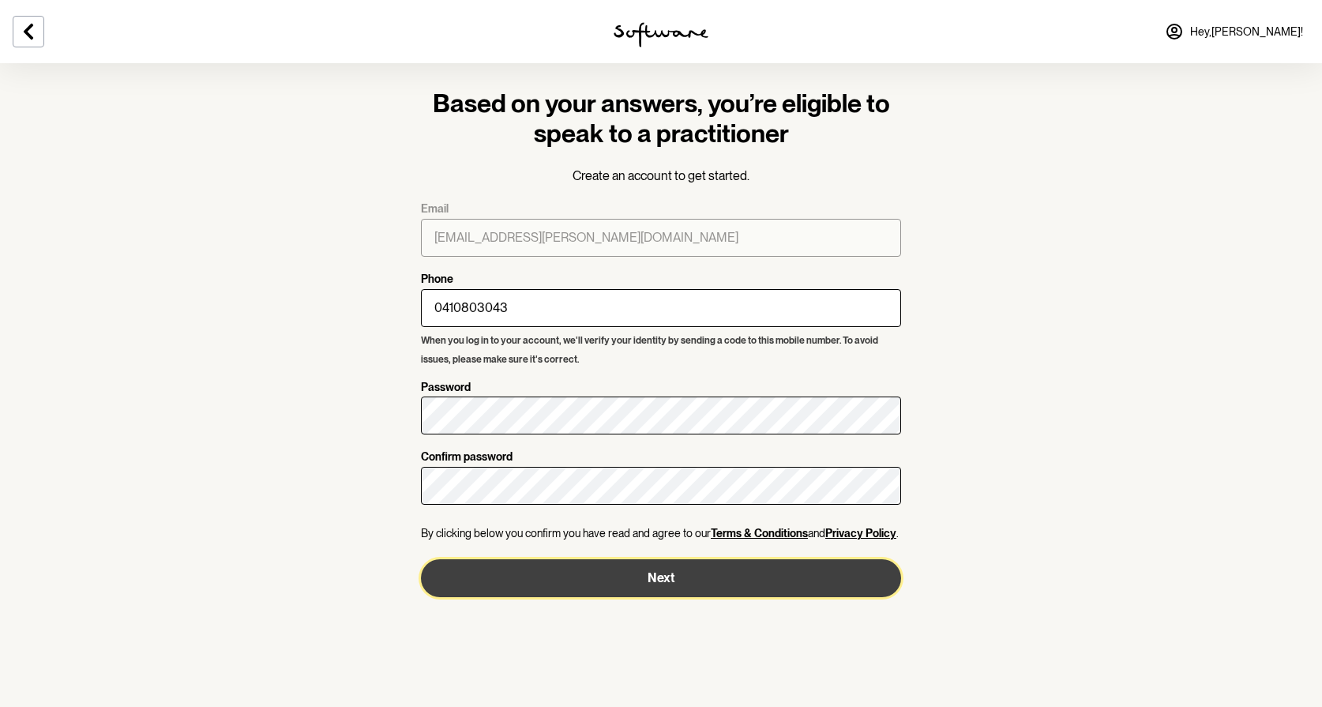
click at [644, 574] on button "Next" at bounding box center [661, 578] width 480 height 38
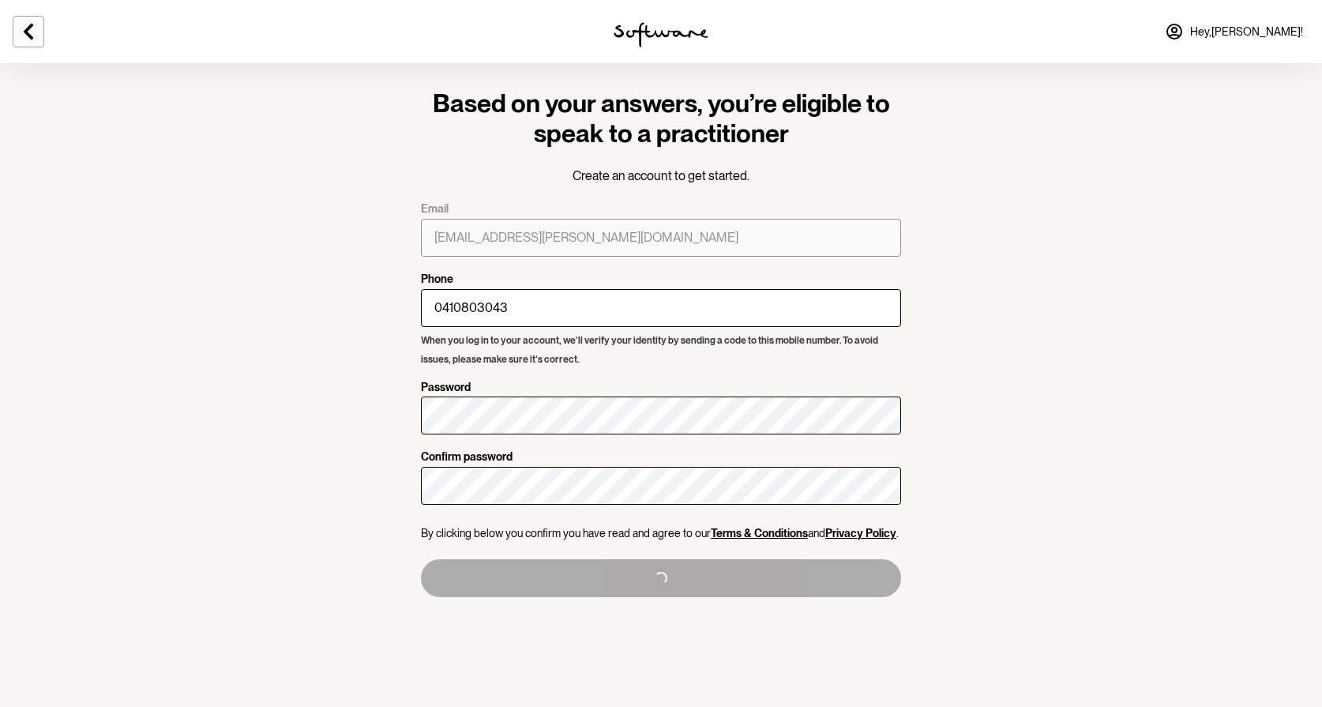
type input "+61410803043"
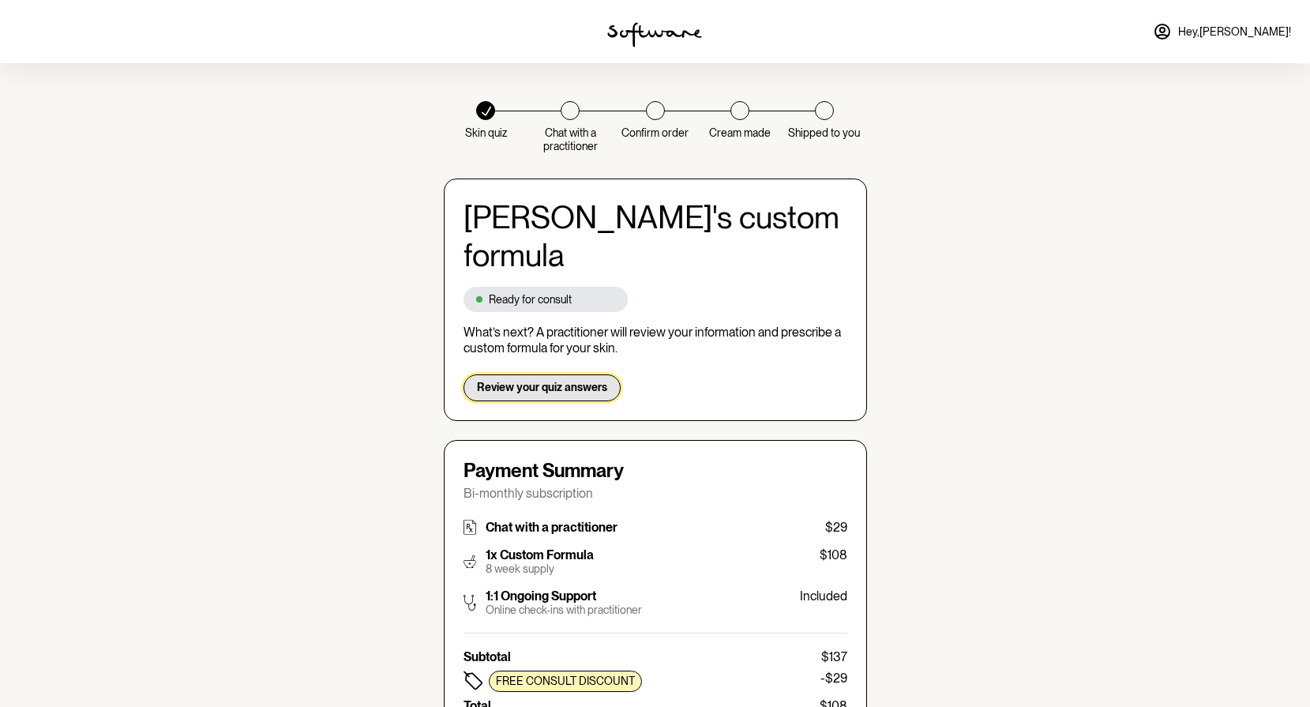
click at [552, 381] on span "Review your quiz answers" at bounding box center [542, 387] width 130 height 13
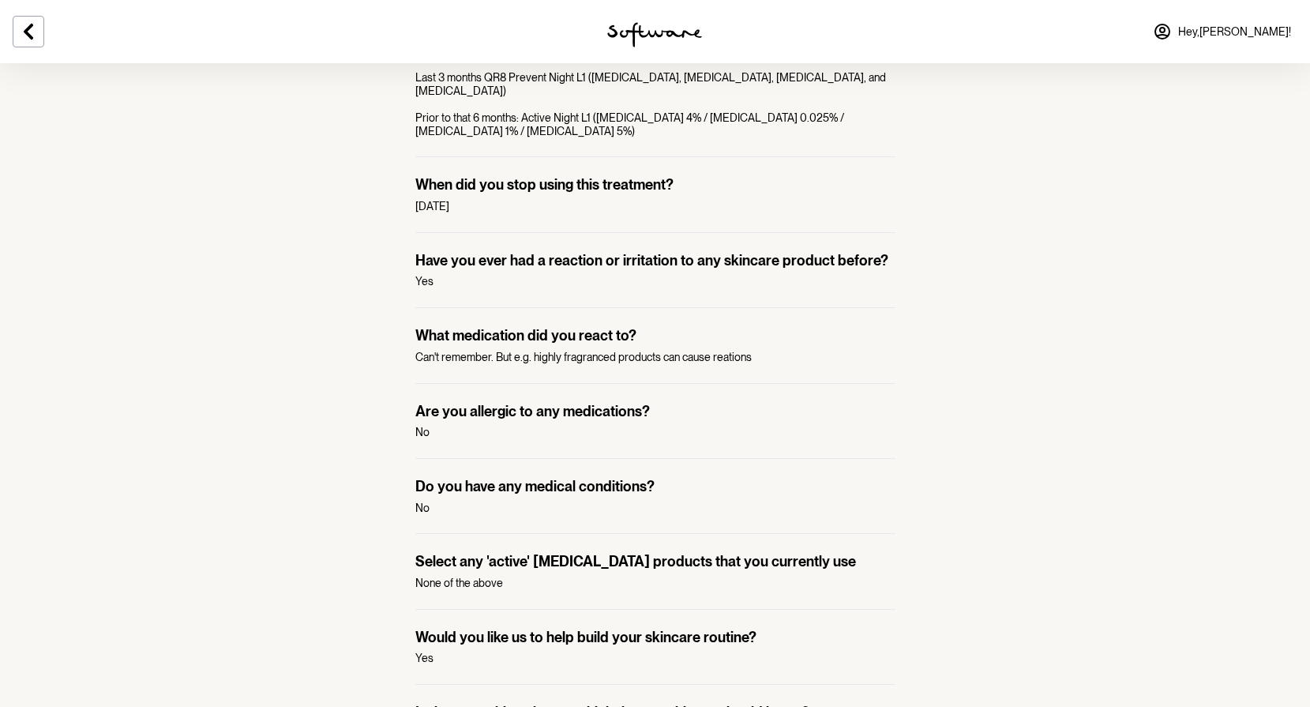
scroll to position [1498, 0]
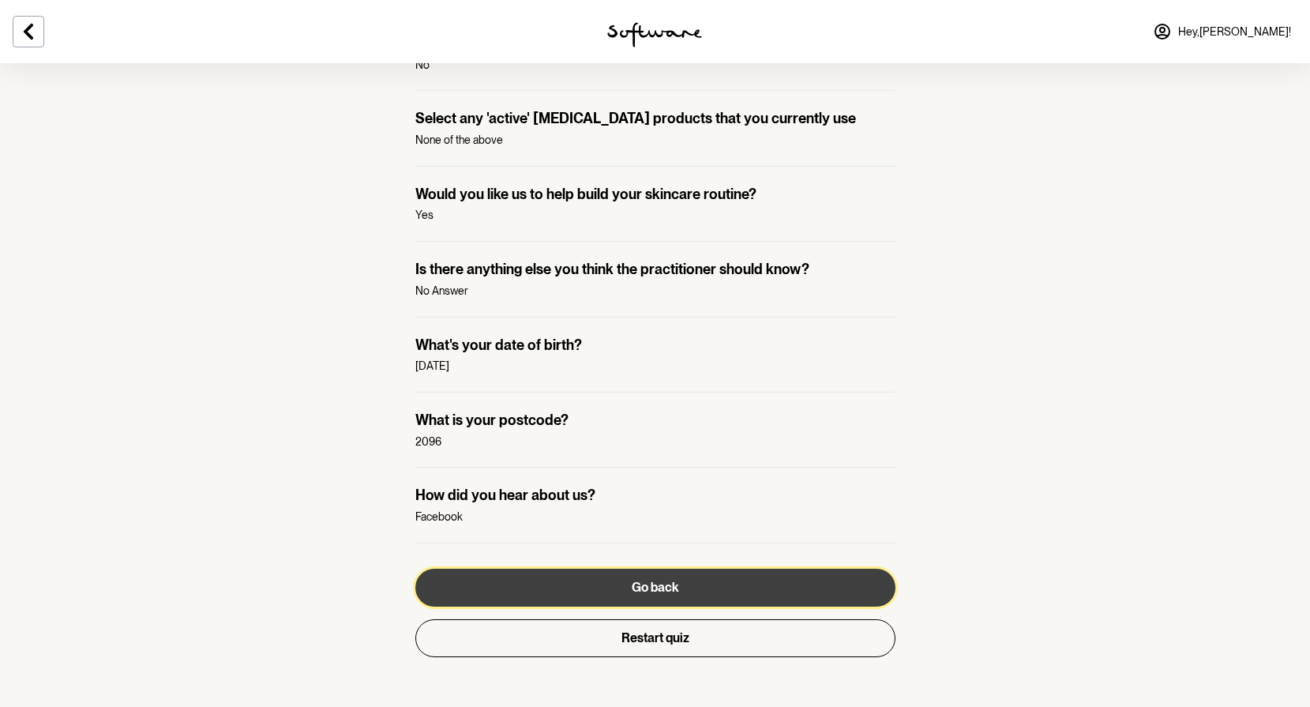
click at [677, 575] on button "Go back" at bounding box center [655, 588] width 480 height 38
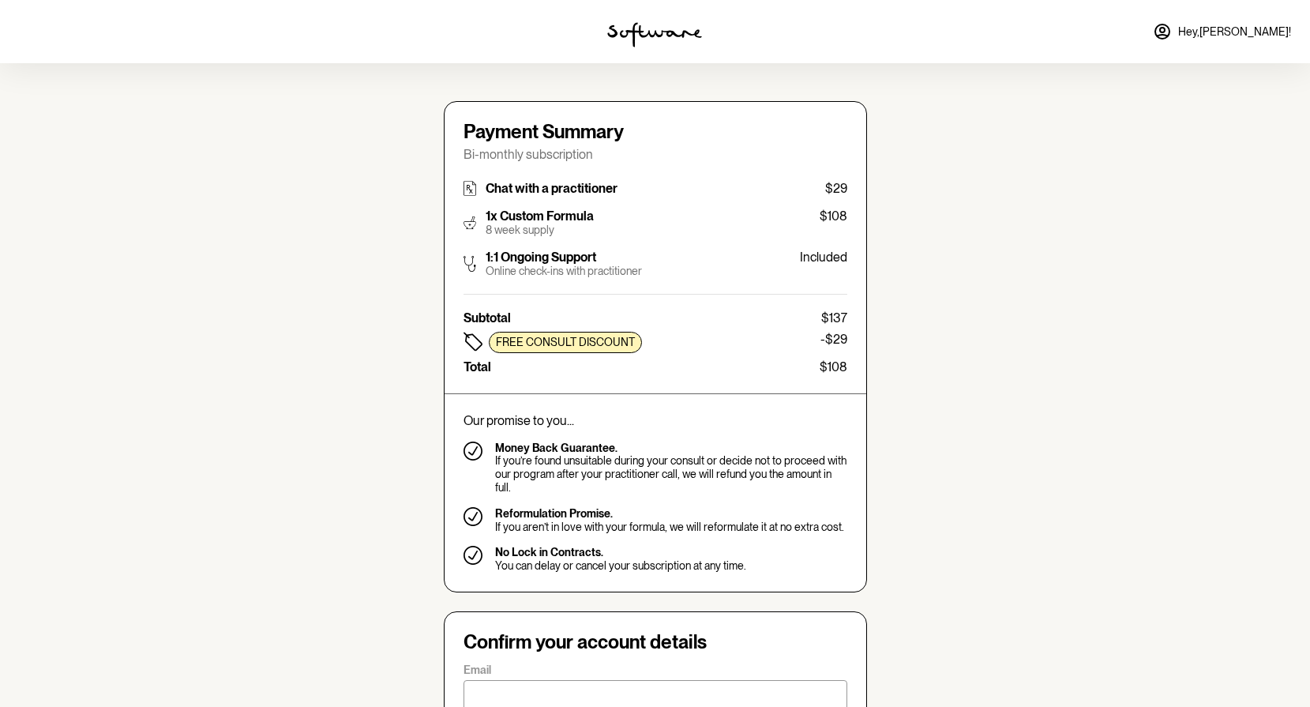
type input "ariane.fricke@gmail.com"
type input "+61410803043"
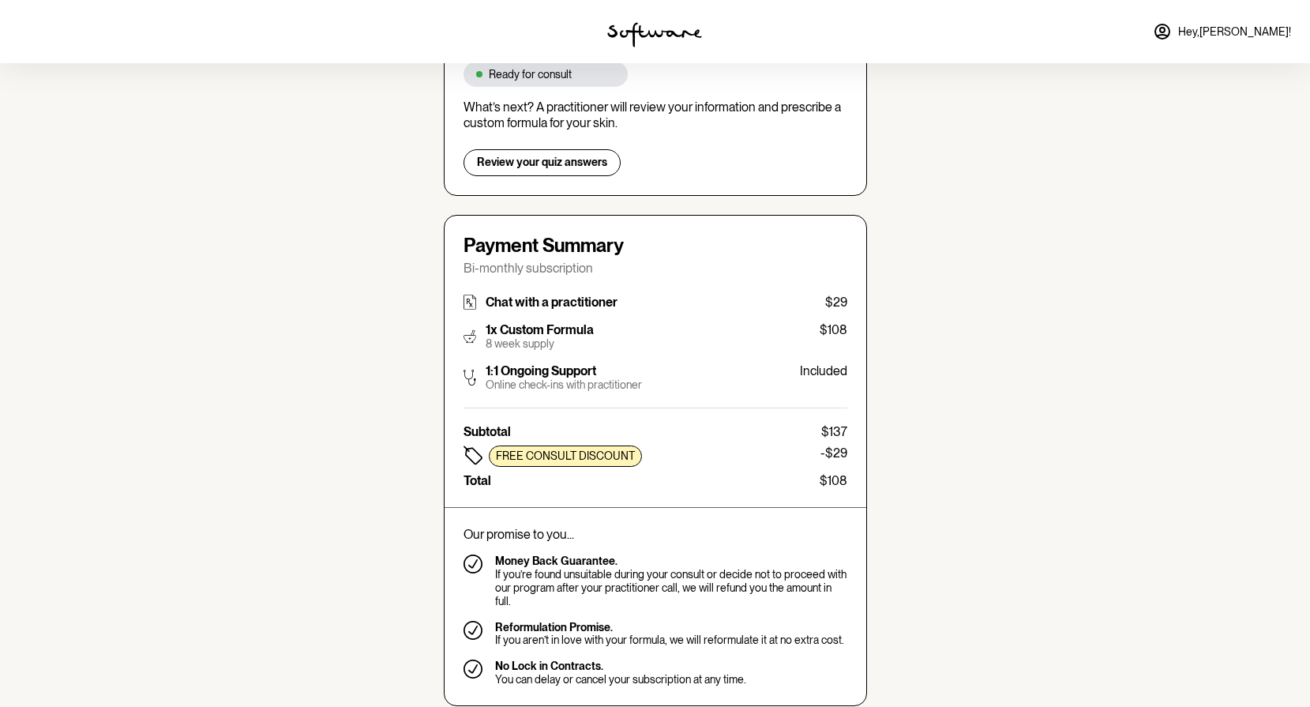
scroll to position [303, 0]
